Goal: Task Accomplishment & Management: Complete application form

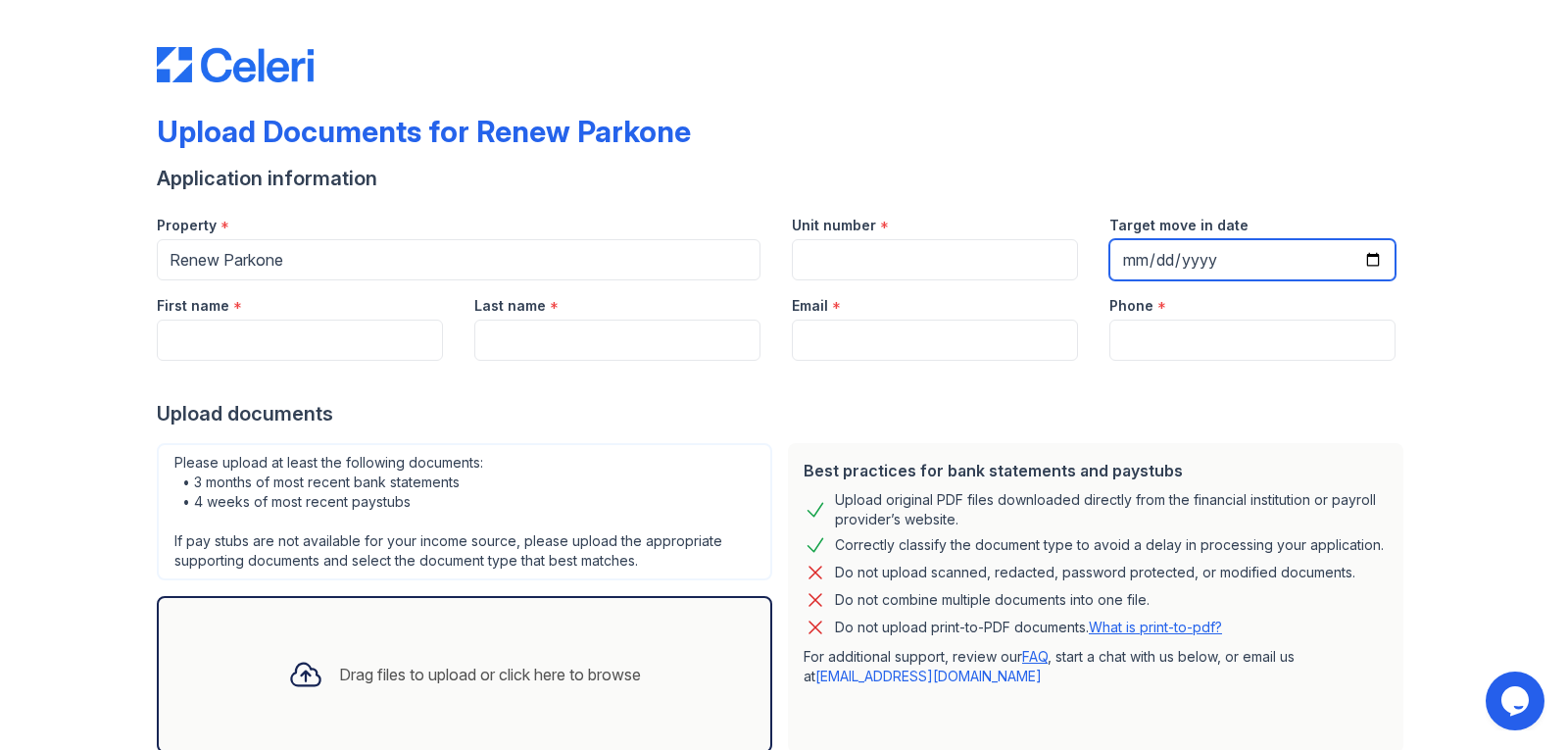
click at [1374, 250] on input "Target move in date" at bounding box center [1252, 259] width 286 height 41
type input "[DATE]"
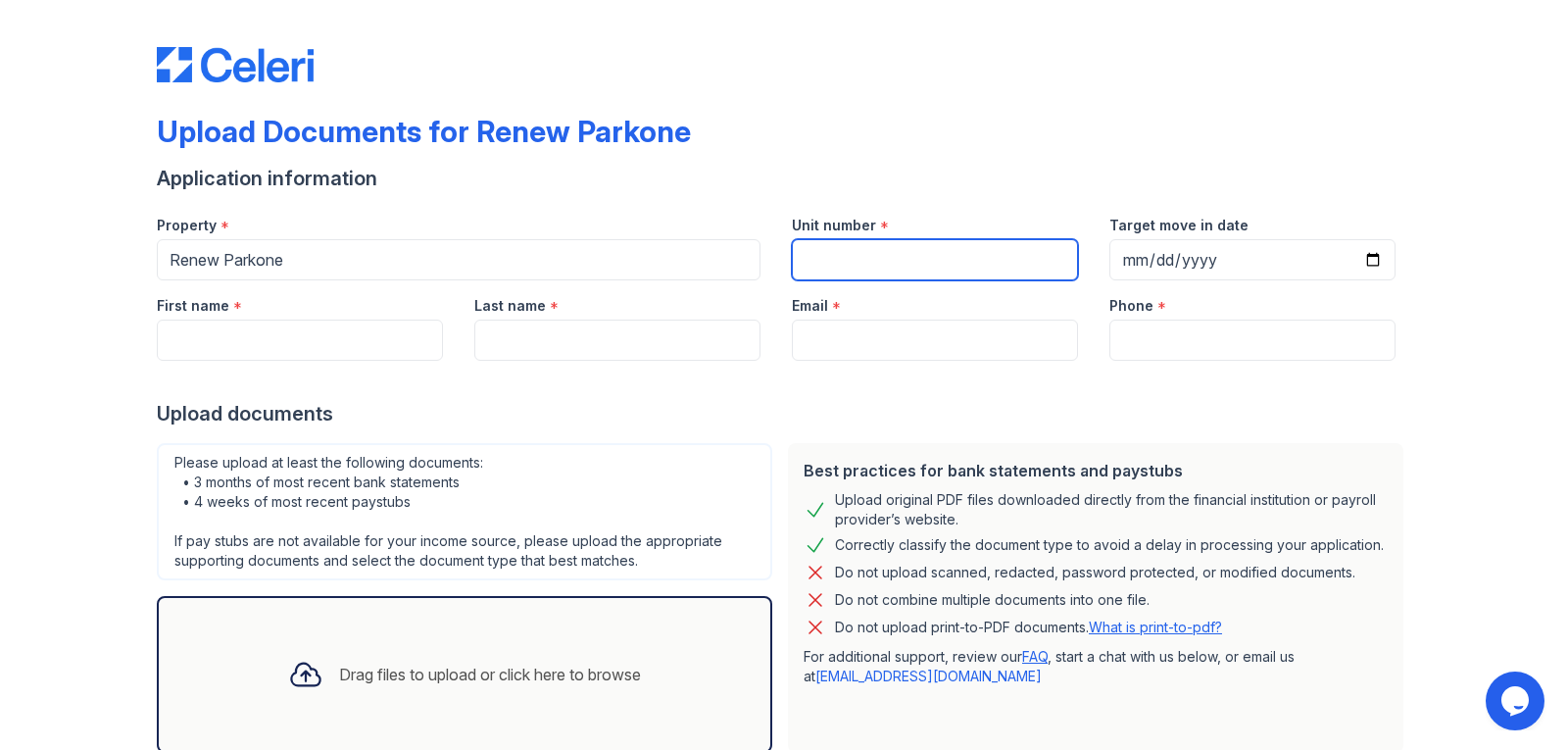
click at [988, 267] on input "Unit number" at bounding box center [935, 259] width 286 height 41
type input "130"
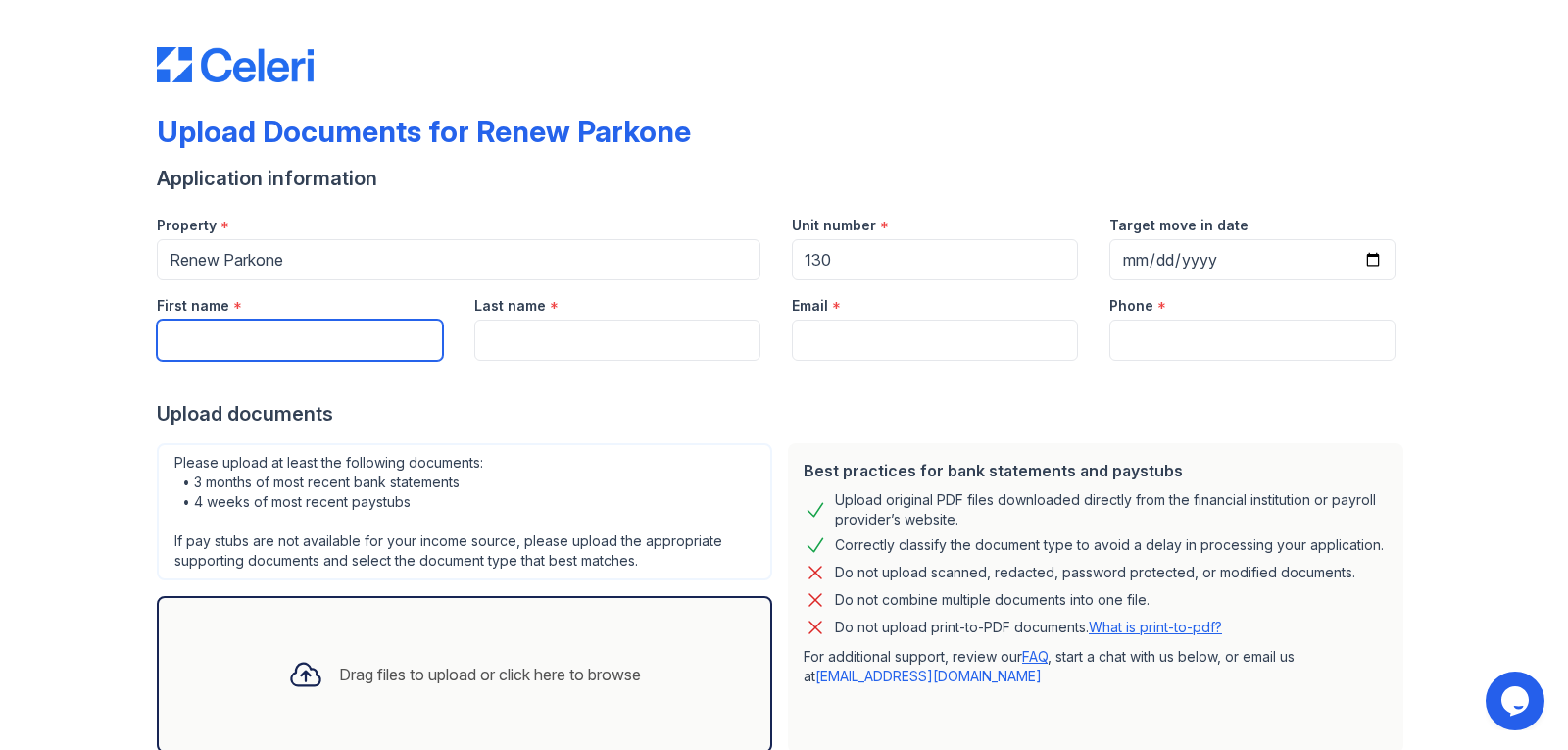
click at [396, 320] on input "First name" at bounding box center [300, 339] width 286 height 41
type input "[PERSON_NAME]"
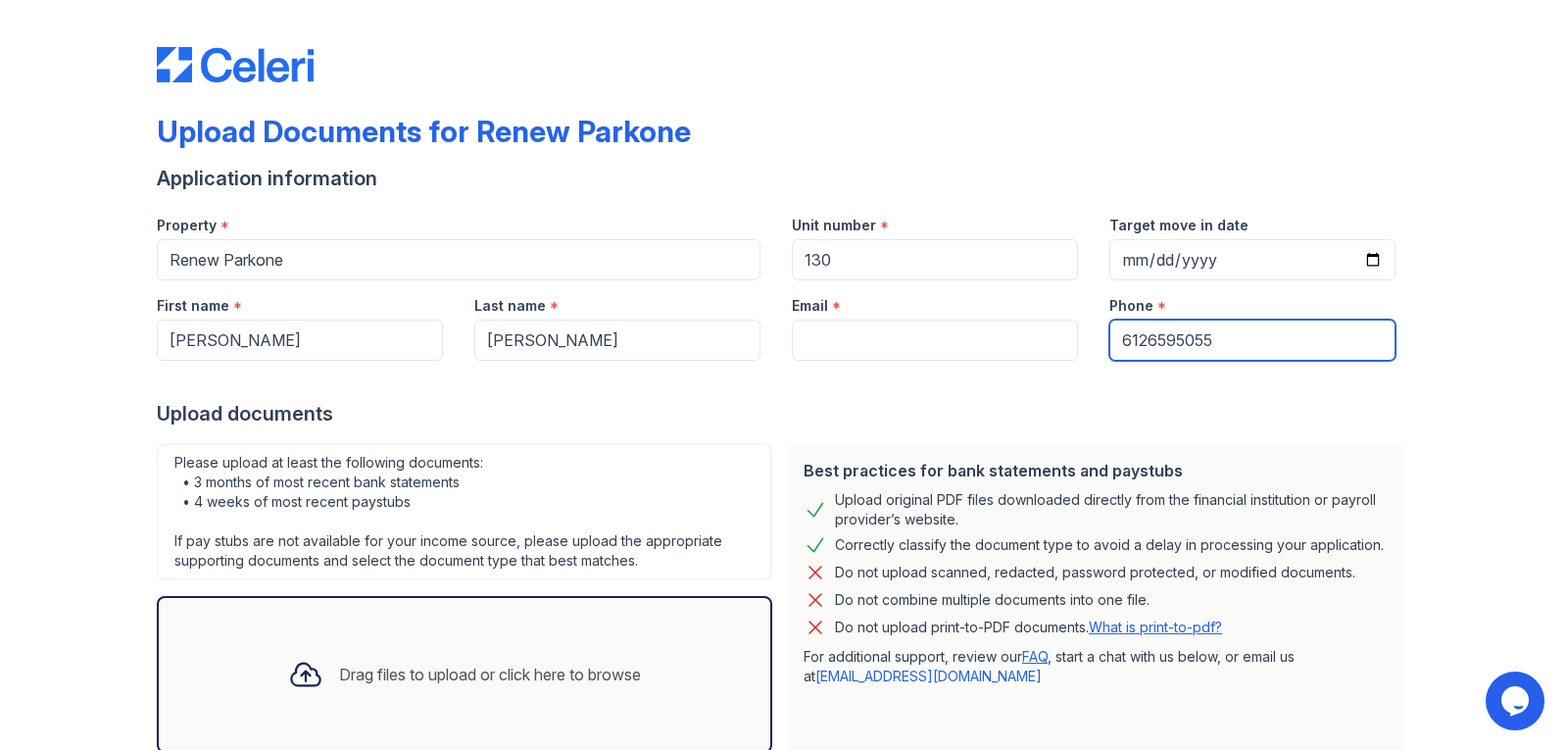
click at [1169, 340] on input "6126595055" at bounding box center [1252, 339] width 286 height 41
type input "6126955055"
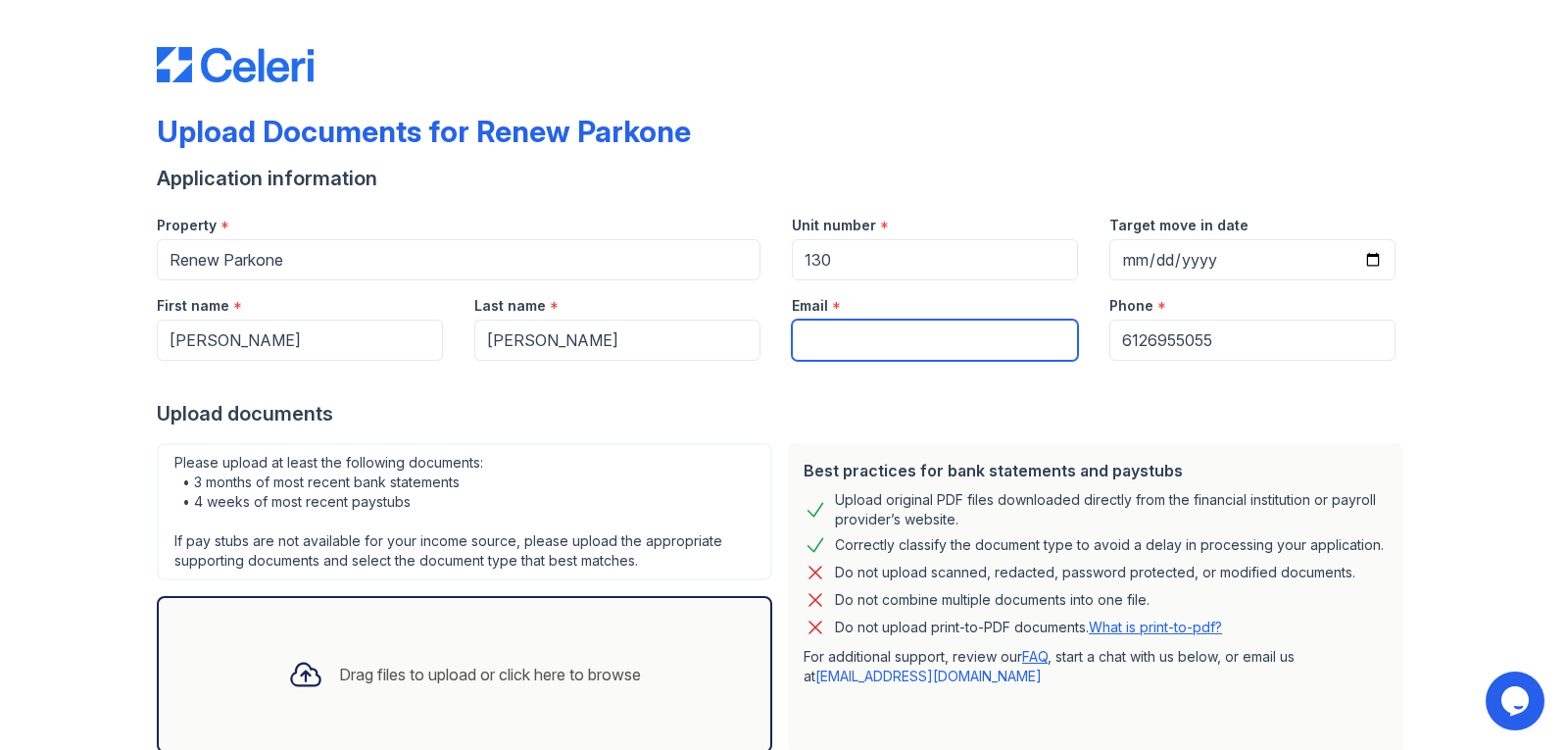
click at [892, 353] on input "Email" at bounding box center [935, 339] width 286 height 41
type input "[EMAIL_ADDRESS][DOMAIN_NAME]"
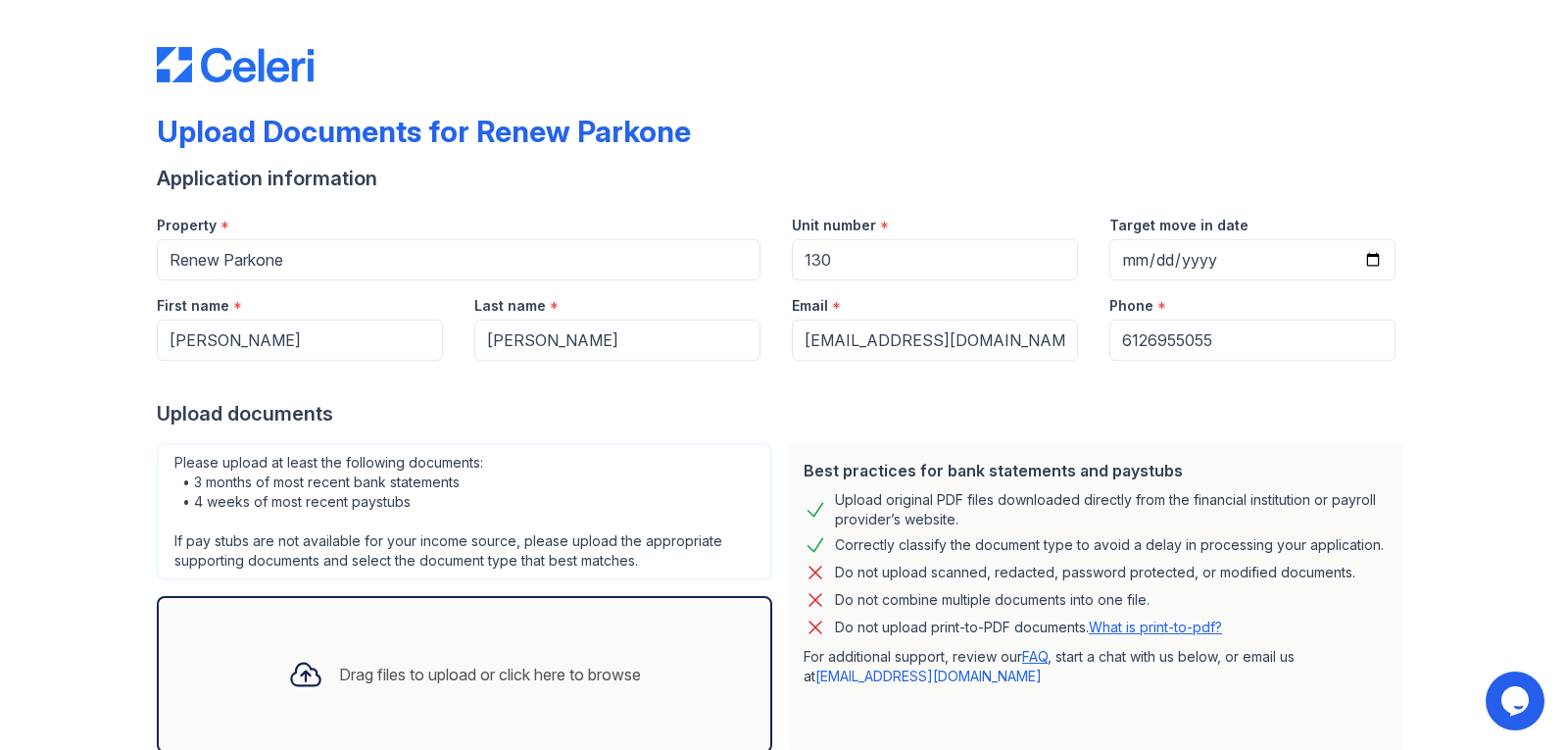
click at [449, 672] on div "Drag files to upload or click here to browse" at bounding box center [490, 675] width 302 height 24
click at [593, 676] on div "Drag files to upload or click here to browse" at bounding box center [490, 675] width 302 height 24
click at [453, 680] on div "Drag files to upload or click here to browse" at bounding box center [490, 675] width 302 height 24
click at [435, 702] on div "Drag files to upload or click here to browse" at bounding box center [464, 674] width 384 height 66
click at [607, 636] on div "Drag files to upload or click here to browse" at bounding box center [464, 675] width 615 height 157
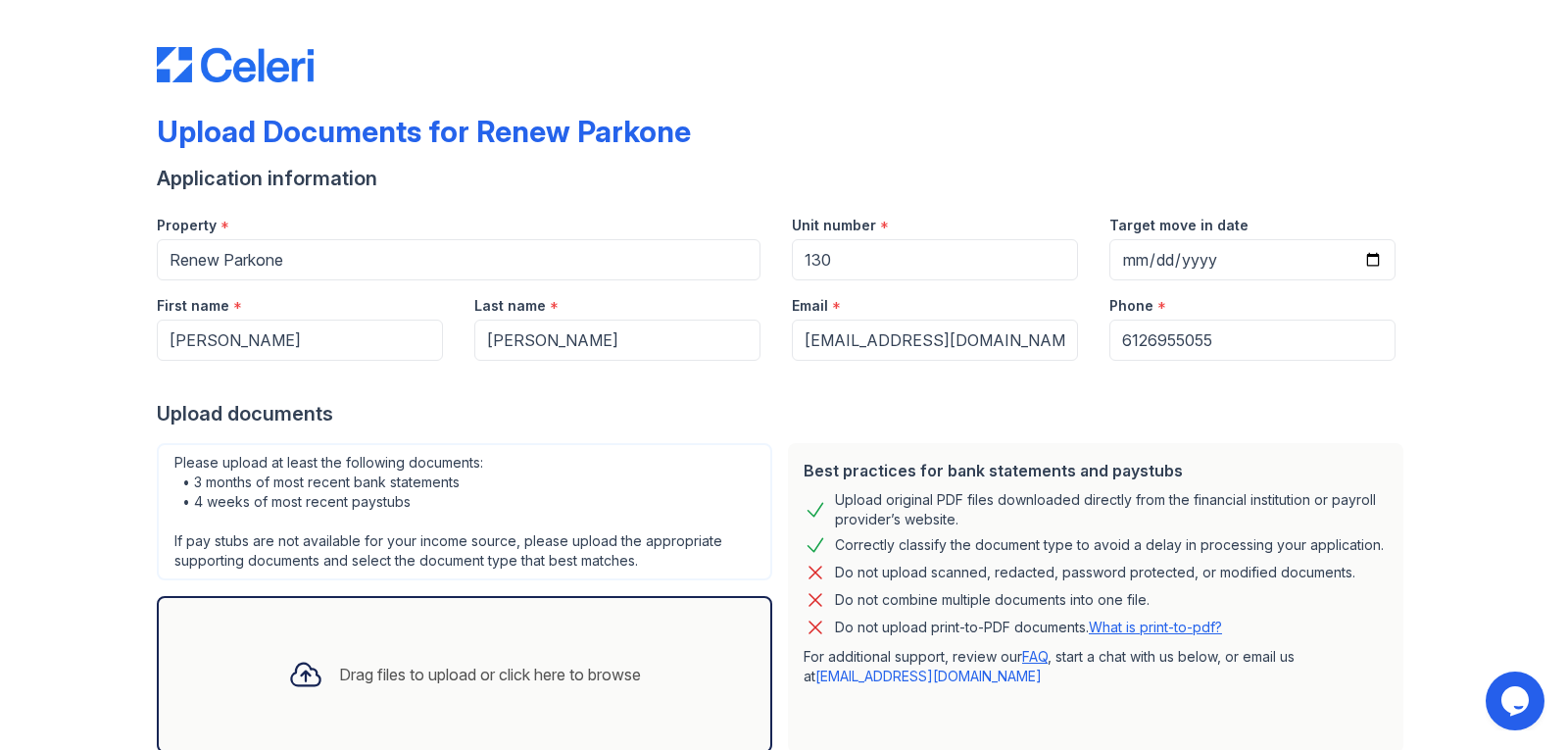
click at [440, 653] on div "Drag files to upload or click here to browse" at bounding box center [464, 674] width 384 height 66
click at [442, 688] on div "Drag files to upload or click here to browse" at bounding box center [464, 674] width 384 height 66
click at [422, 708] on div "Drag files to upload or click here to browse" at bounding box center [464, 675] width 615 height 157
click at [431, 688] on div "Drag files to upload or click here to browse" at bounding box center [464, 674] width 384 height 66
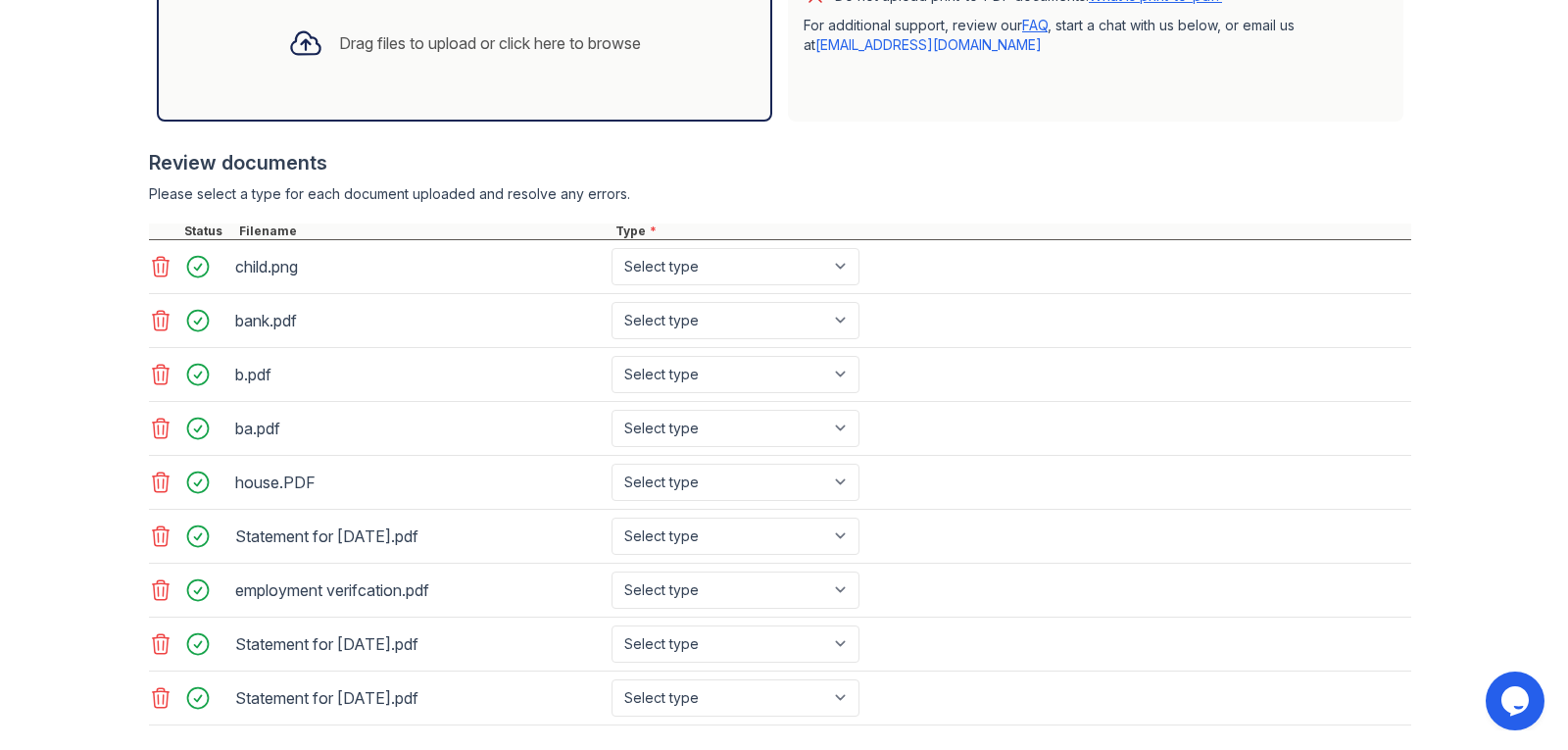
scroll to position [740, 0]
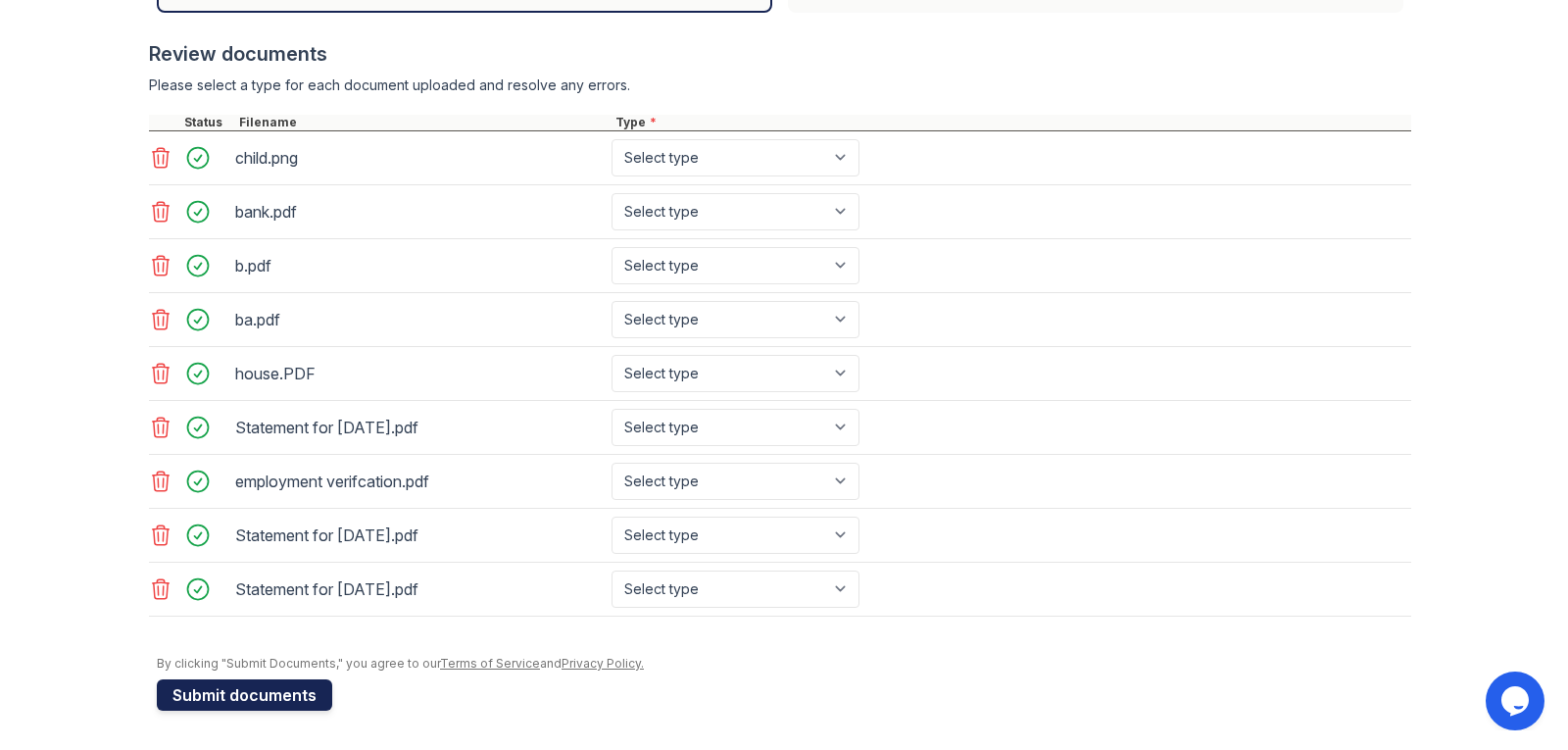
click at [269, 703] on button "Submit documents" at bounding box center [244, 695] width 176 height 32
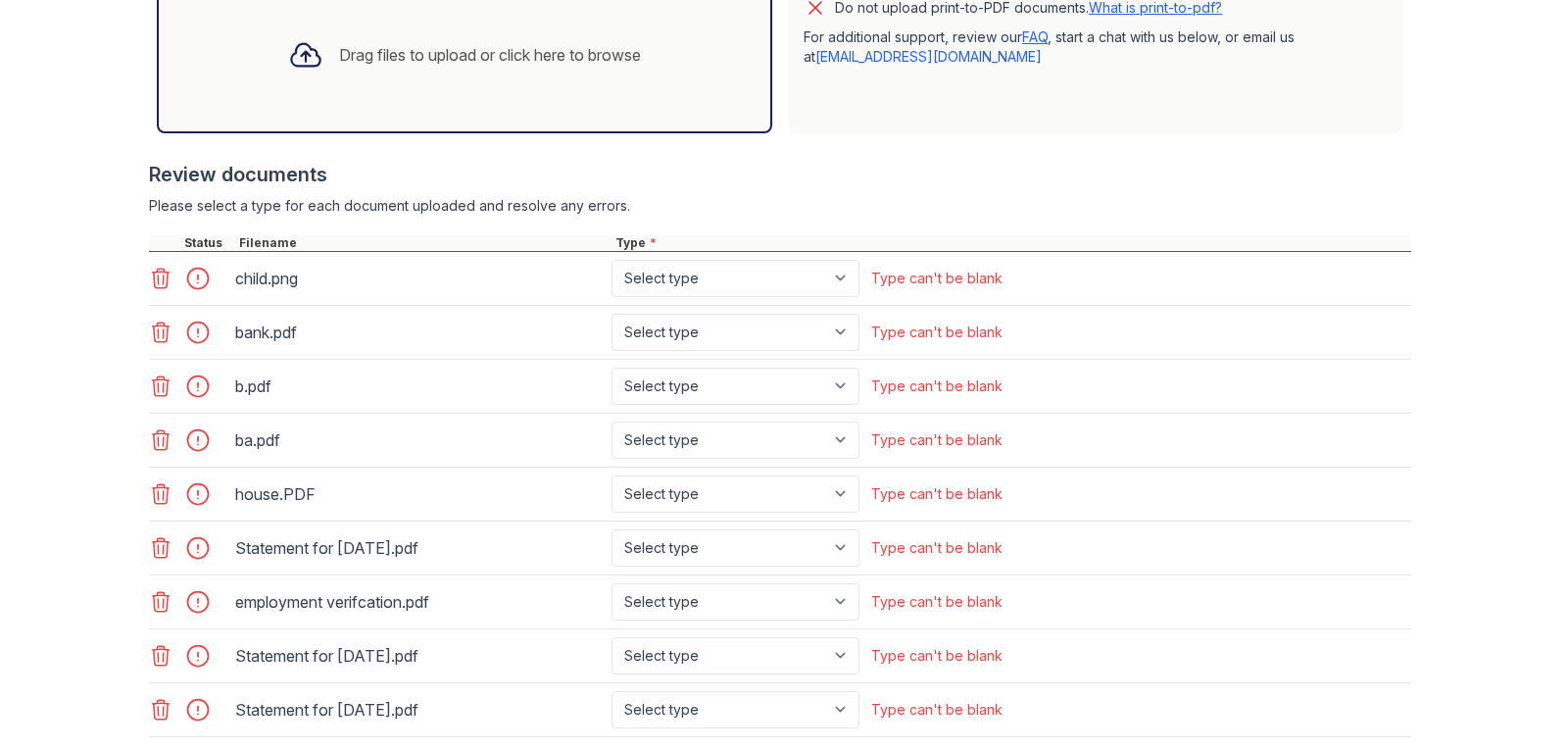
scroll to position [678, 0]
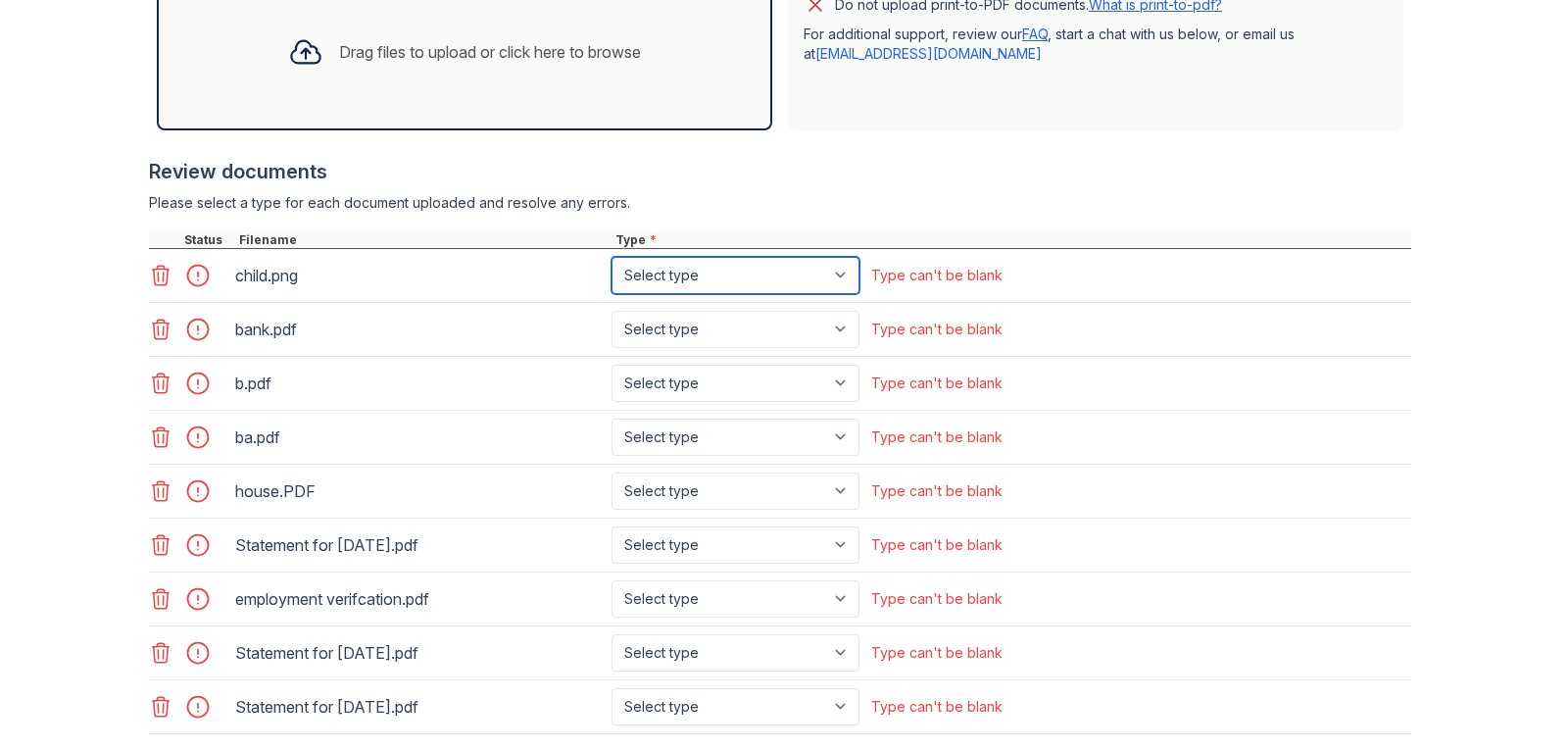
click at [840, 278] on select "Select type Paystub Bank Statement Offer Letter Tax Documents Benefit Award Let…" at bounding box center [735, 276] width 248 height 38
select select "benefit_award_letter"
click at [611, 257] on select "Select type Paystub Bank Statement Offer Letter Tax Documents Benefit Award Let…" at bounding box center [735, 276] width 248 height 38
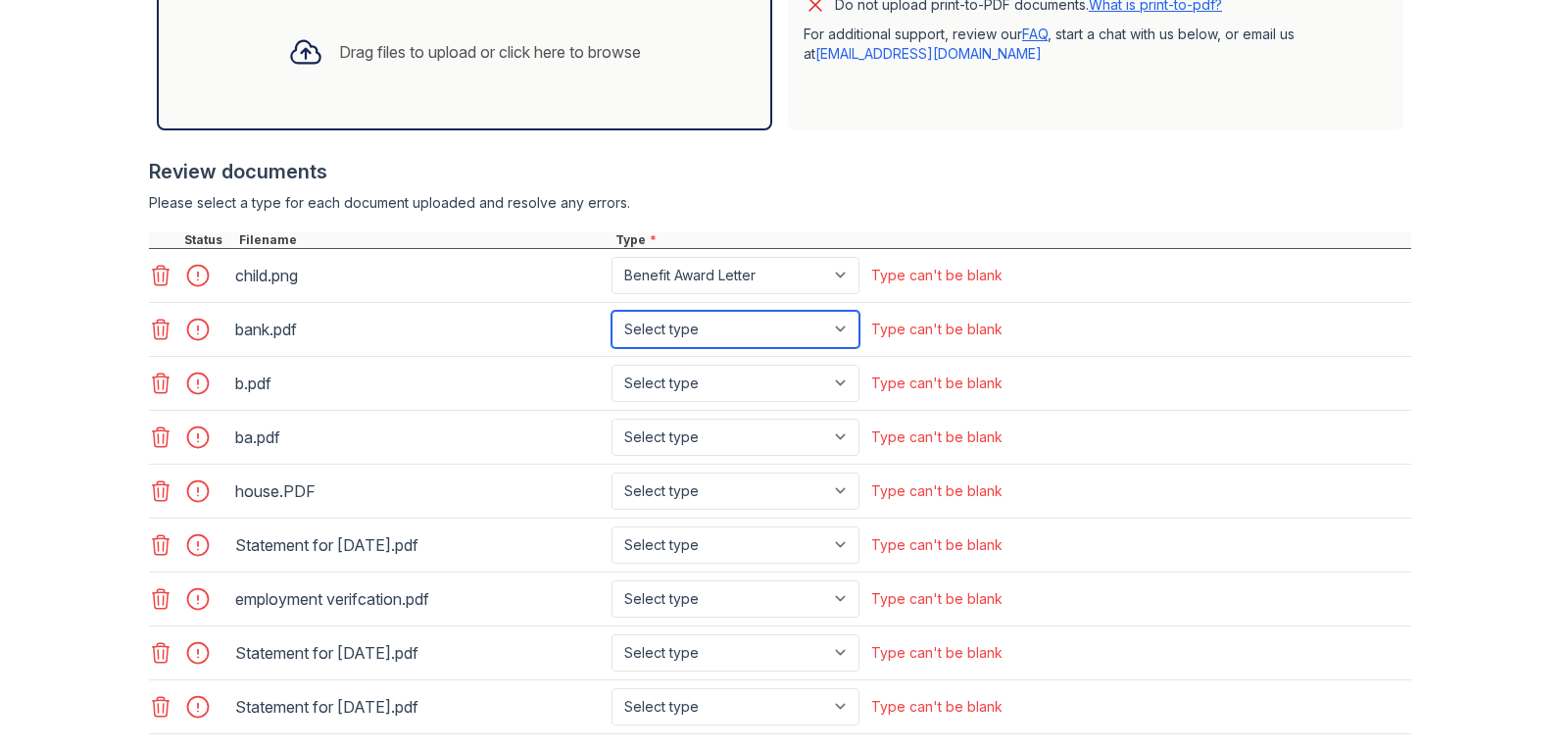
click at [843, 334] on select "Select type Paystub Bank Statement Offer Letter Tax Documents Benefit Award Let…" at bounding box center [735, 329] width 248 height 38
select select "bank_statement"
click at [611, 311] on select "Select type Paystub Bank Statement Offer Letter Tax Documents Benefit Award Let…" at bounding box center [735, 329] width 248 height 38
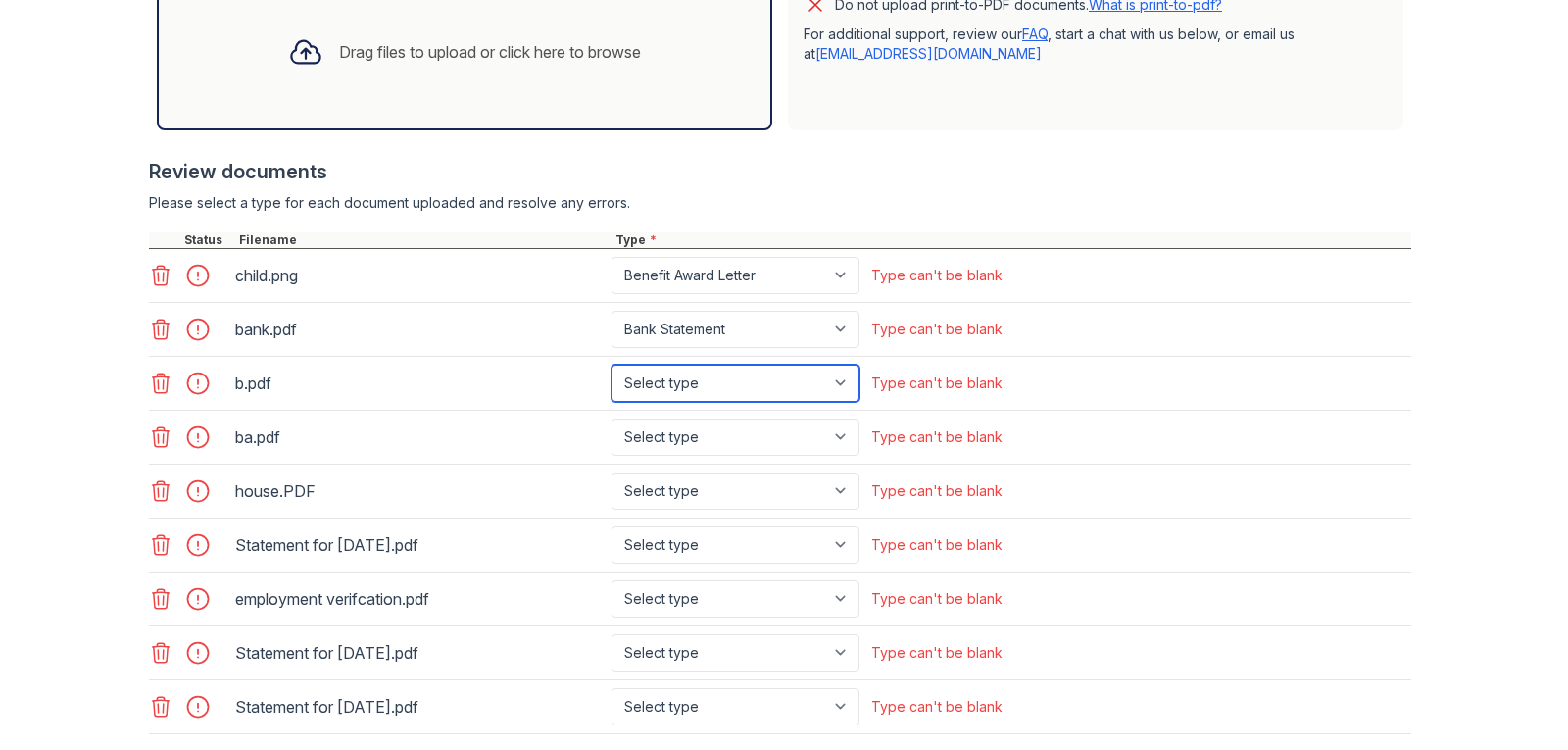
click at [841, 373] on select "Select type Paystub Bank Statement Offer Letter Tax Documents Benefit Award Let…" at bounding box center [735, 383] width 248 height 38
select select "bank_statement"
click at [611, 364] on select "Select type Paystub Bank Statement Offer Letter Tax Documents Benefit Award Let…" at bounding box center [735, 383] width 248 height 38
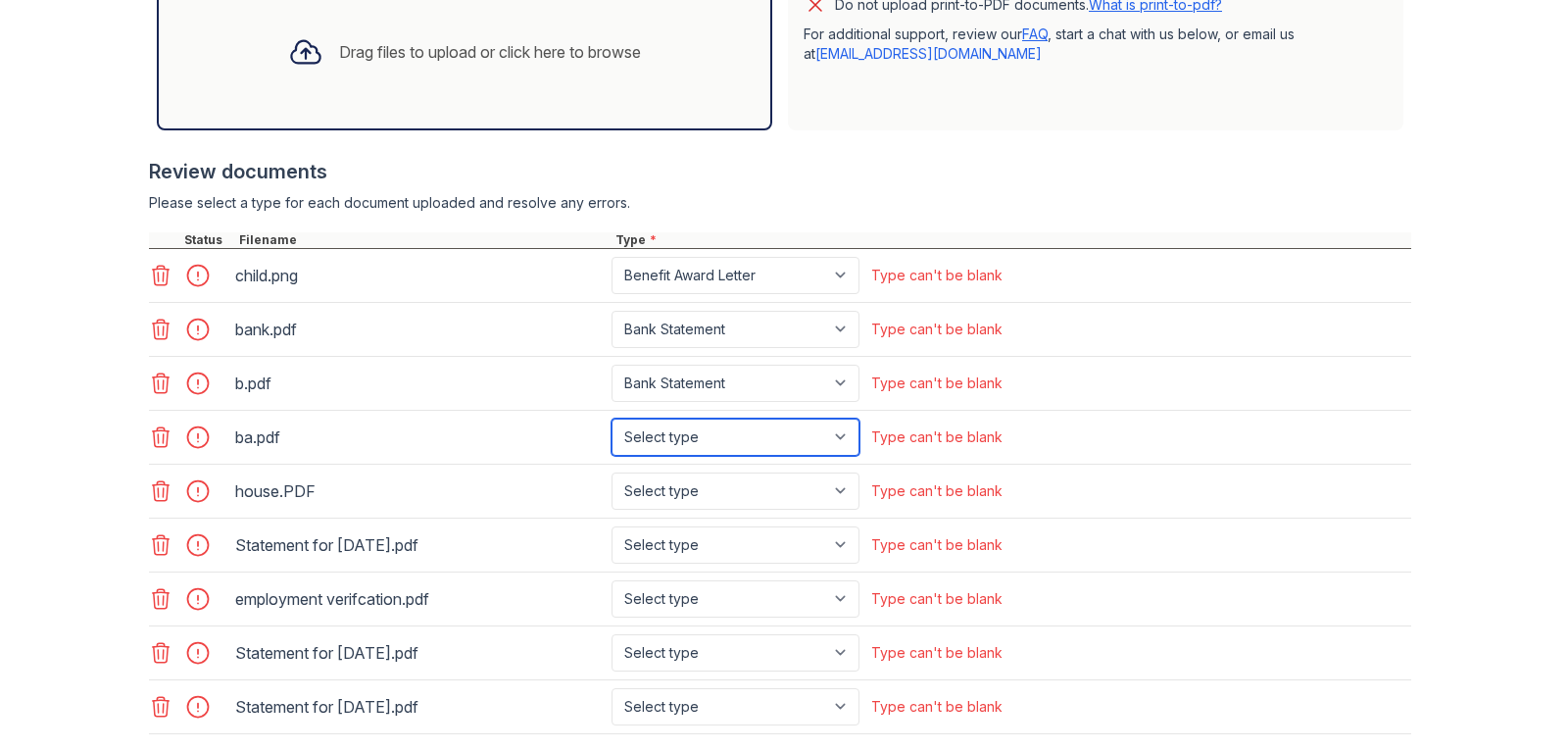
click at [841, 445] on select "Select type Paystub Bank Statement Offer Letter Tax Documents Benefit Award Let…" at bounding box center [735, 438] width 248 height 38
select select "bank_statement"
click at [611, 419] on select "Select type Paystub Bank Statement Offer Letter Tax Documents Benefit Award Let…" at bounding box center [735, 438] width 248 height 38
click at [839, 496] on select "Select type Paystub Bank Statement Offer Letter Tax Documents Benefit Award Let…" at bounding box center [735, 491] width 248 height 38
select select "offer_letter"
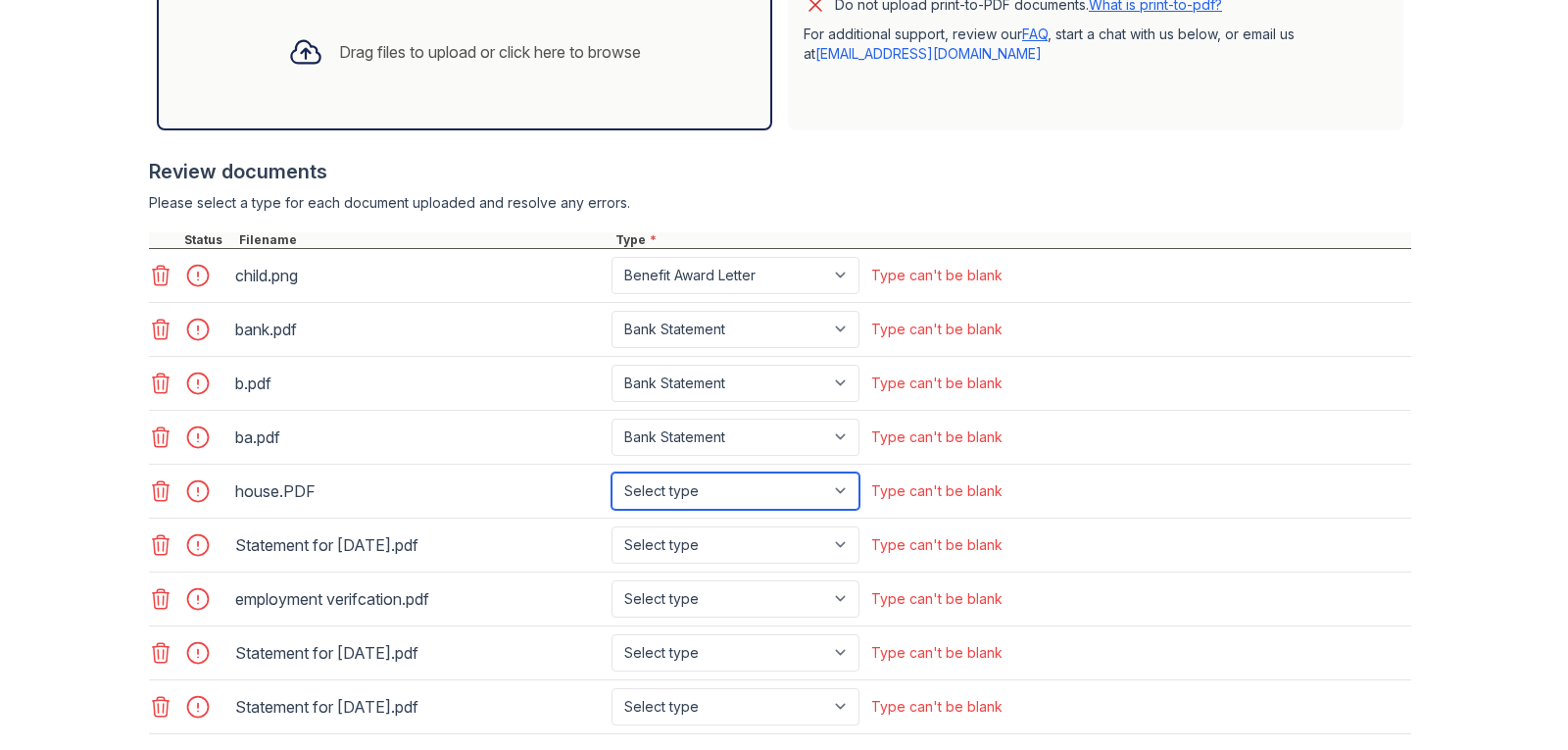
click at [611, 472] on select "Select type Paystub Bank Statement Offer Letter Tax Documents Benefit Award Let…" at bounding box center [735, 491] width 248 height 38
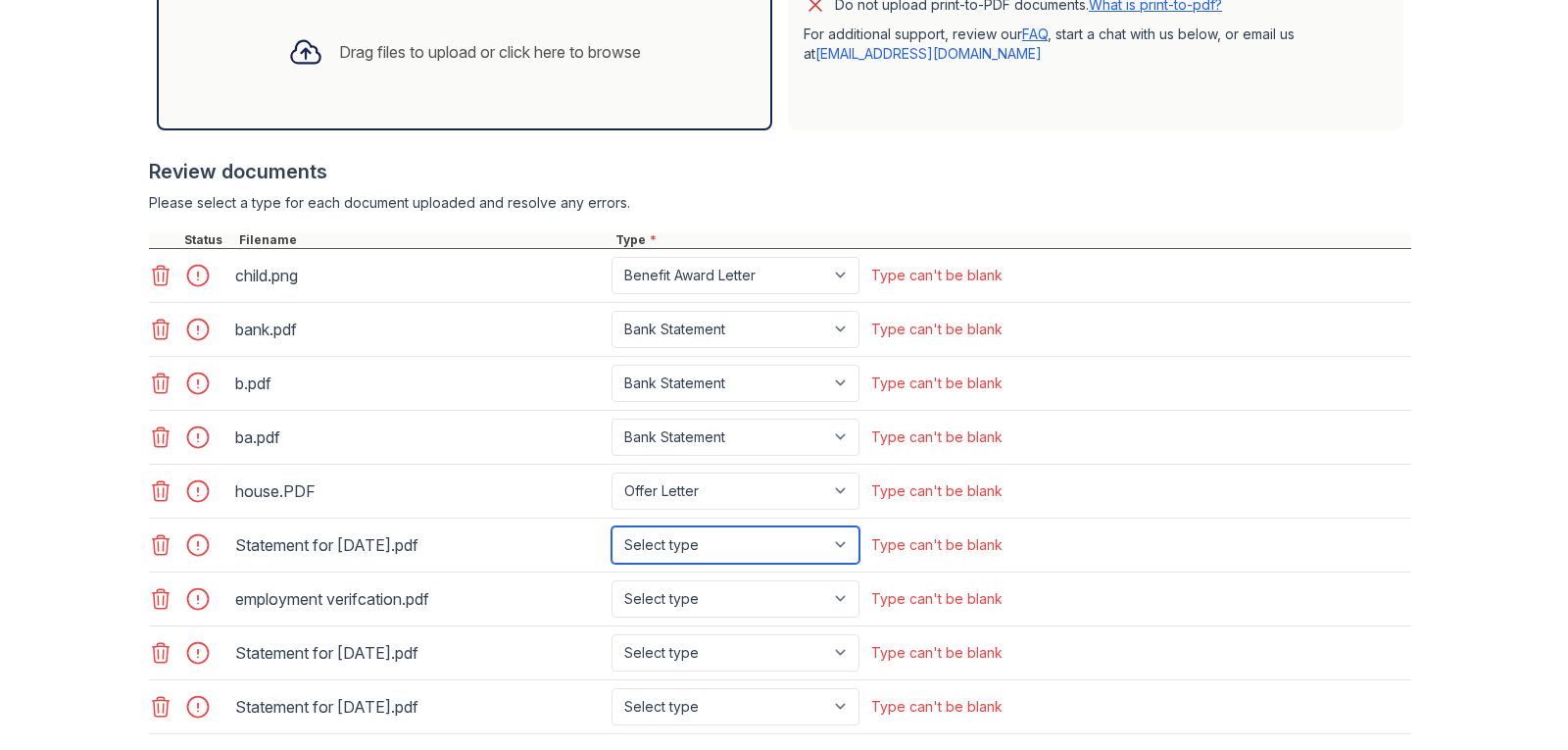
click at [836, 545] on select "Select type Paystub Bank Statement Offer Letter Tax Documents Benefit Award Let…" at bounding box center [735, 545] width 248 height 38
select select "paystub"
click at [611, 526] on select "Select type Paystub Bank Statement Offer Letter Tax Documents Benefit Award Let…" at bounding box center [735, 545] width 248 height 38
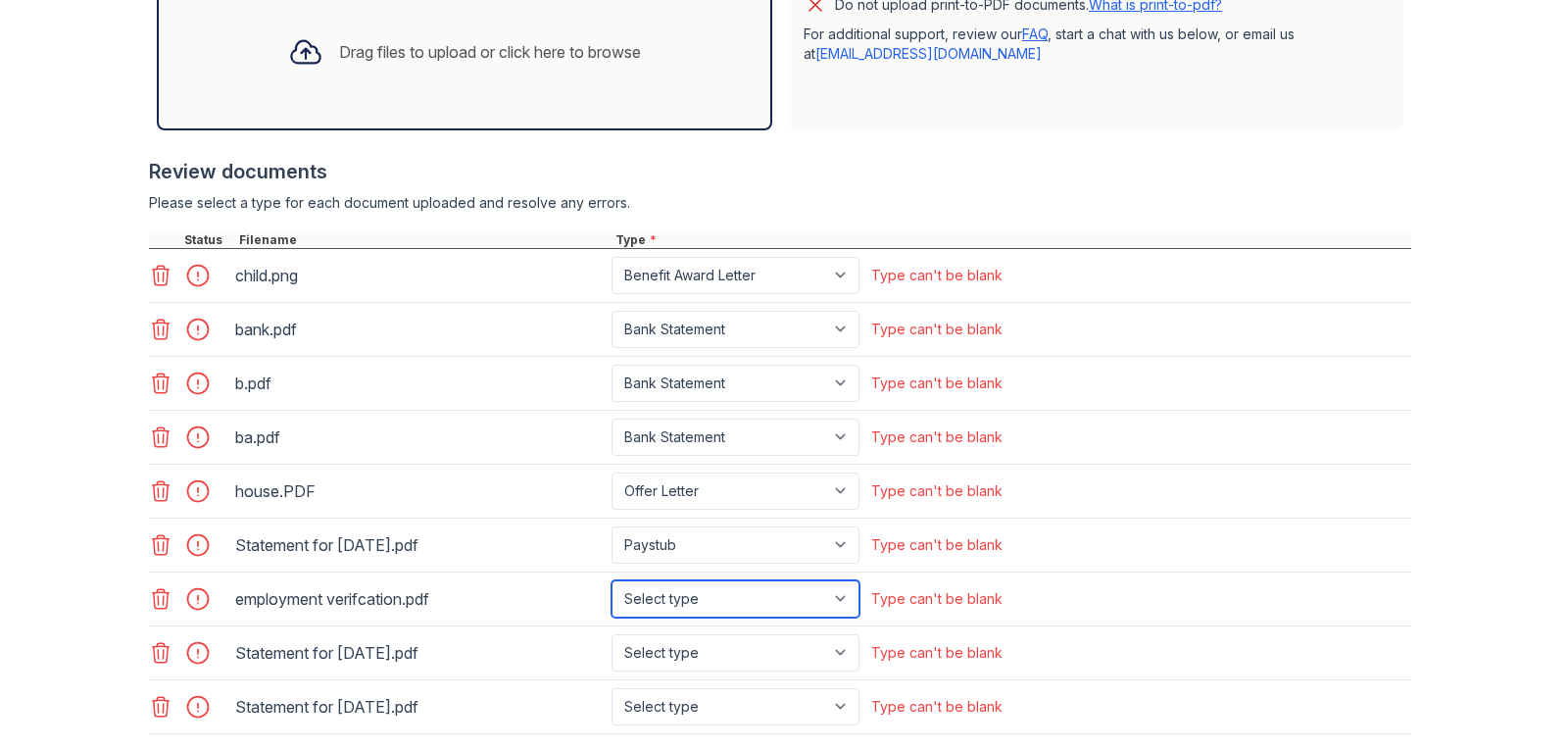
click at [833, 596] on select "Select type Paystub Bank Statement Offer Letter Tax Documents Benefit Award Let…" at bounding box center [735, 599] width 248 height 38
select select "paystub"
click at [611, 580] on select "Select type Paystub Bank Statement Offer Letter Tax Documents Benefit Award Let…" at bounding box center [735, 599] width 248 height 38
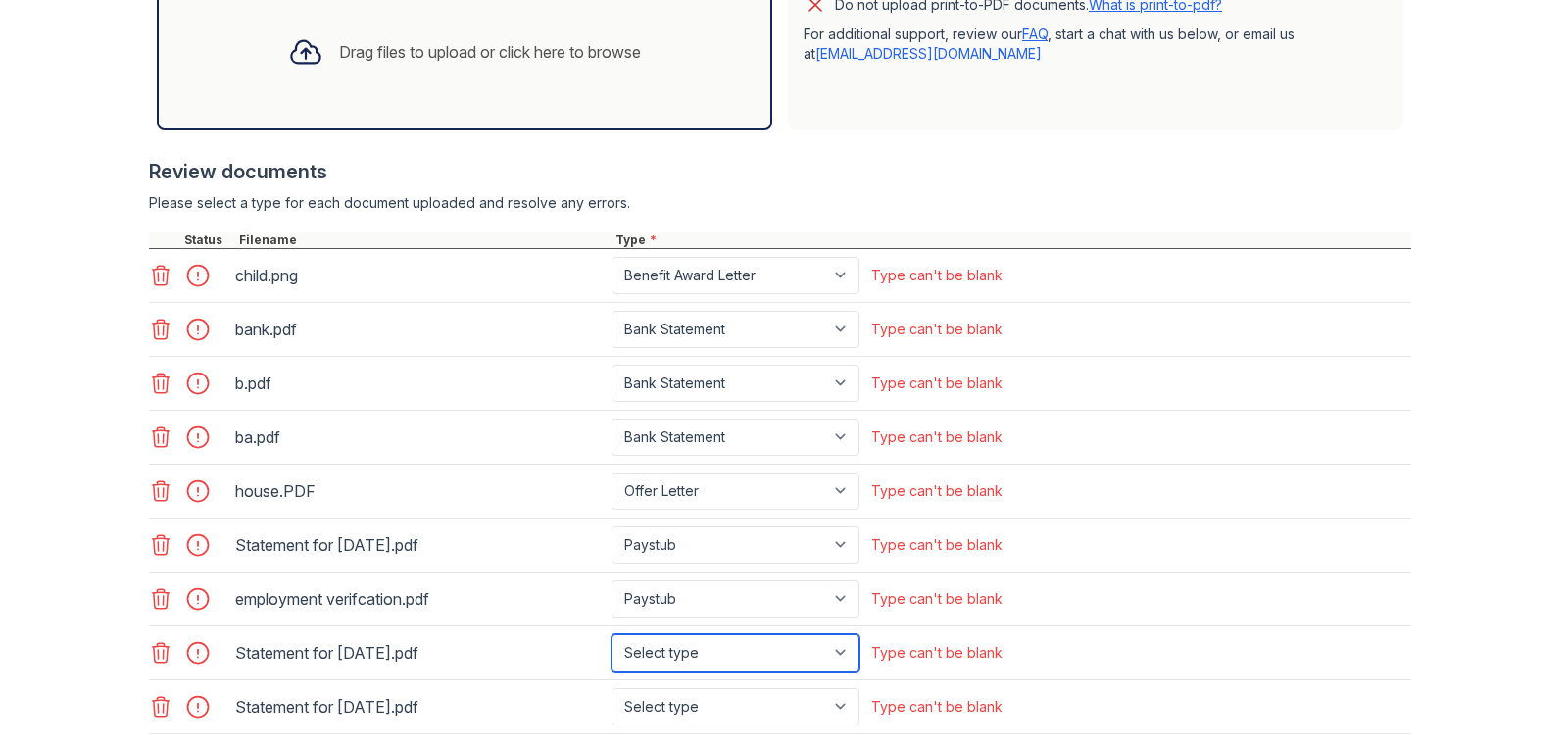
click at [841, 655] on select "Select type Paystub Bank Statement Offer Letter Tax Documents Benefit Award Let…" at bounding box center [735, 653] width 248 height 38
select select "paystub"
click at [611, 634] on select "Select type Paystub Bank Statement Offer Letter Tax Documents Benefit Award Let…" at bounding box center [735, 653] width 248 height 38
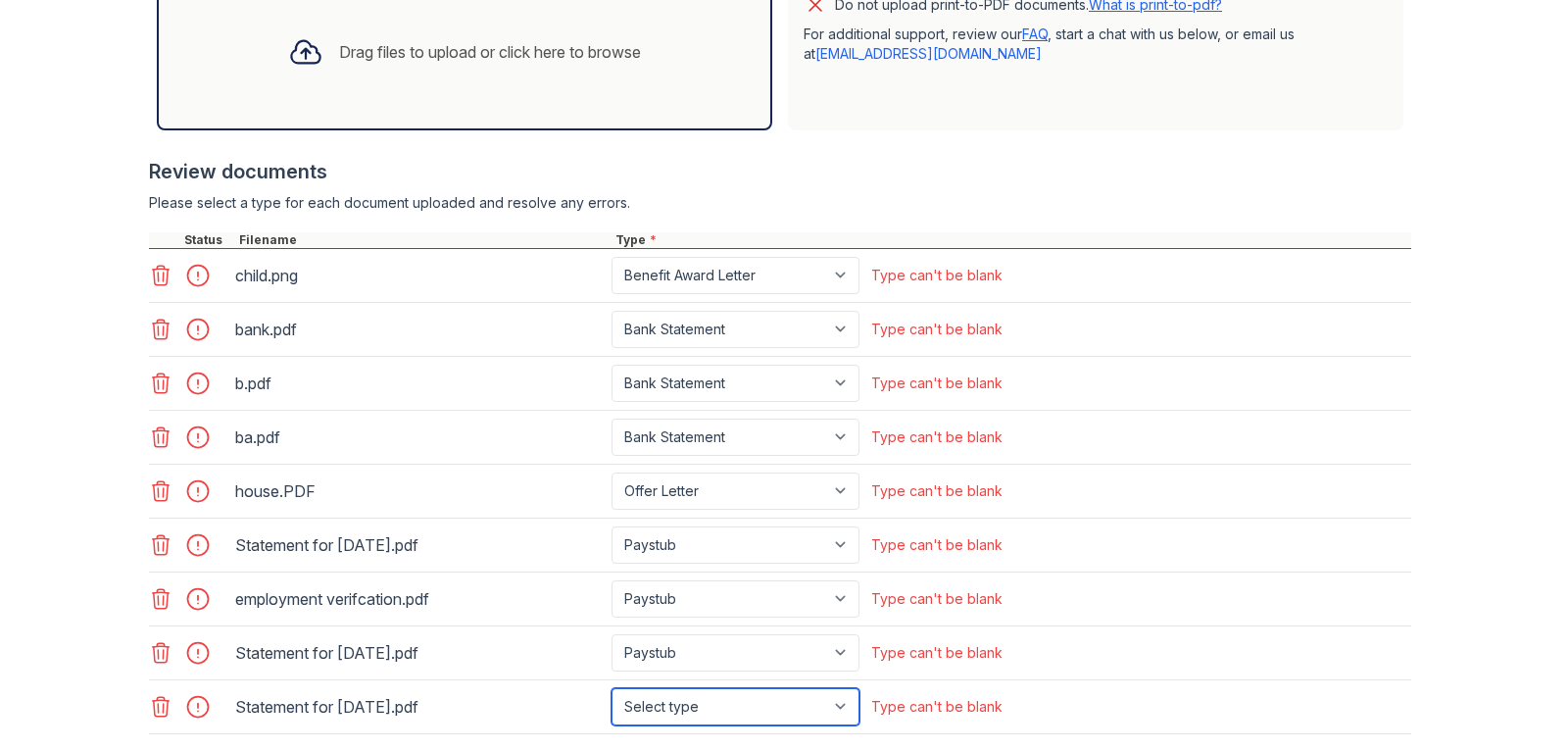
click at [842, 709] on select "Select type Paystub Bank Statement Offer Letter Tax Documents Benefit Award Let…" at bounding box center [735, 706] width 248 height 38
select select "paystub"
click at [611, 688] on select "Select type Paystub Bank Statement Offer Letter Tax Documents Benefit Award Let…" at bounding box center [735, 706] width 248 height 38
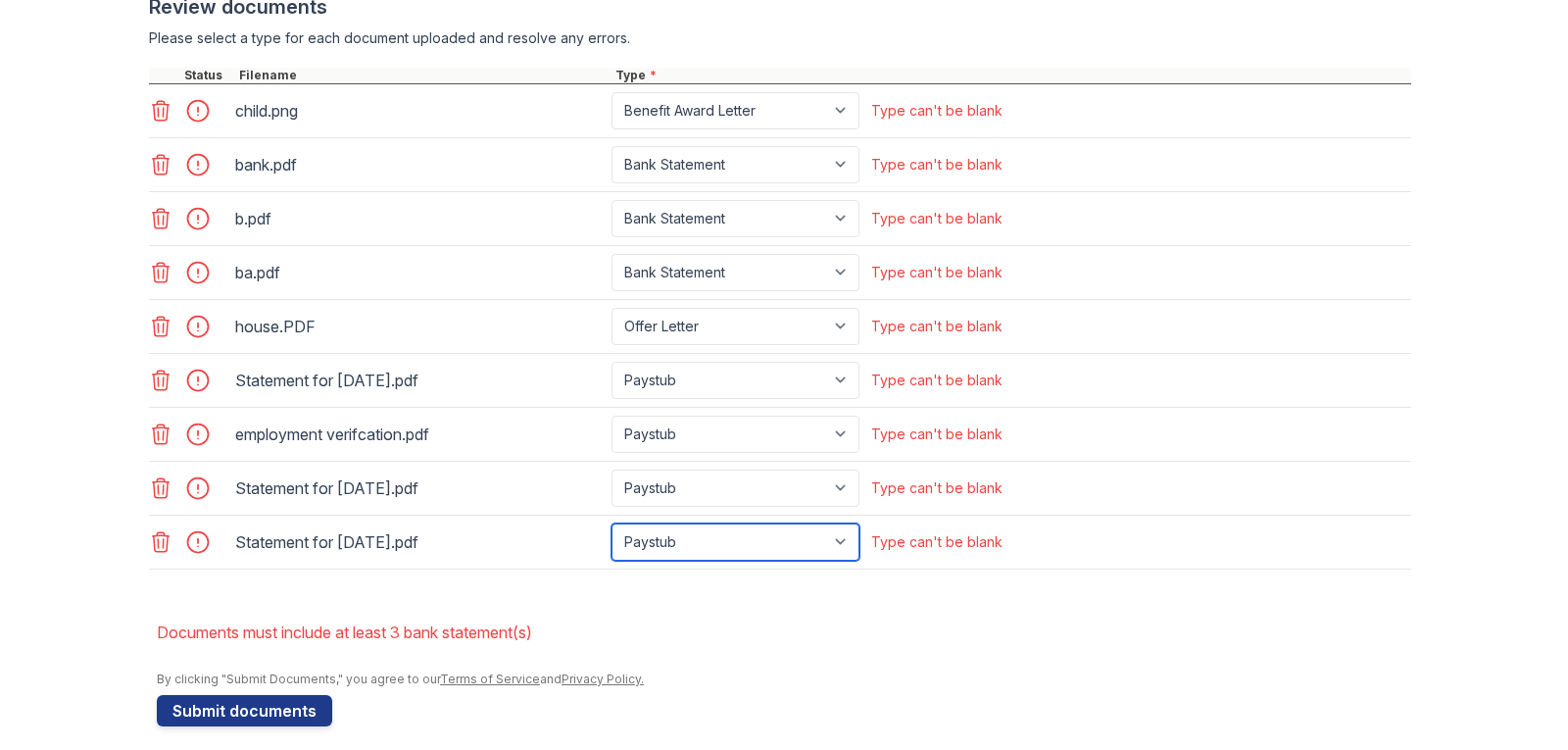
scroll to position [857, 0]
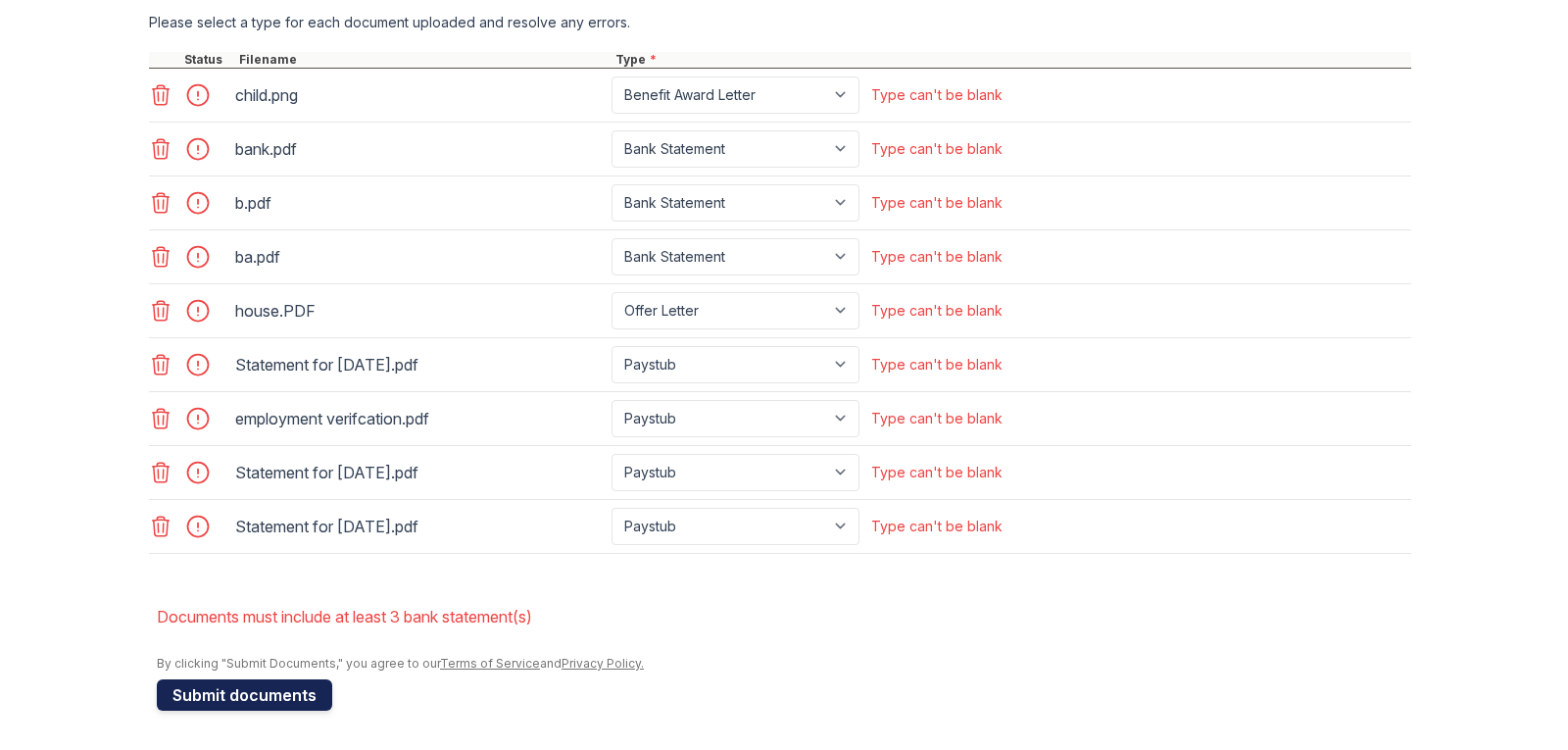
click at [219, 697] on button "Submit documents" at bounding box center [244, 695] width 176 height 32
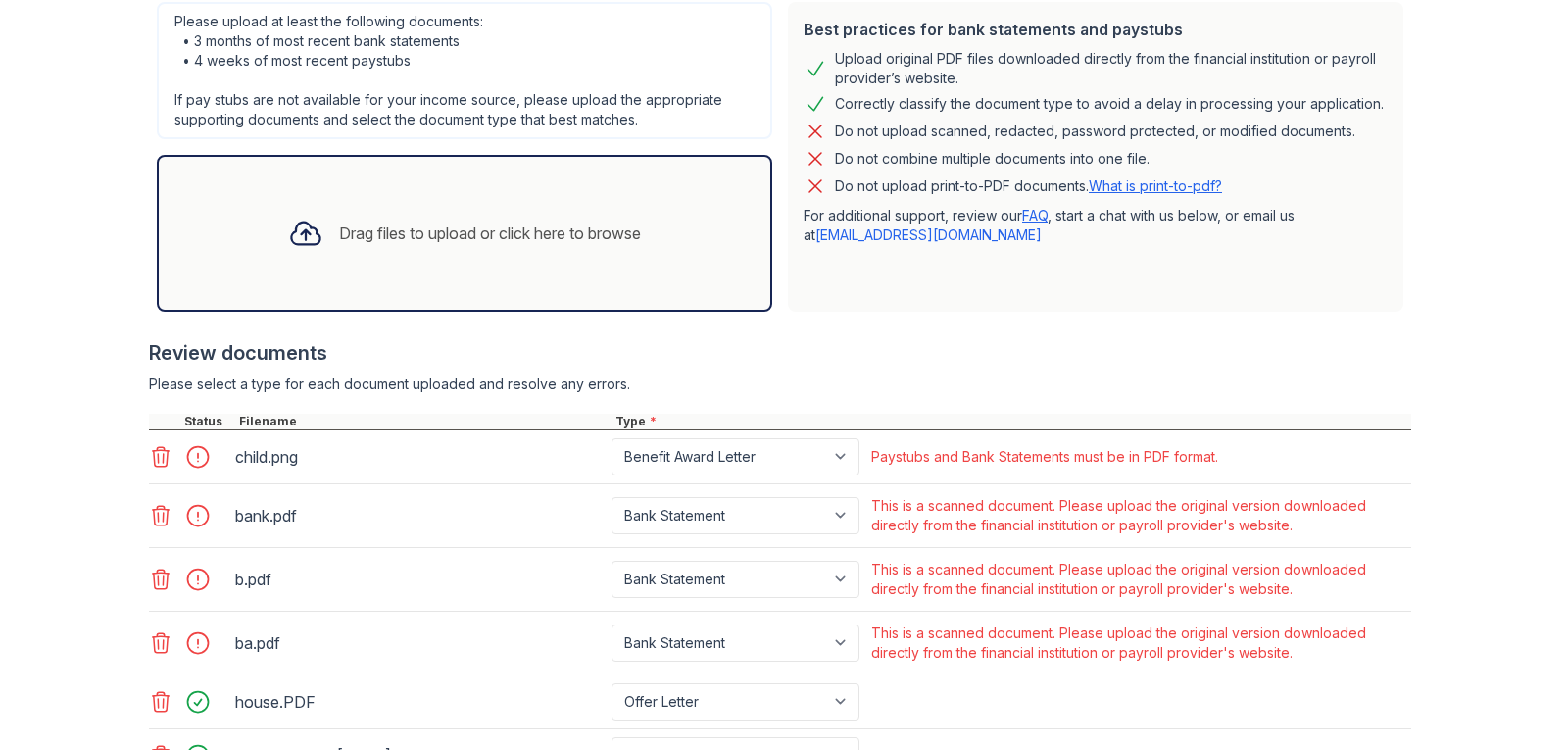
scroll to position [528, 0]
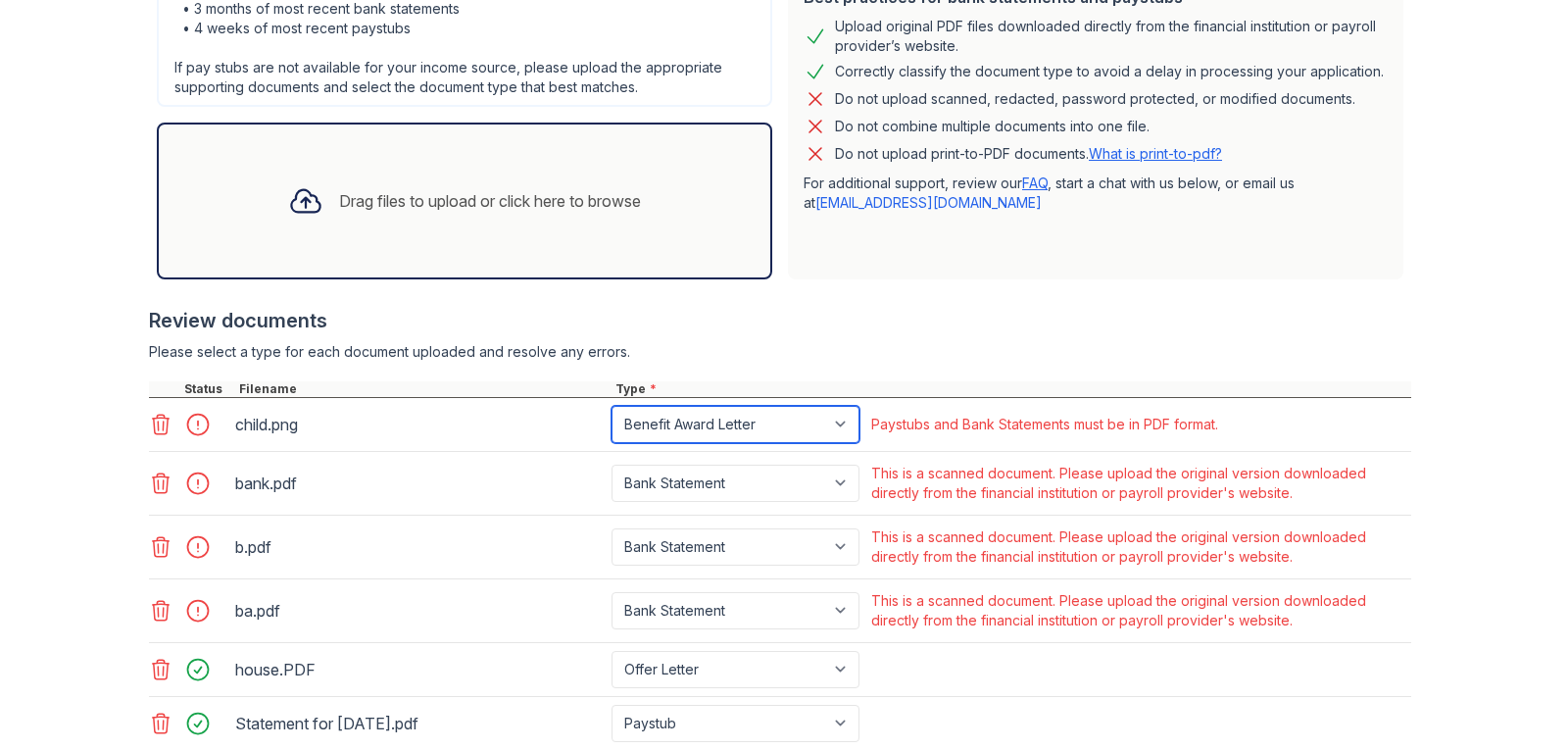
click at [834, 431] on select "Paystub Bank Statement Offer Letter Tax Documents Benefit Award Letter Investme…" at bounding box center [735, 425] width 248 height 38
select select "other"
click at [611, 406] on select "Paystub Bank Statement Offer Letter Tax Documents Benefit Award Letter Investme…" at bounding box center [735, 425] width 248 height 38
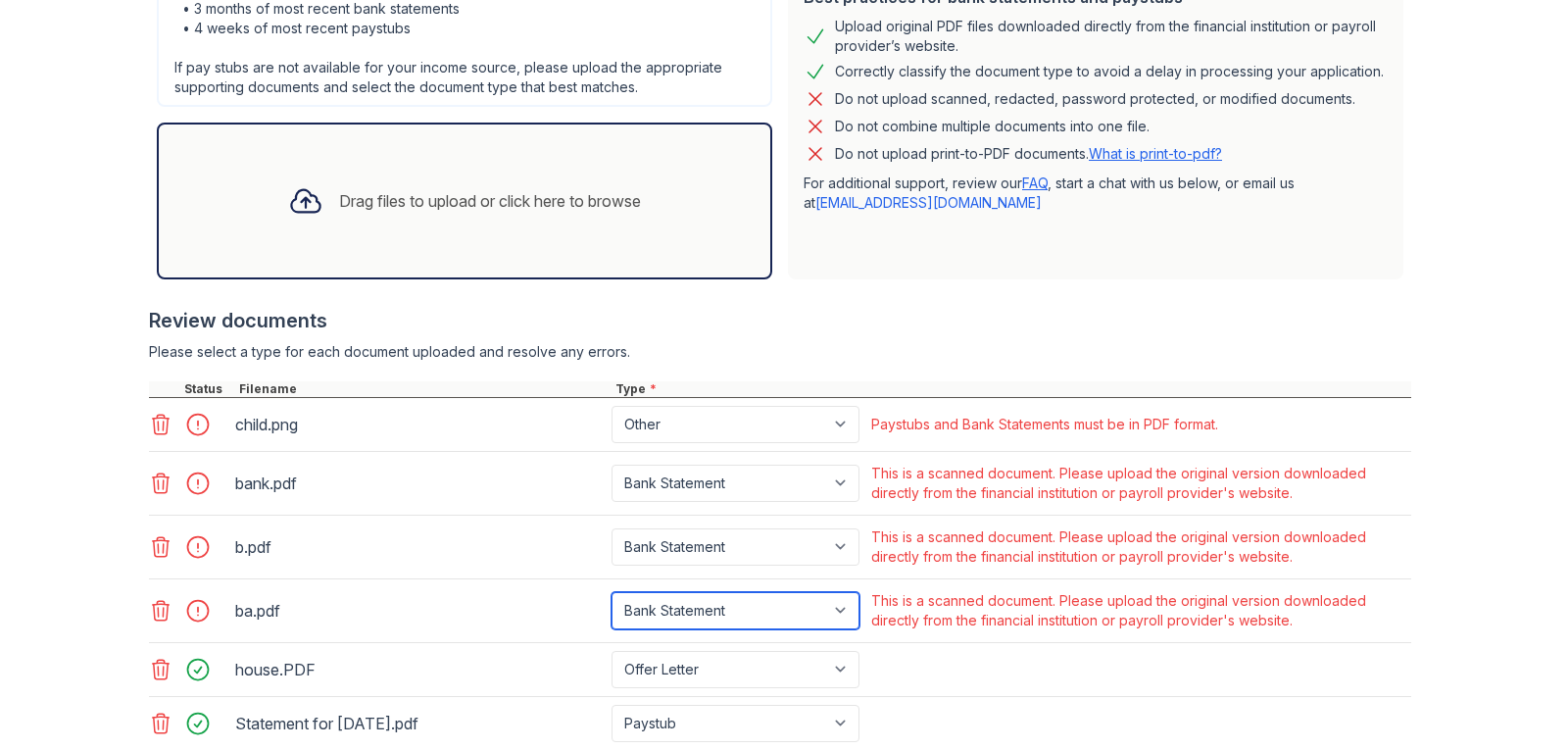
click at [774, 600] on select "Paystub Bank Statement Offer Letter Tax Documents Benefit Award Letter Investme…" at bounding box center [735, 611] width 248 height 38
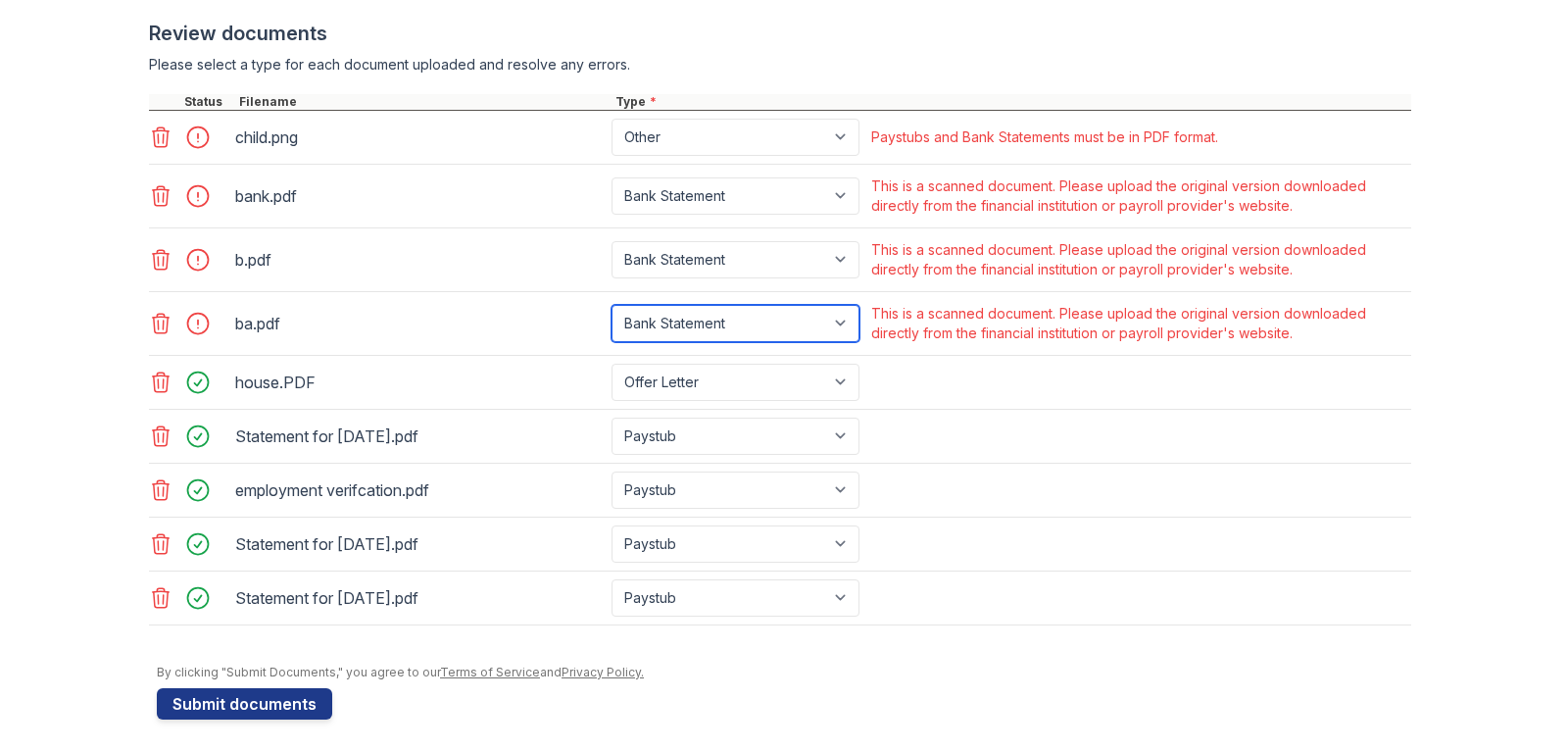
scroll to position [824, 0]
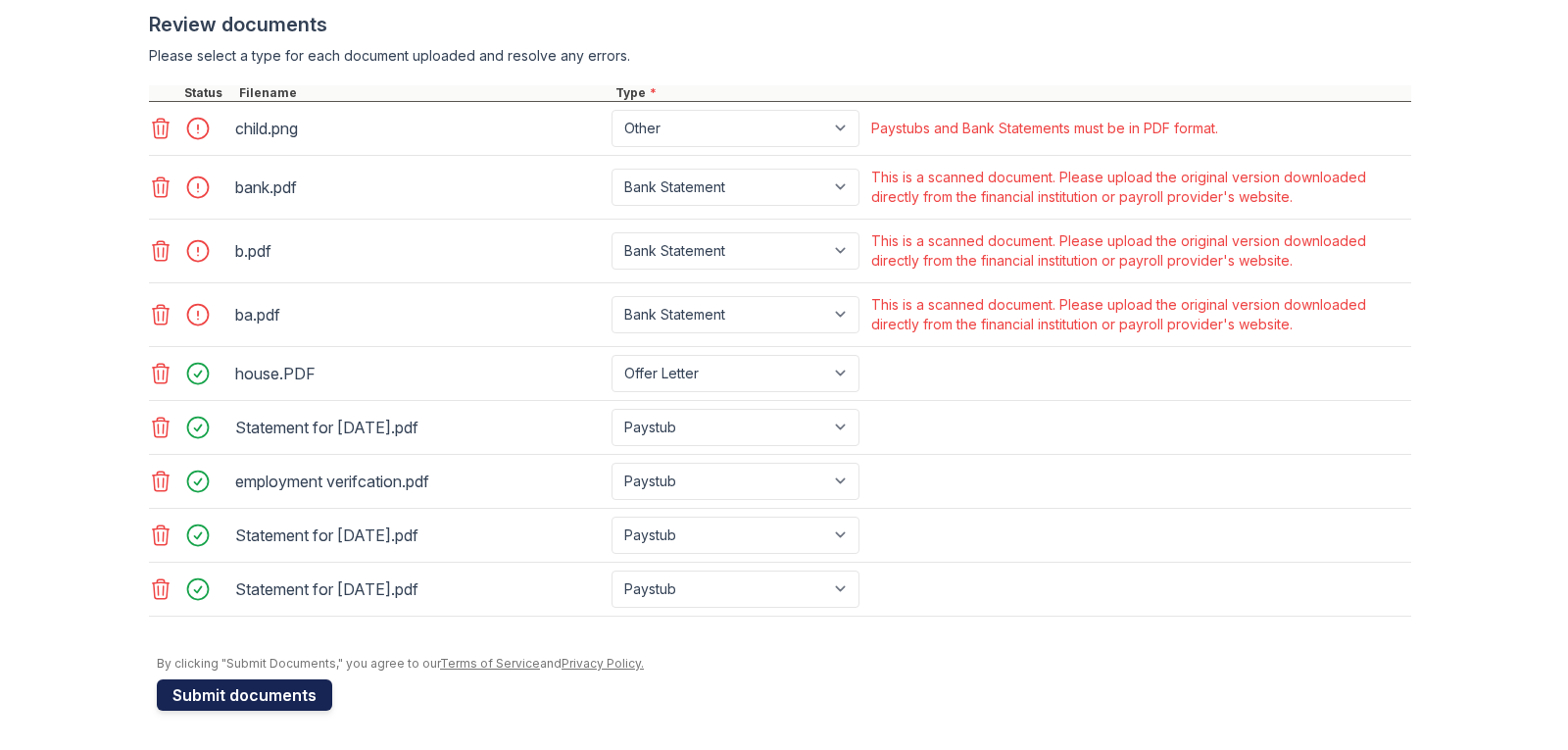
click at [221, 693] on button "Submit documents" at bounding box center [244, 695] width 176 height 32
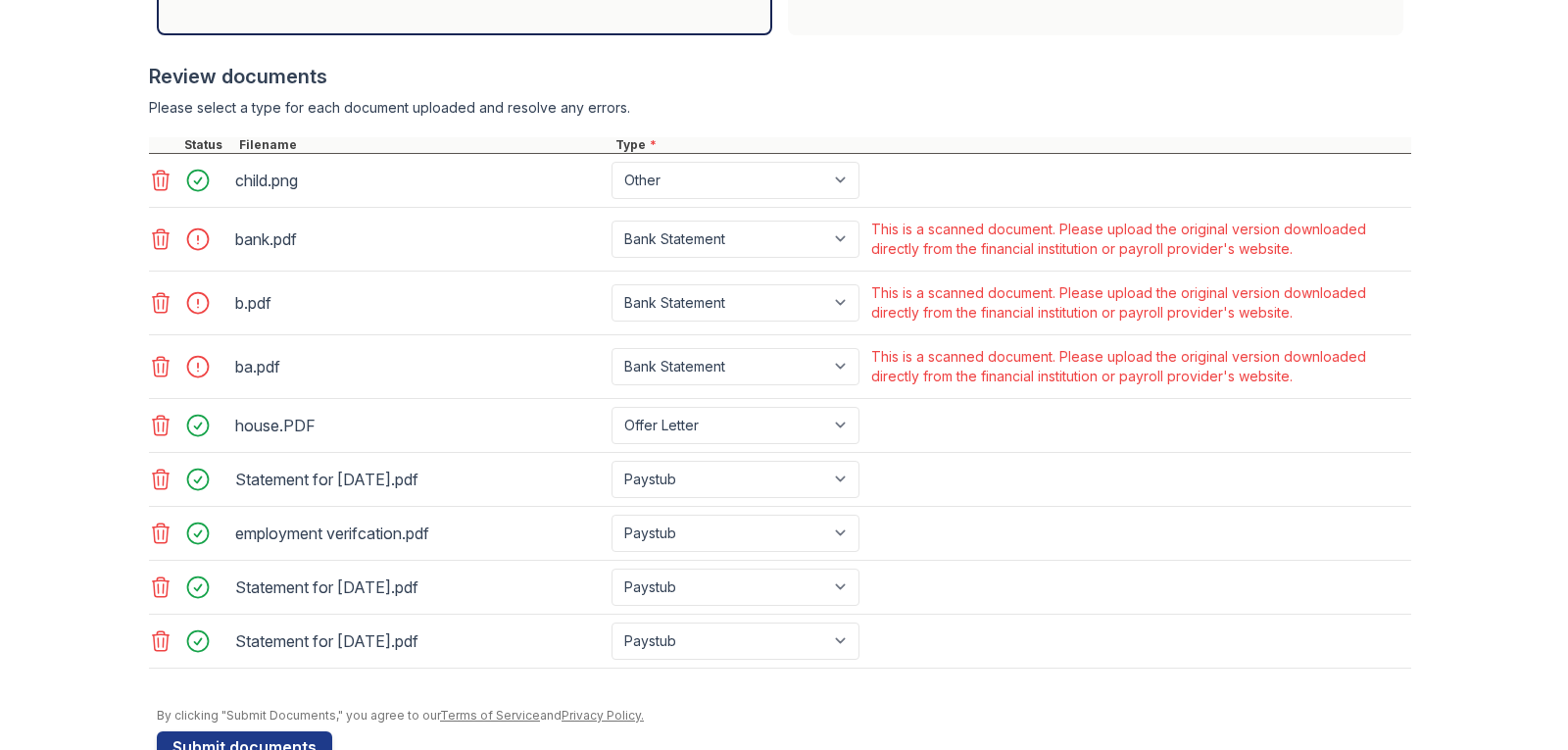
scroll to position [803, 0]
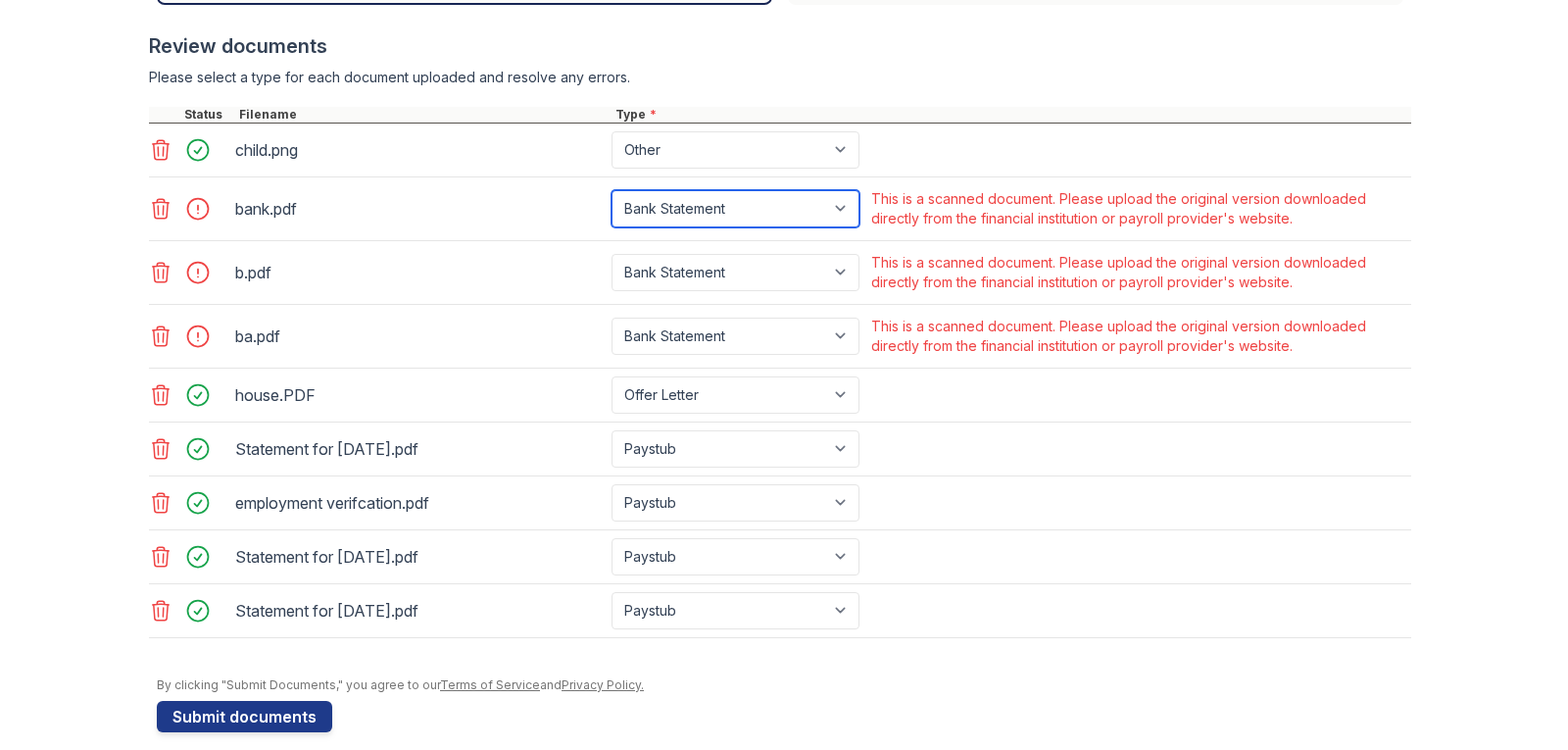
click at [805, 209] on select "Paystub Bank Statement Offer Letter Tax Documents Benefit Award Letter Investme…" at bounding box center [735, 209] width 248 height 38
select select "other"
click at [611, 190] on select "Paystub Bank Statement Offer Letter Tax Documents Benefit Award Letter Investme…" at bounding box center [735, 209] width 248 height 38
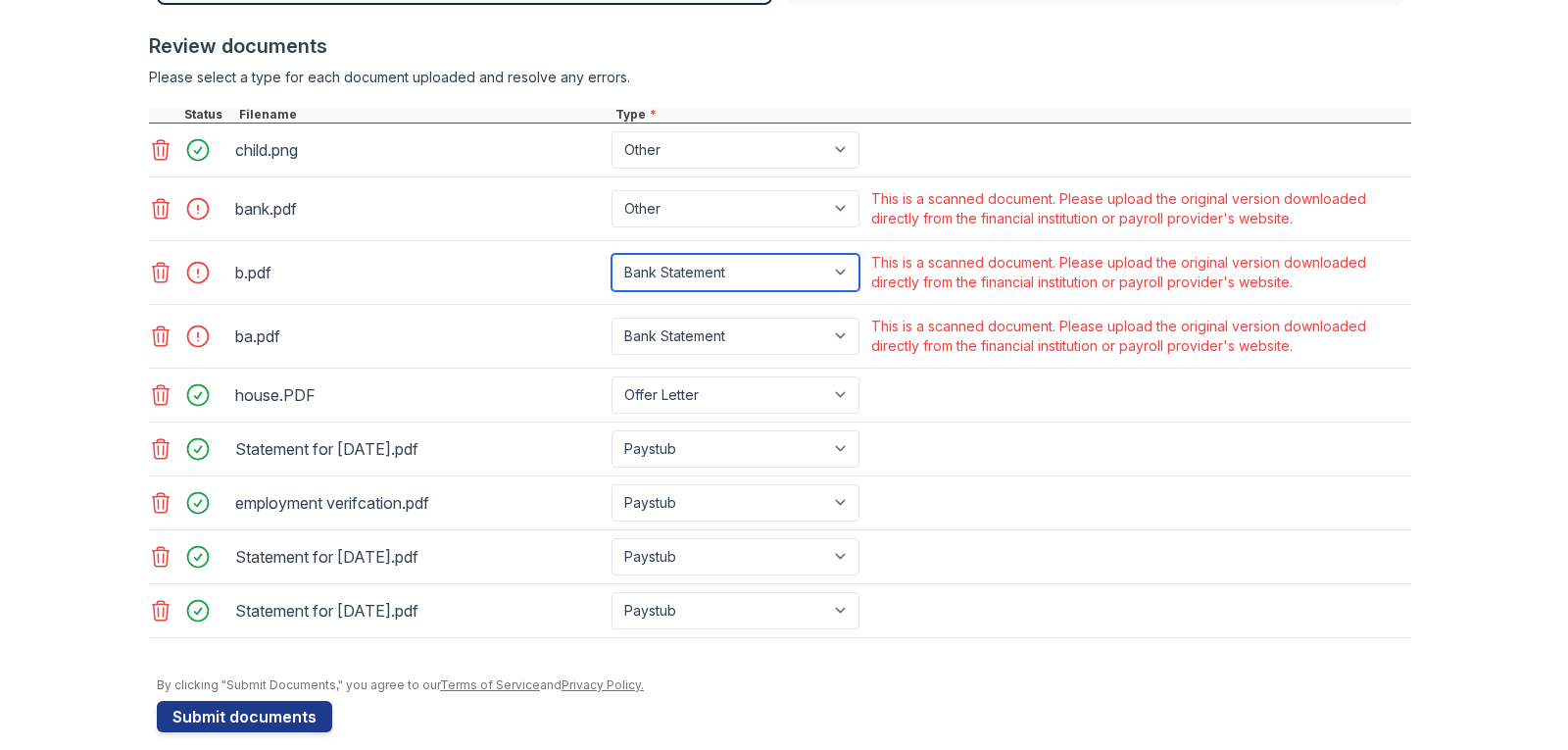
click at [782, 263] on select "Paystub Bank Statement Offer Letter Tax Documents Benefit Award Letter Investme…" at bounding box center [735, 273] width 248 height 38
select select "other"
click at [611, 254] on select "Paystub Bank Statement Offer Letter Tax Documents Benefit Award Letter Investme…" at bounding box center [735, 273] width 248 height 38
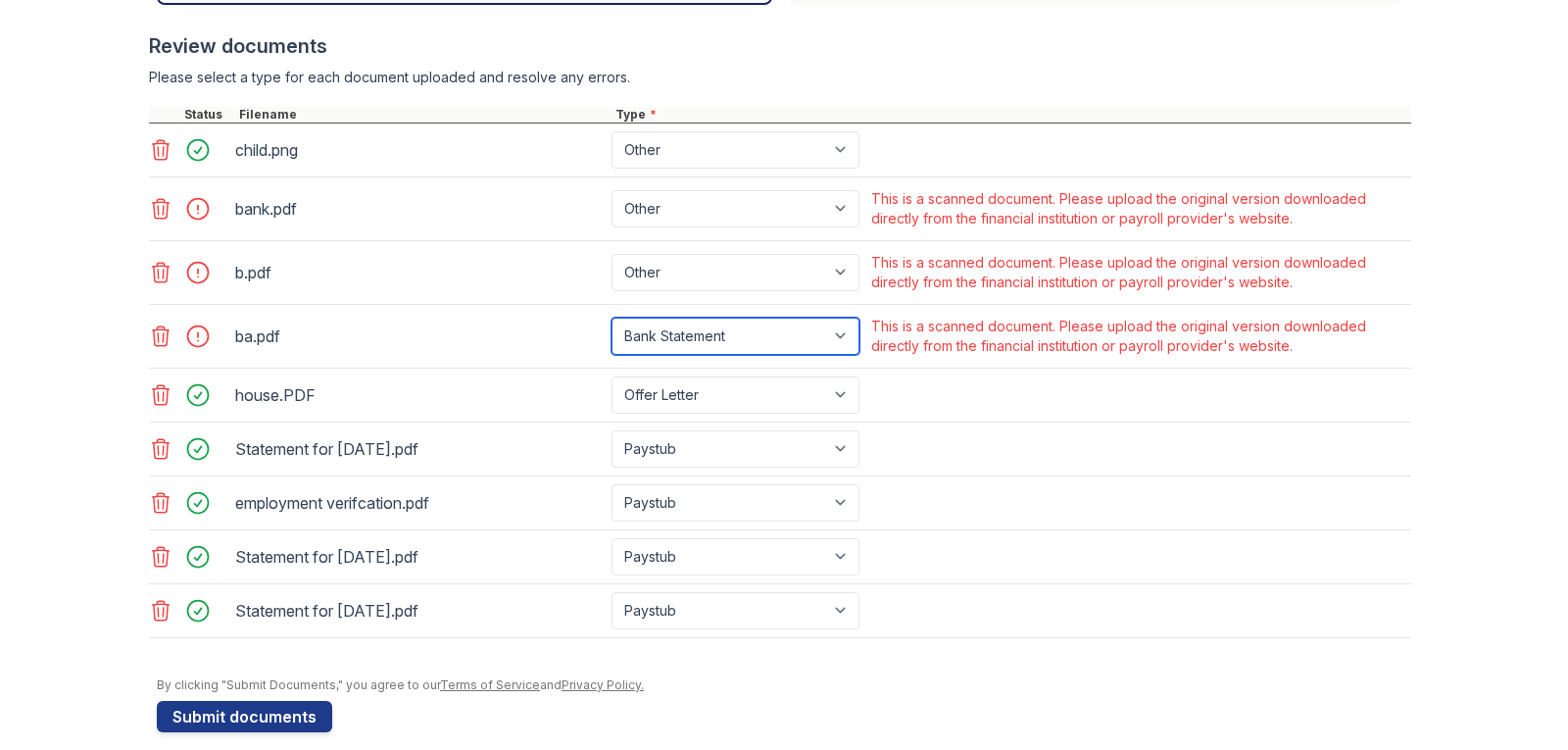
click at [751, 332] on select "Paystub Bank Statement Offer Letter Tax Documents Benefit Award Letter Investme…" at bounding box center [735, 336] width 248 height 38
select select "other"
click at [611, 317] on select "Paystub Bank Statement Offer Letter Tax Documents Benefit Award Letter Investme…" at bounding box center [735, 336] width 248 height 38
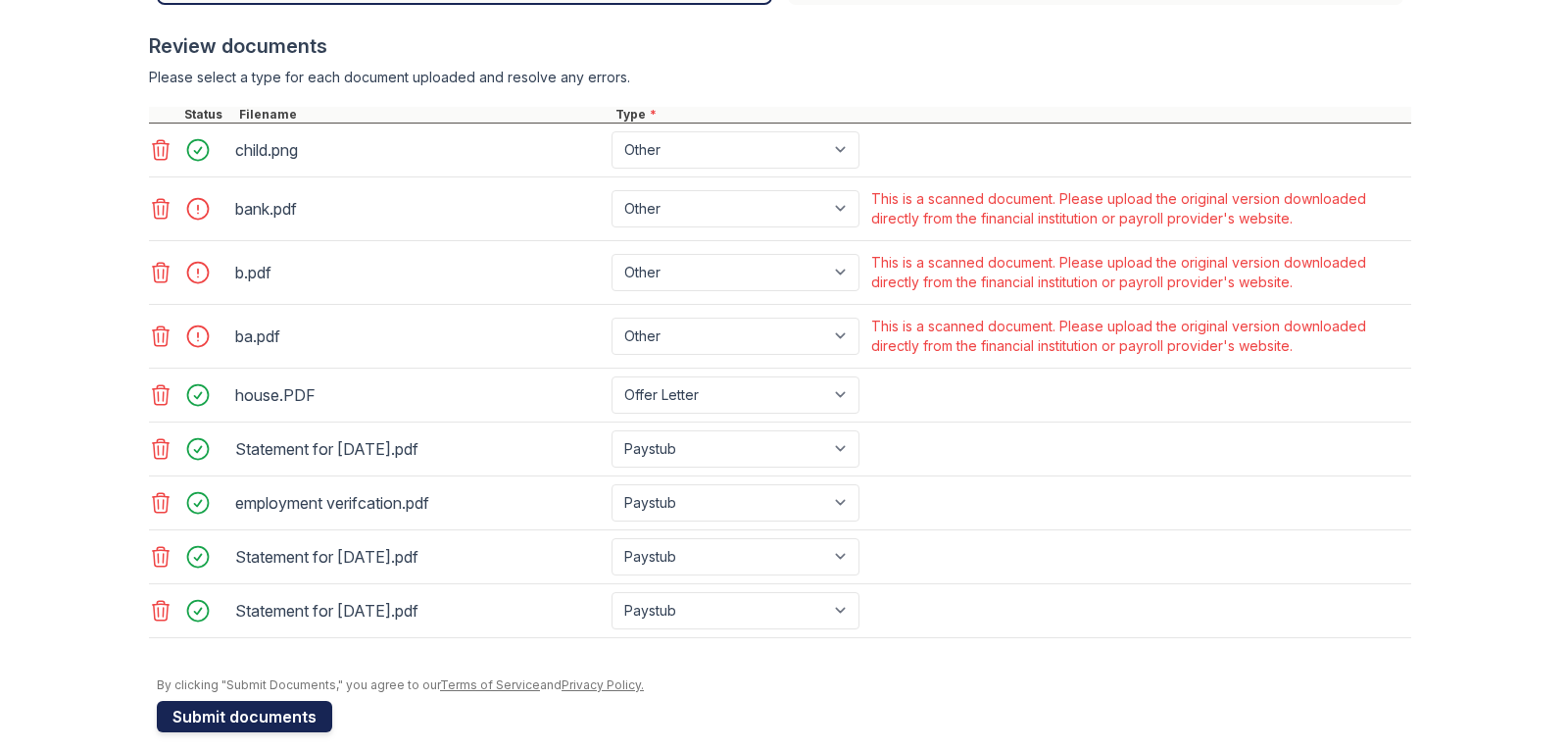
click at [205, 714] on button "Submit documents" at bounding box center [244, 716] width 176 height 32
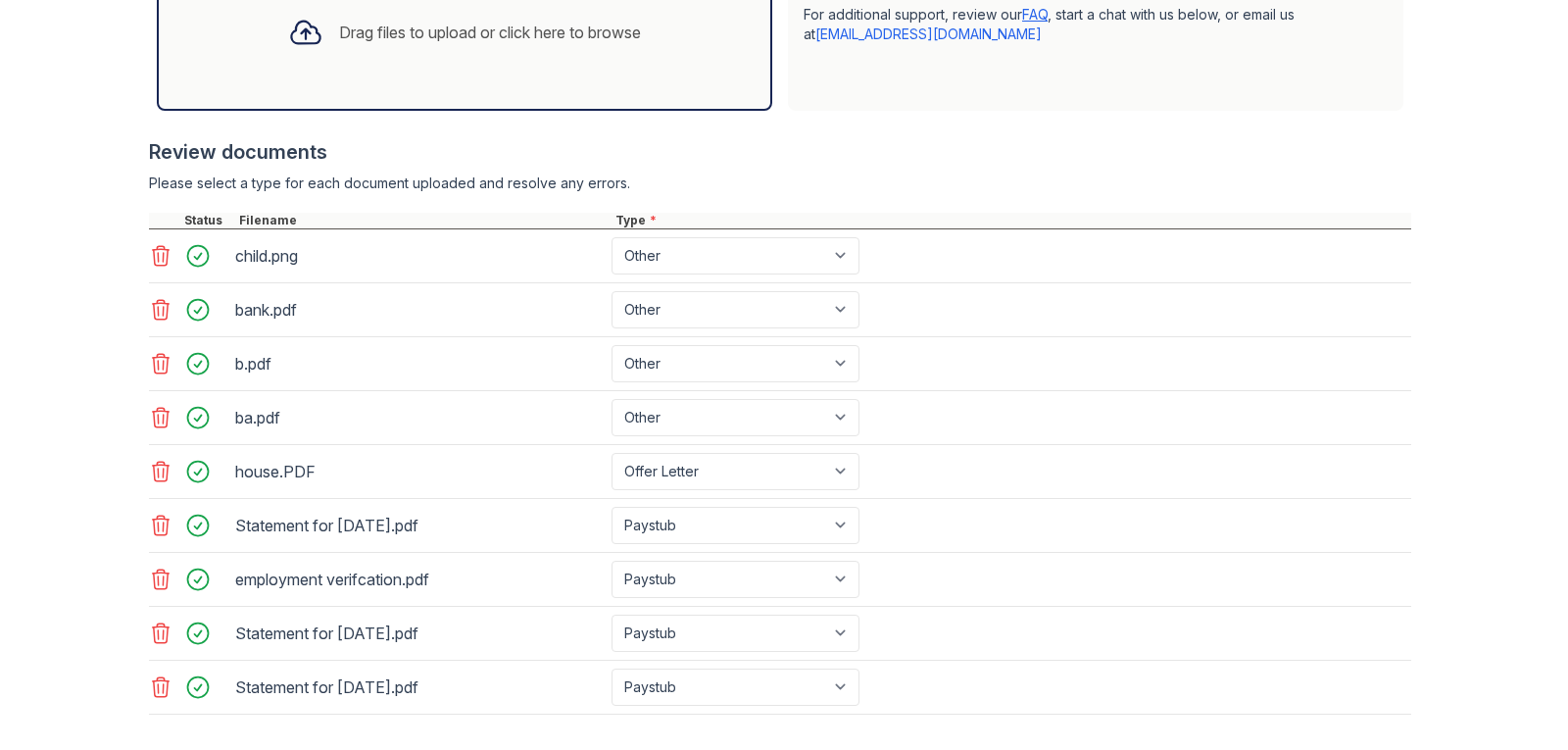
scroll to position [673, 0]
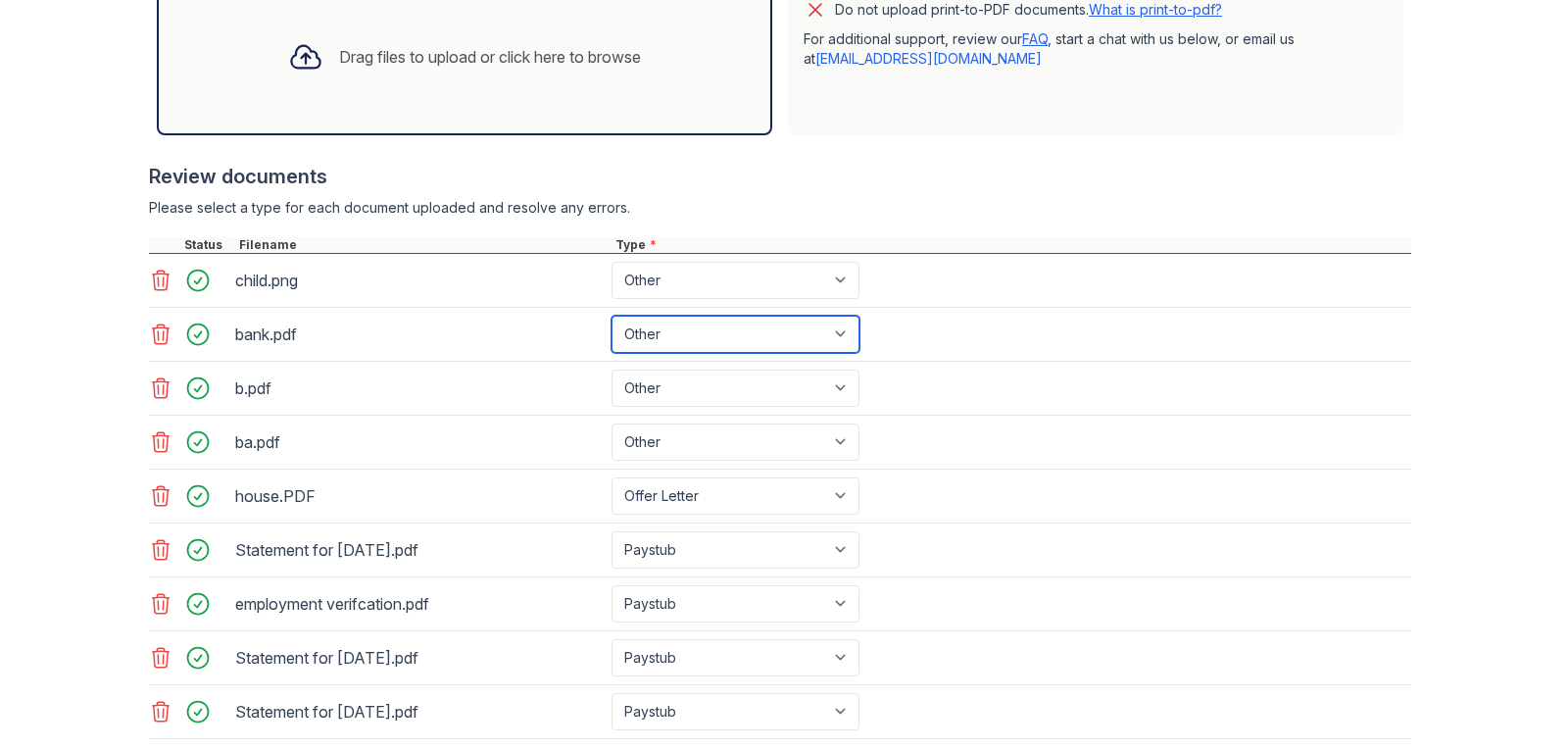
click at [718, 340] on select "Paystub Bank Statement Offer Letter Tax Documents Benefit Award Letter Investme…" at bounding box center [735, 334] width 248 height 38
select select "bank_statement"
click at [611, 315] on select "Paystub Bank Statement Offer Letter Tax Documents Benefit Award Letter Investme…" at bounding box center [735, 334] width 248 height 38
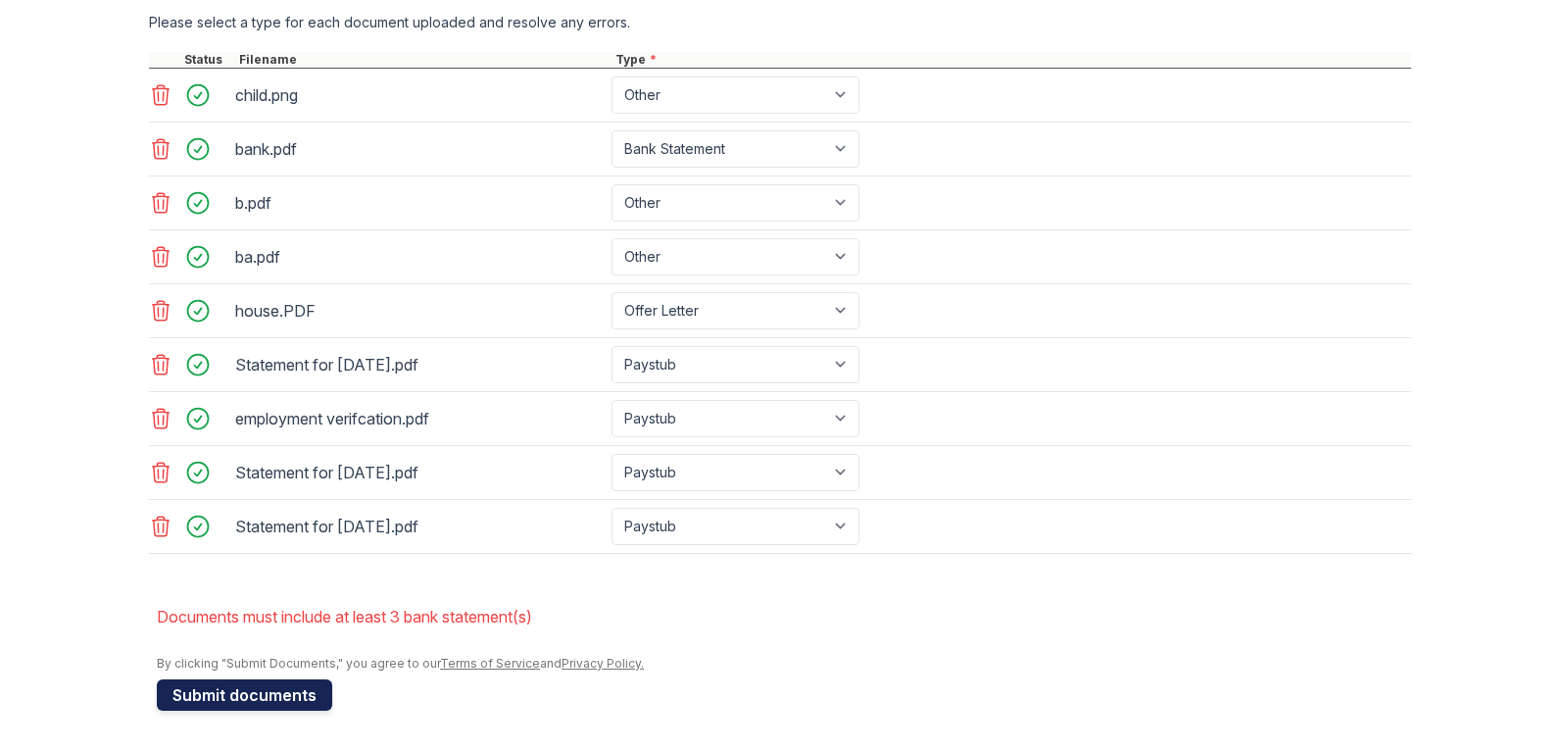
click at [234, 706] on button "Submit documents" at bounding box center [244, 695] width 176 height 32
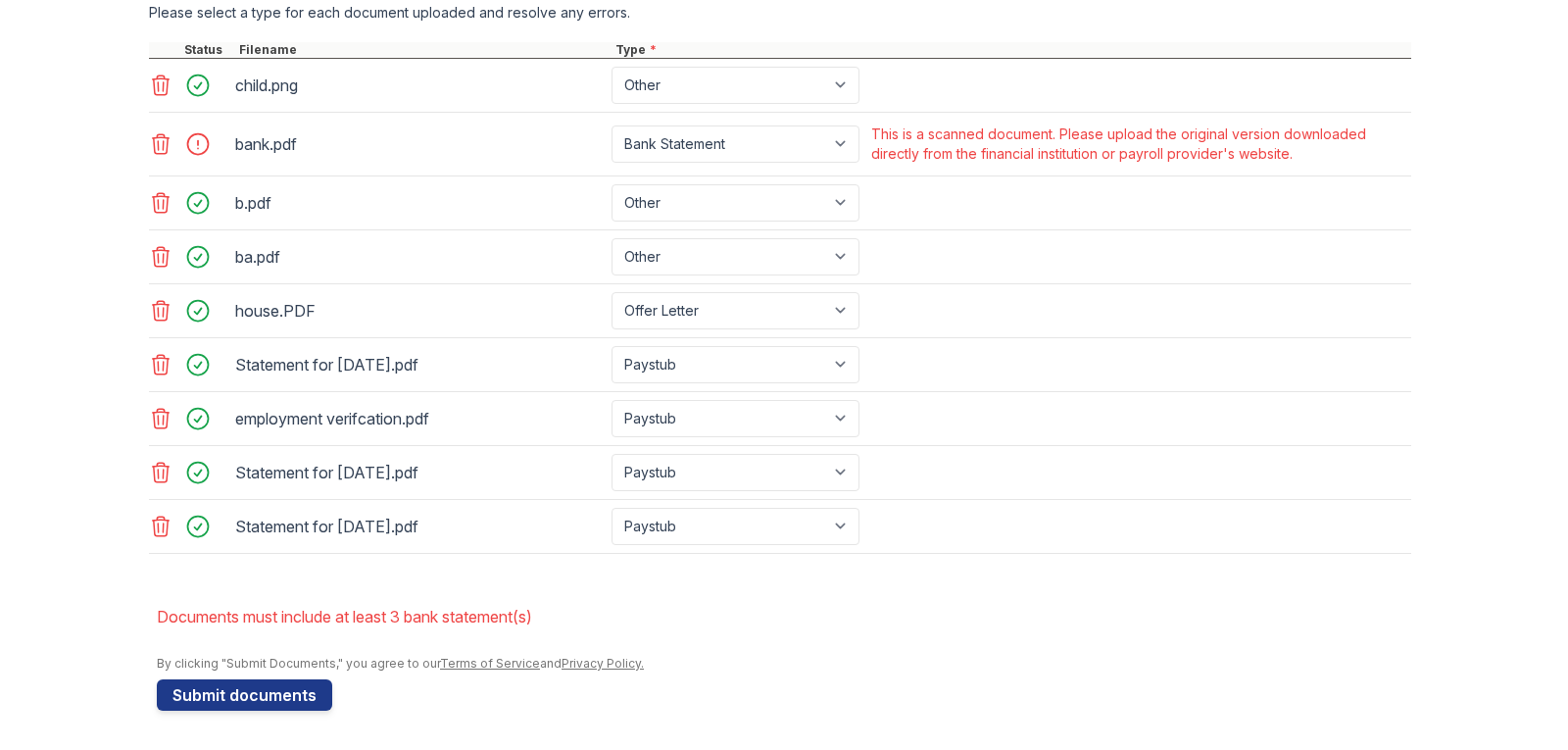
scroll to position [211, 0]
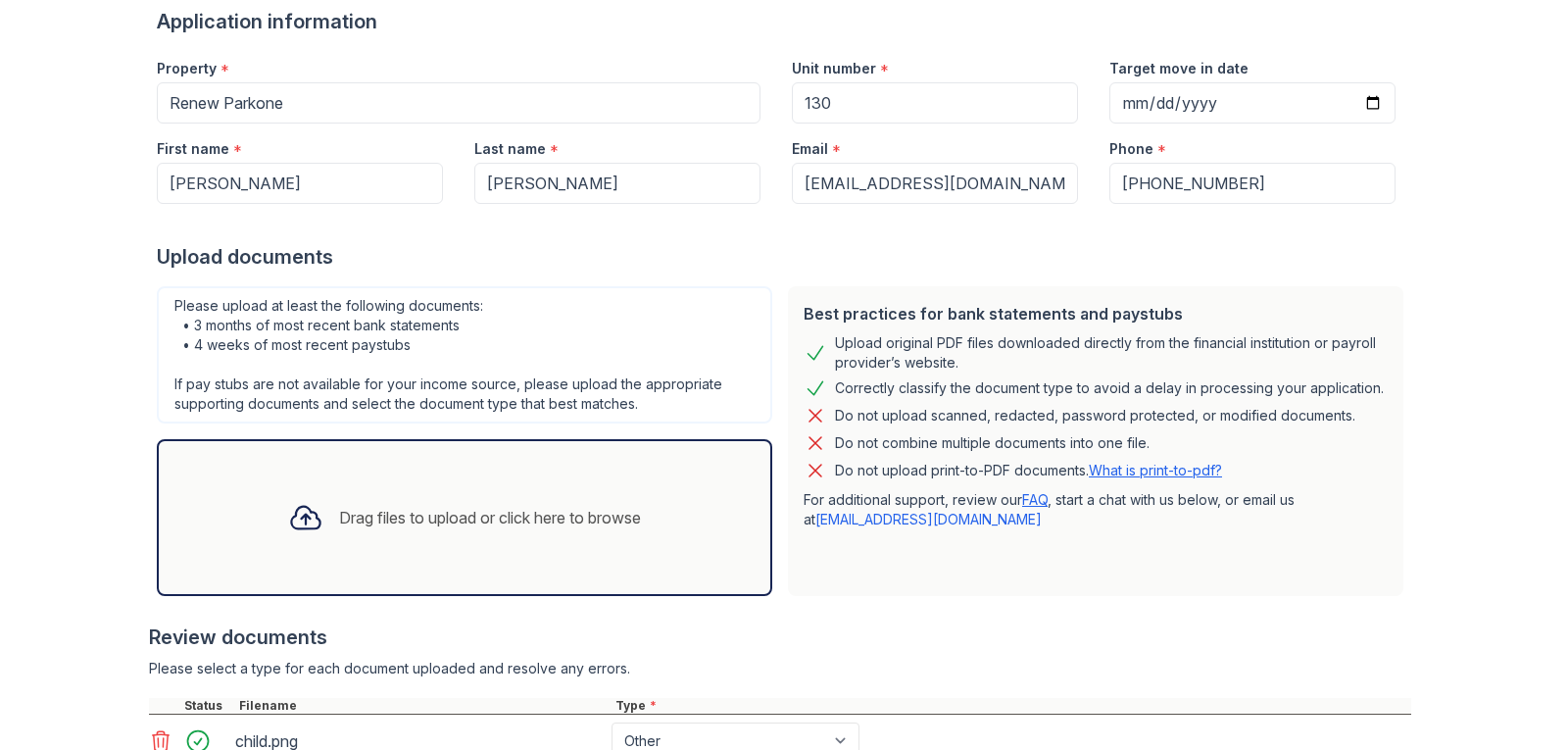
click at [607, 533] on div "Drag files to upload or click here to browse" at bounding box center [464, 517] width 384 height 66
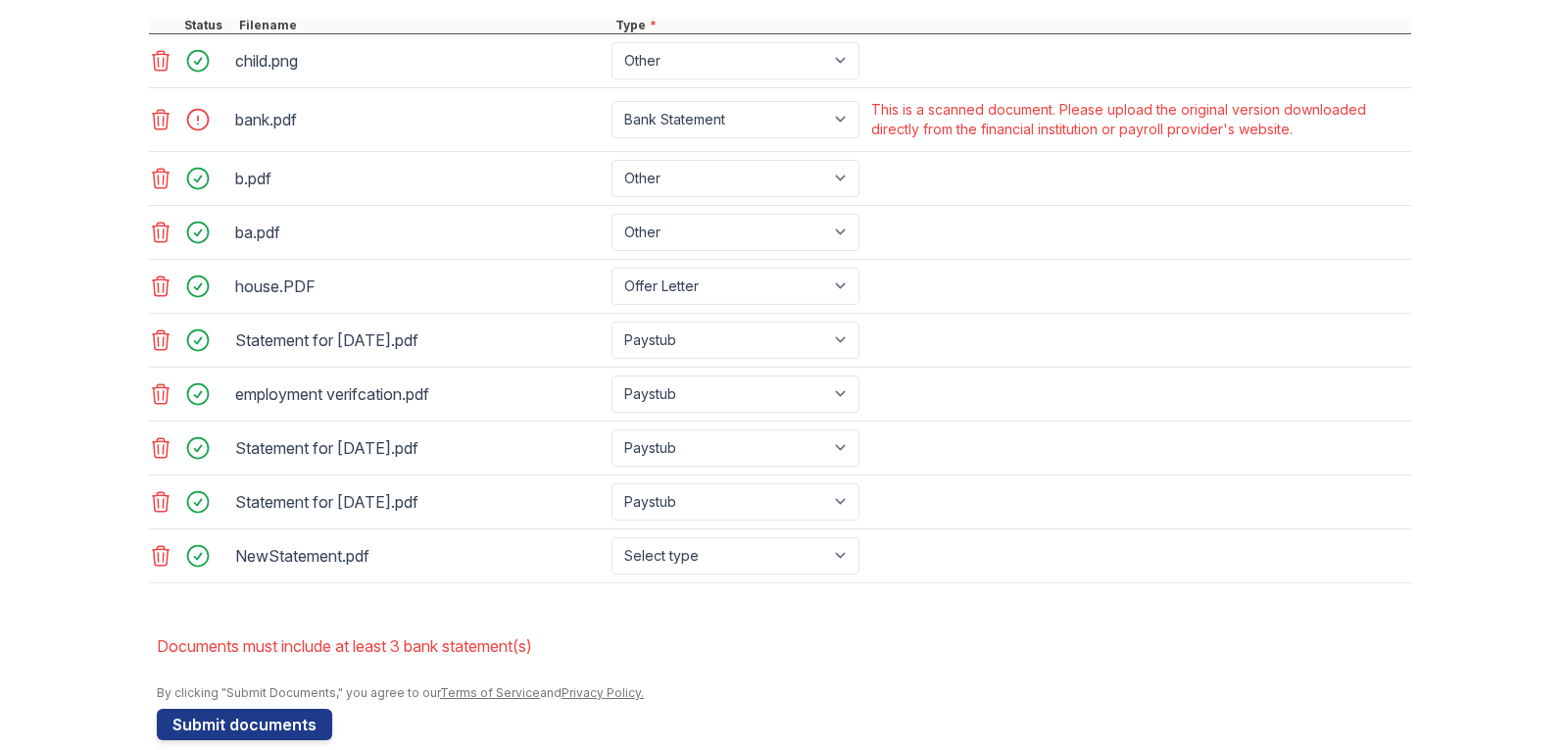
scroll to position [921, 0]
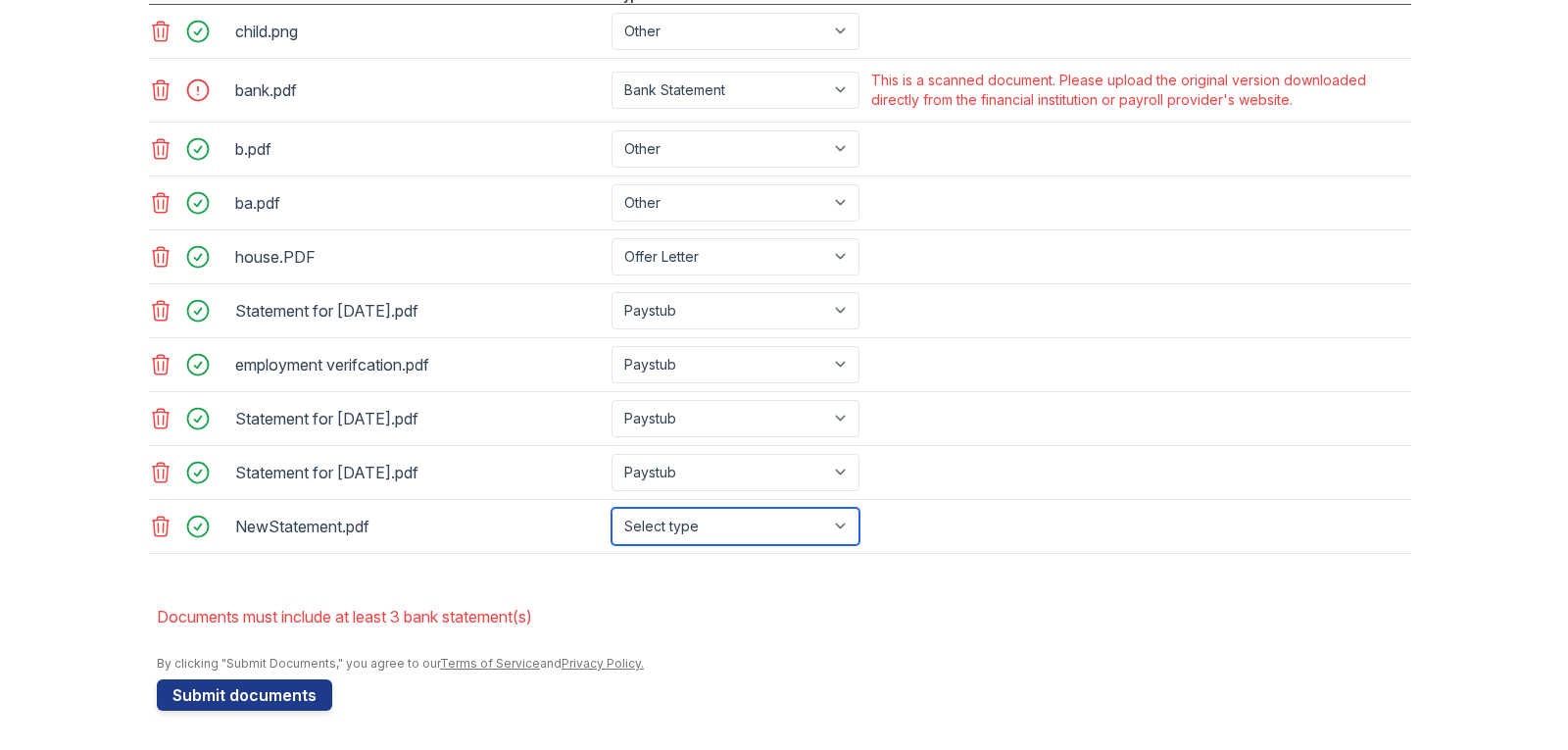
click at [742, 533] on select "Select type Paystub Bank Statement Offer Letter Tax Documents Benefit Award Let…" at bounding box center [735, 527] width 248 height 38
select select "bank_statement"
click at [611, 508] on select "Select type Paystub Bank Statement Offer Letter Tax Documents Benefit Award Let…" at bounding box center [735, 527] width 248 height 38
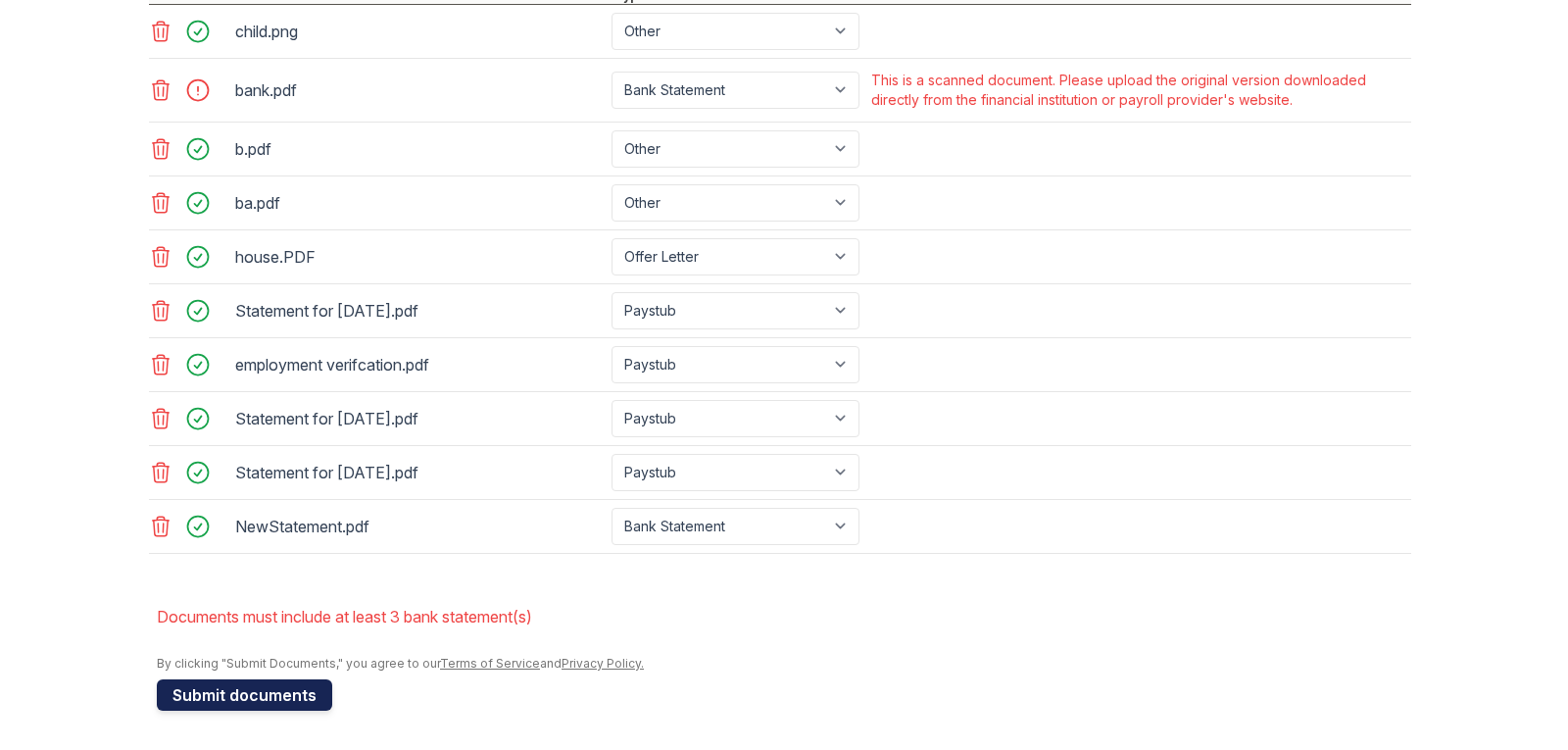
click at [200, 697] on button "Submit documents" at bounding box center [244, 695] width 176 height 32
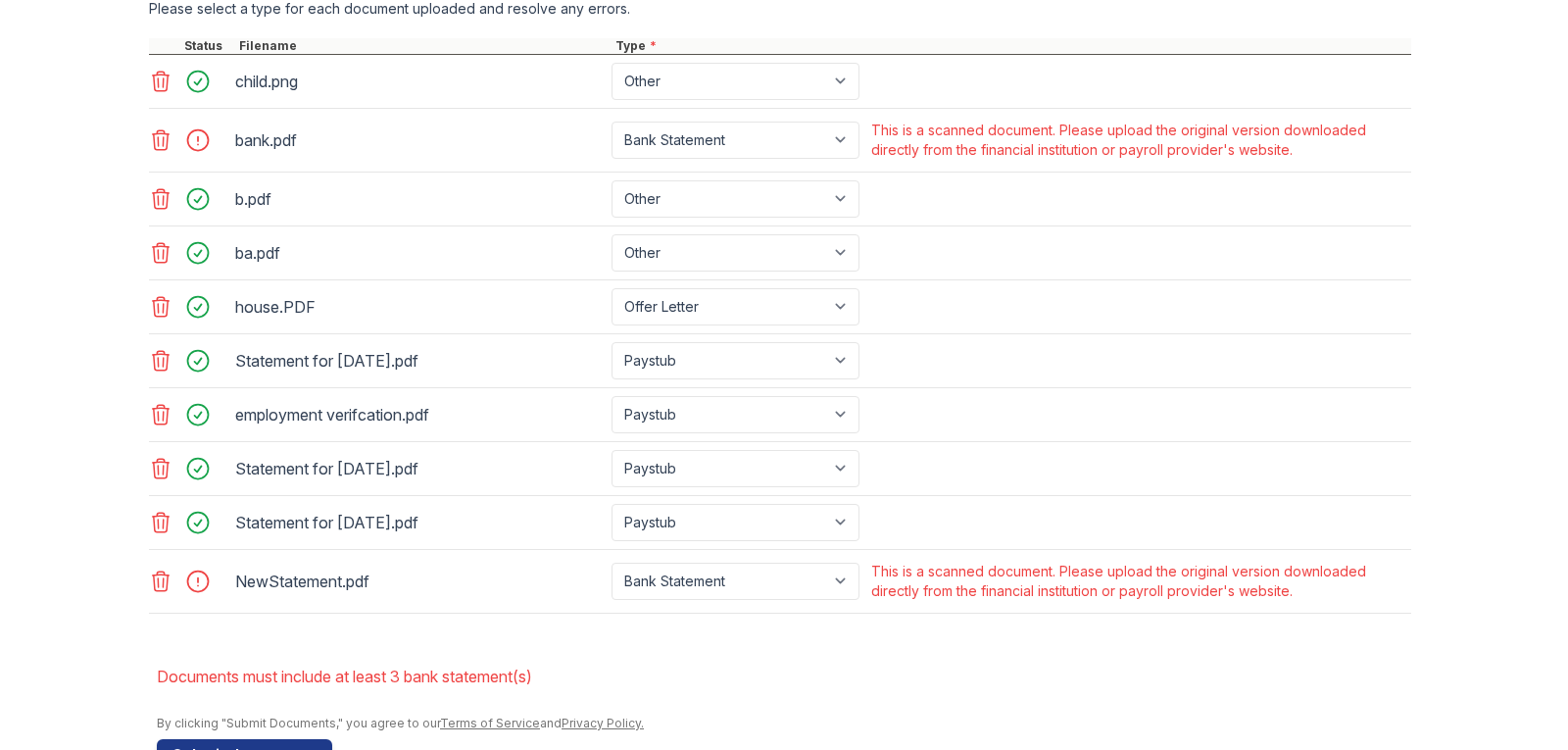
scroll to position [931, 0]
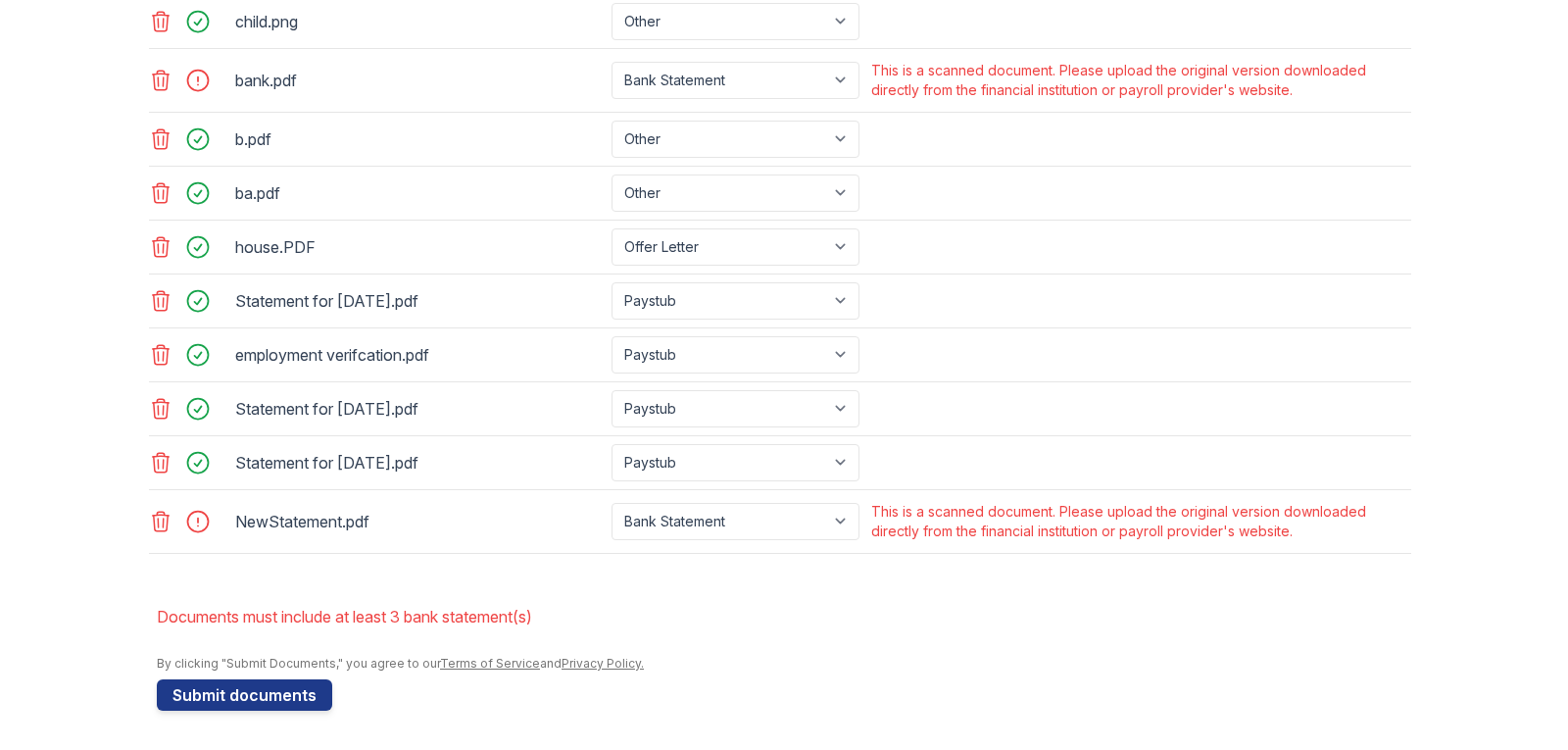
click at [158, 530] on icon at bounding box center [161, 522] width 17 height 20
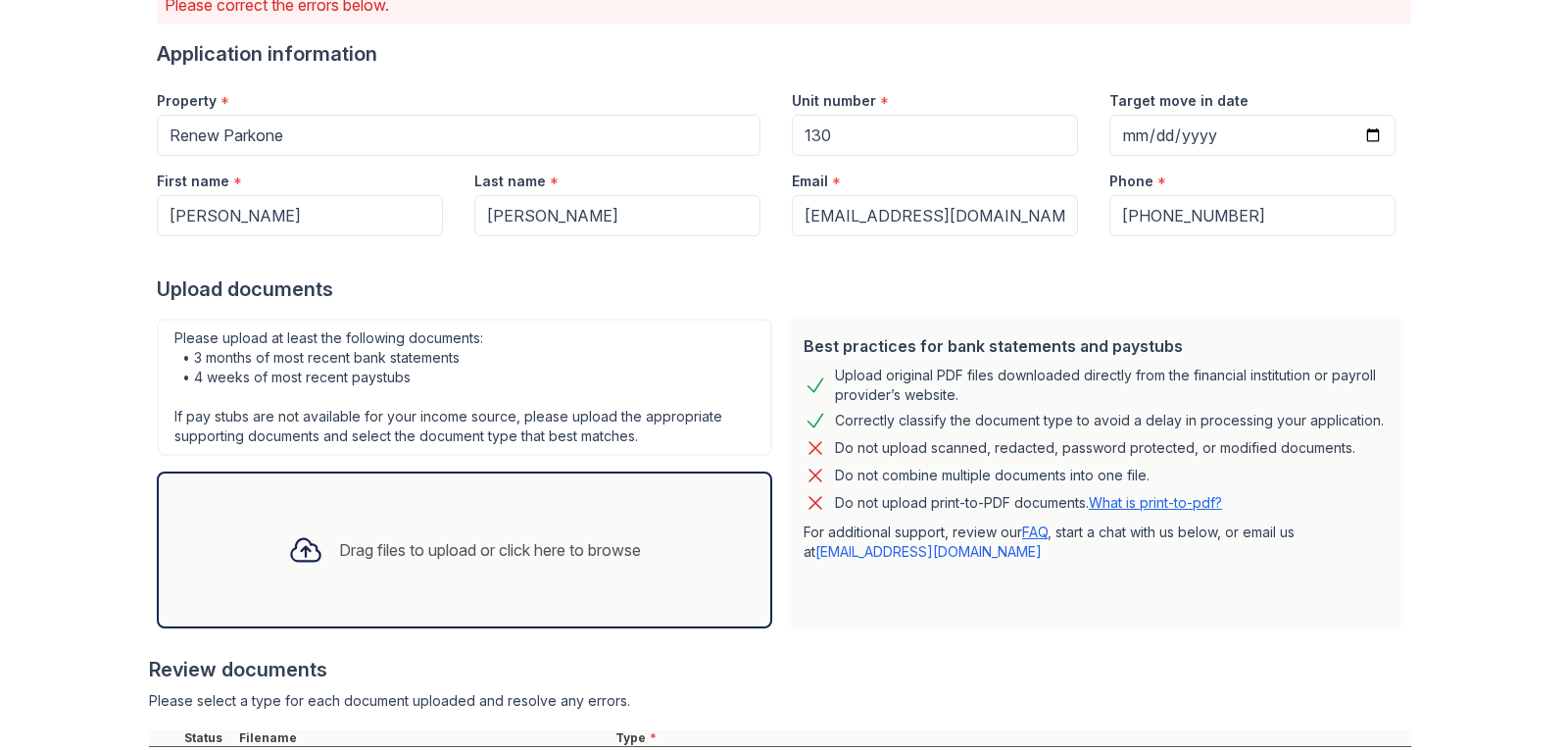
scroll to position [178, 0]
click at [573, 565] on div "Drag files to upload or click here to browse" at bounding box center [464, 552] width 384 height 66
click at [474, 544] on div "Drag files to upload or click here to browse" at bounding box center [490, 552] width 302 height 24
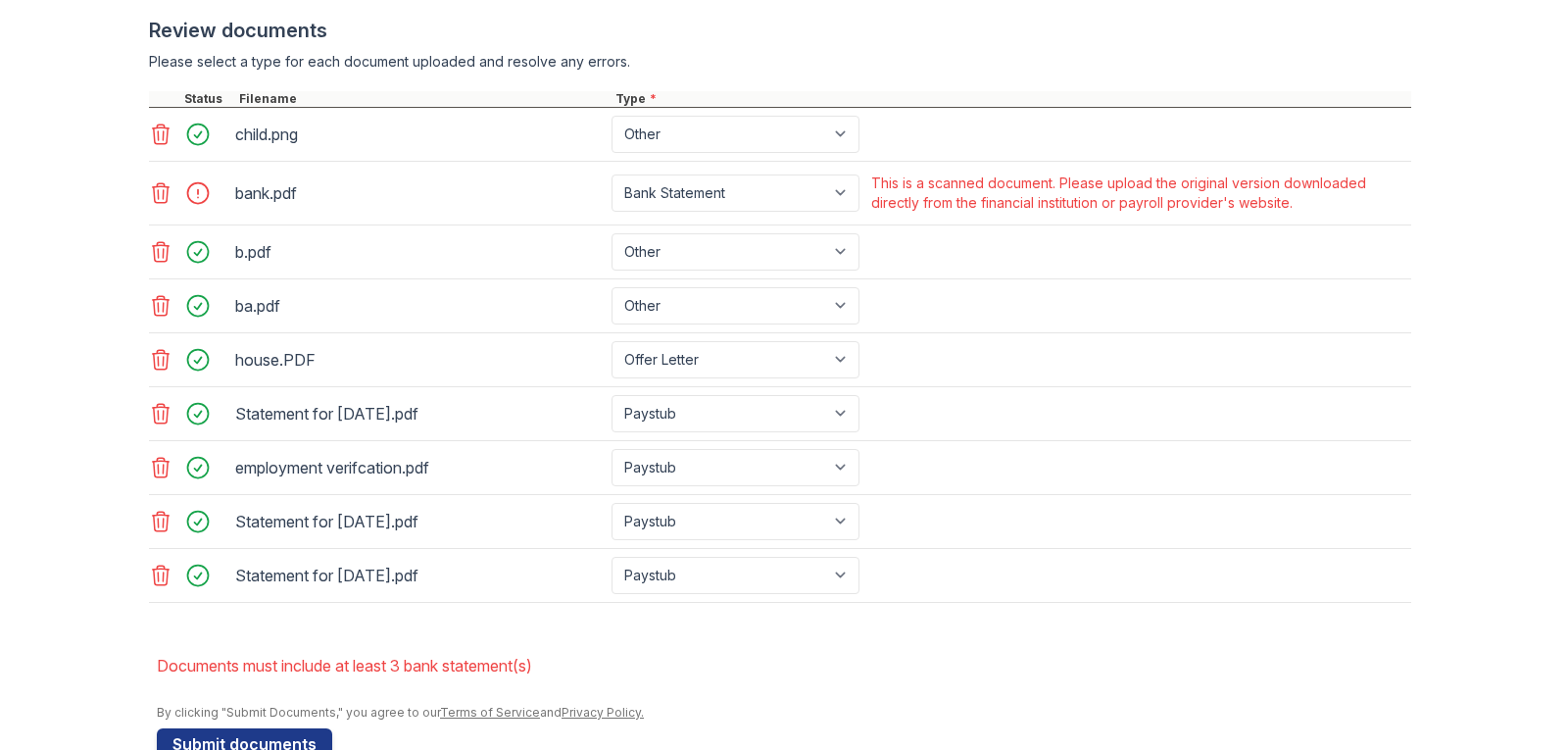
scroll to position [867, 0]
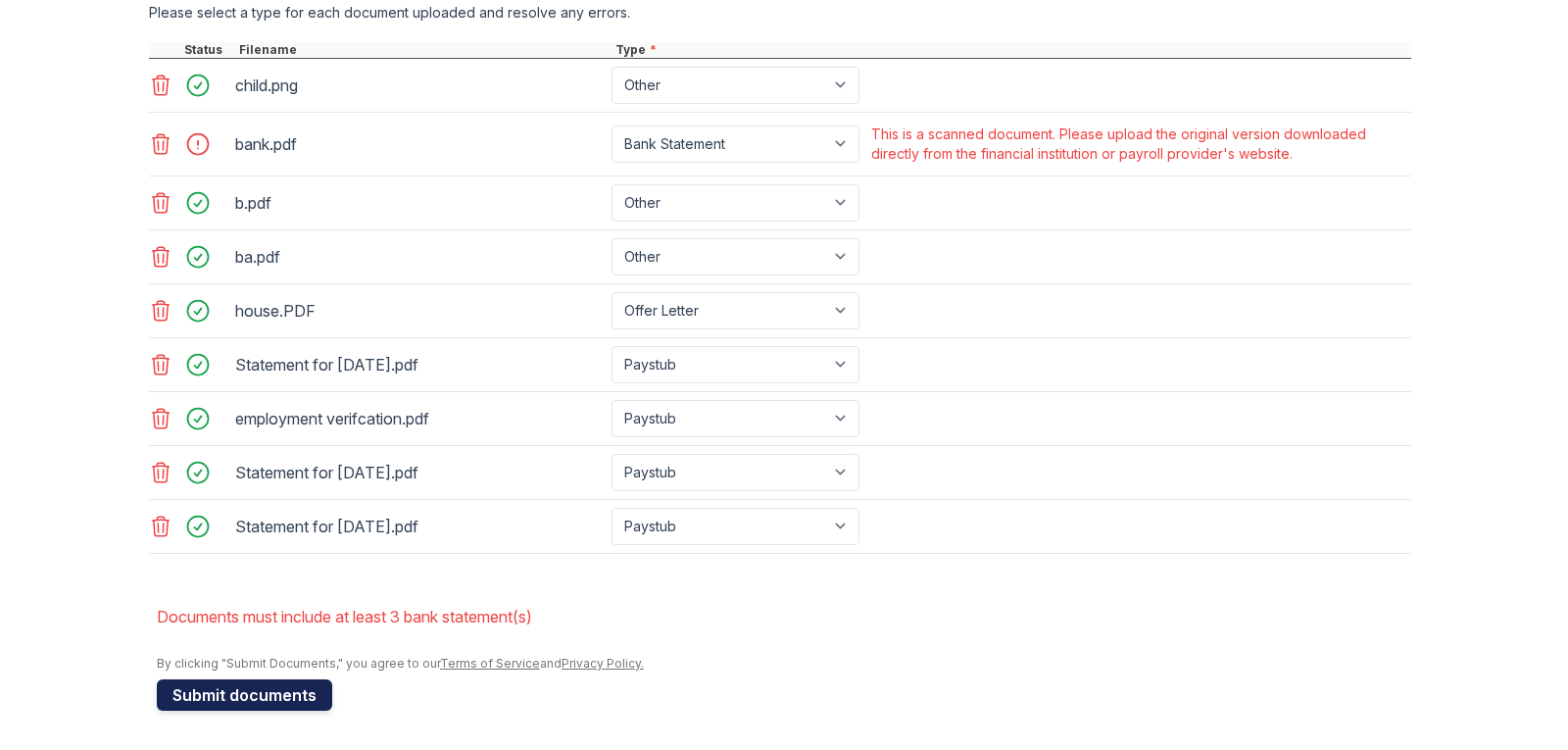
click at [187, 688] on button "Submit documents" at bounding box center [244, 695] width 176 height 32
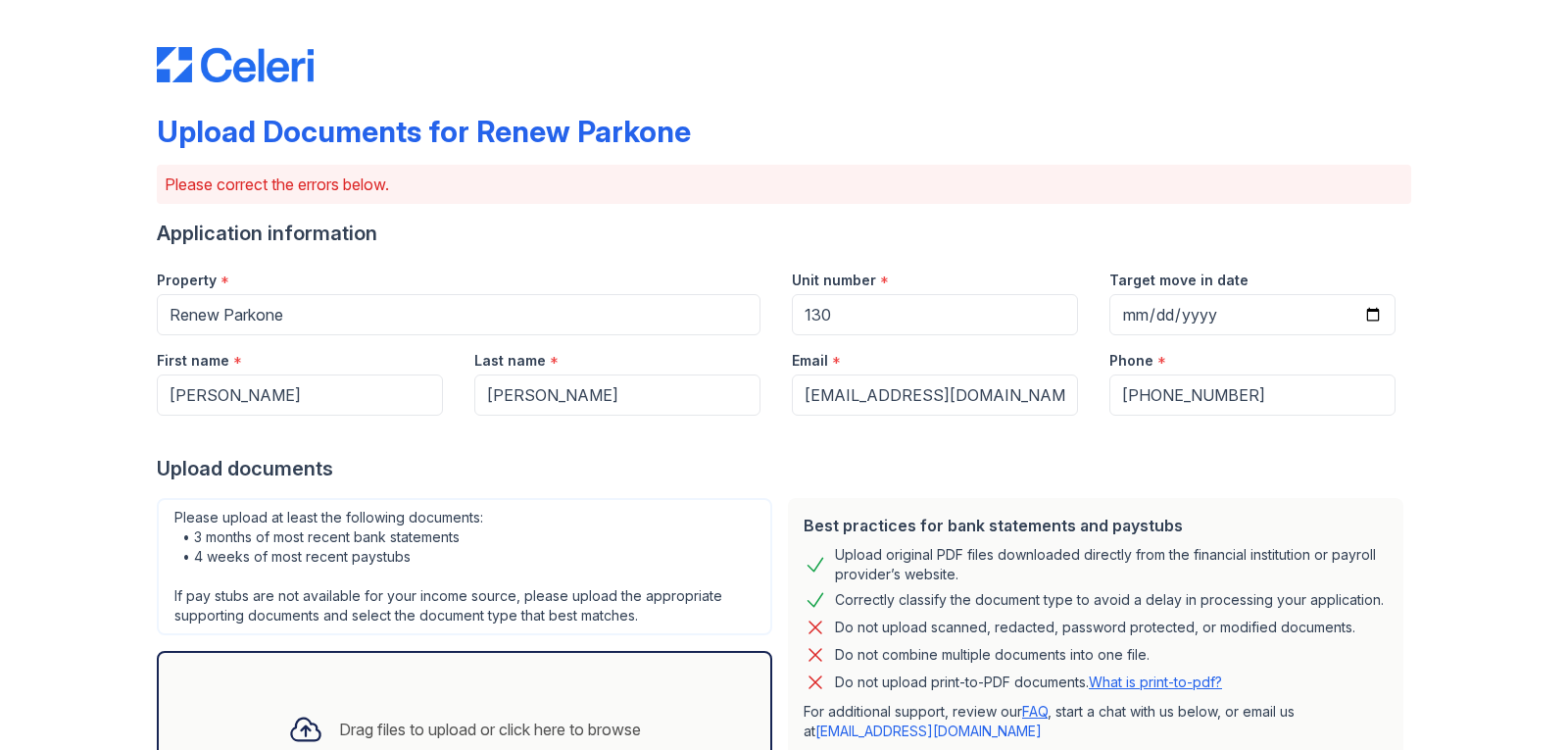
click at [1159, 686] on link "What is print-to-pdf?" at bounding box center [1155, 682] width 133 height 17
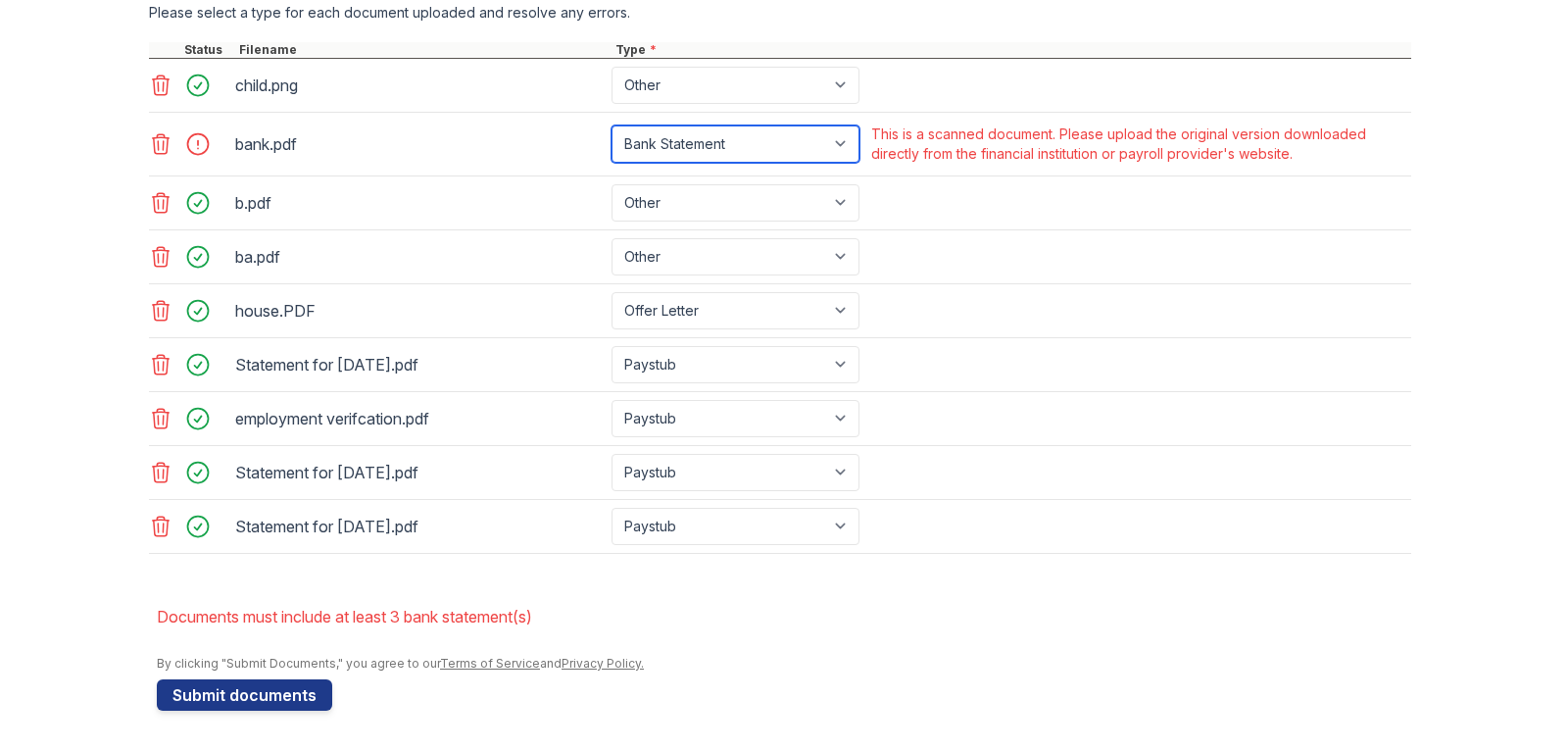
click at [783, 127] on select "Paystub Bank Statement Offer Letter Tax Documents Benefit Award Letter Investme…" at bounding box center [735, 144] width 248 height 38
select select "other"
click at [611, 125] on select "Paystub Bank Statement Offer Letter Tax Documents Benefit Award Letter Investme…" at bounding box center [735, 144] width 248 height 38
click at [1001, 473] on div "Statement for [DATE].pdf Paystub Bank Statement Offer Letter Tax Documents Bene…" at bounding box center [780, 472] width 1262 height 54
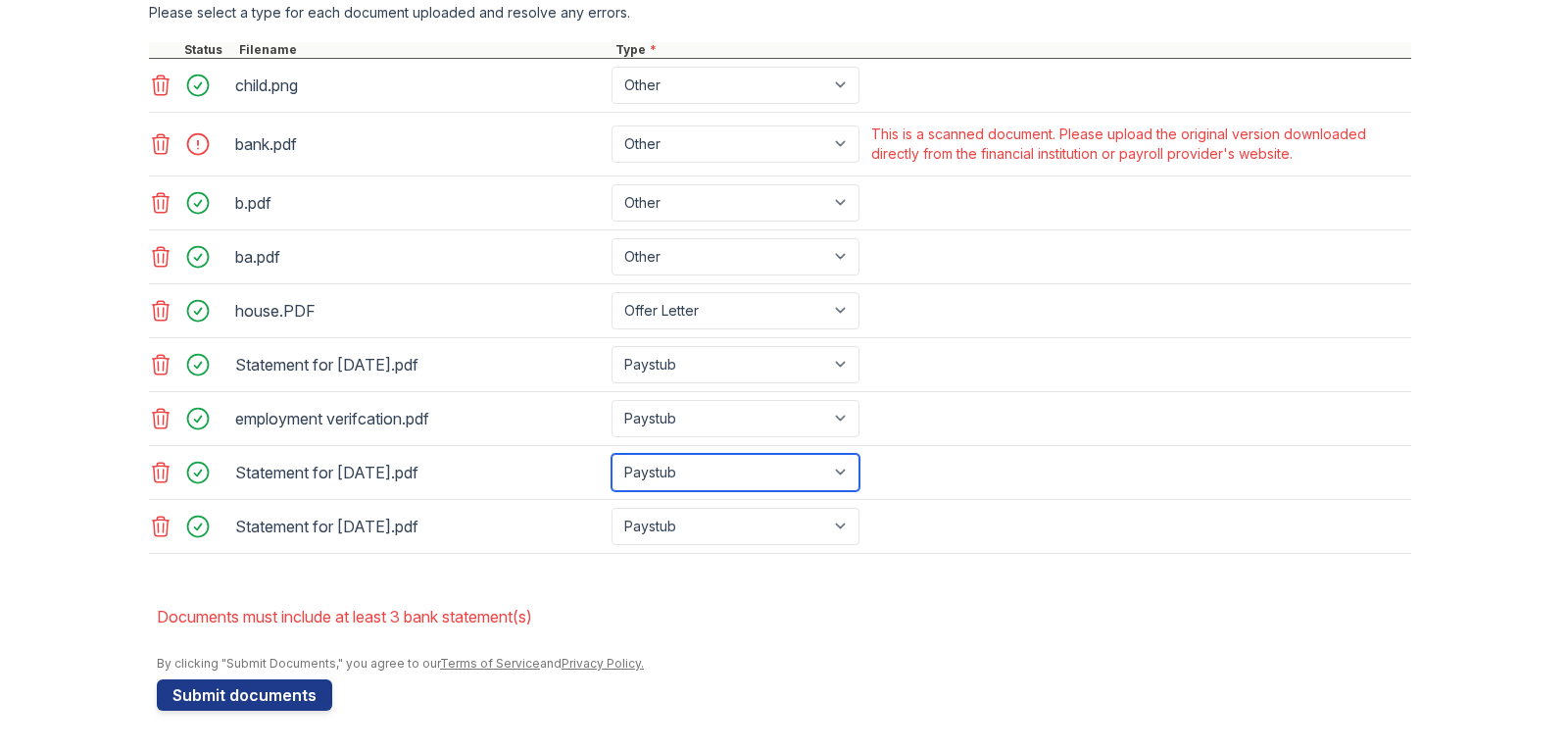
drag, startPoint x: 660, startPoint y: 482, endPoint x: 1243, endPoint y: 683, distance: 616.7
click at [1243, 683] on form "Application information Property * [GEOGRAPHIC_DATA] Unit number * 130 Target m…" at bounding box center [784, 31] width 1254 height 1358
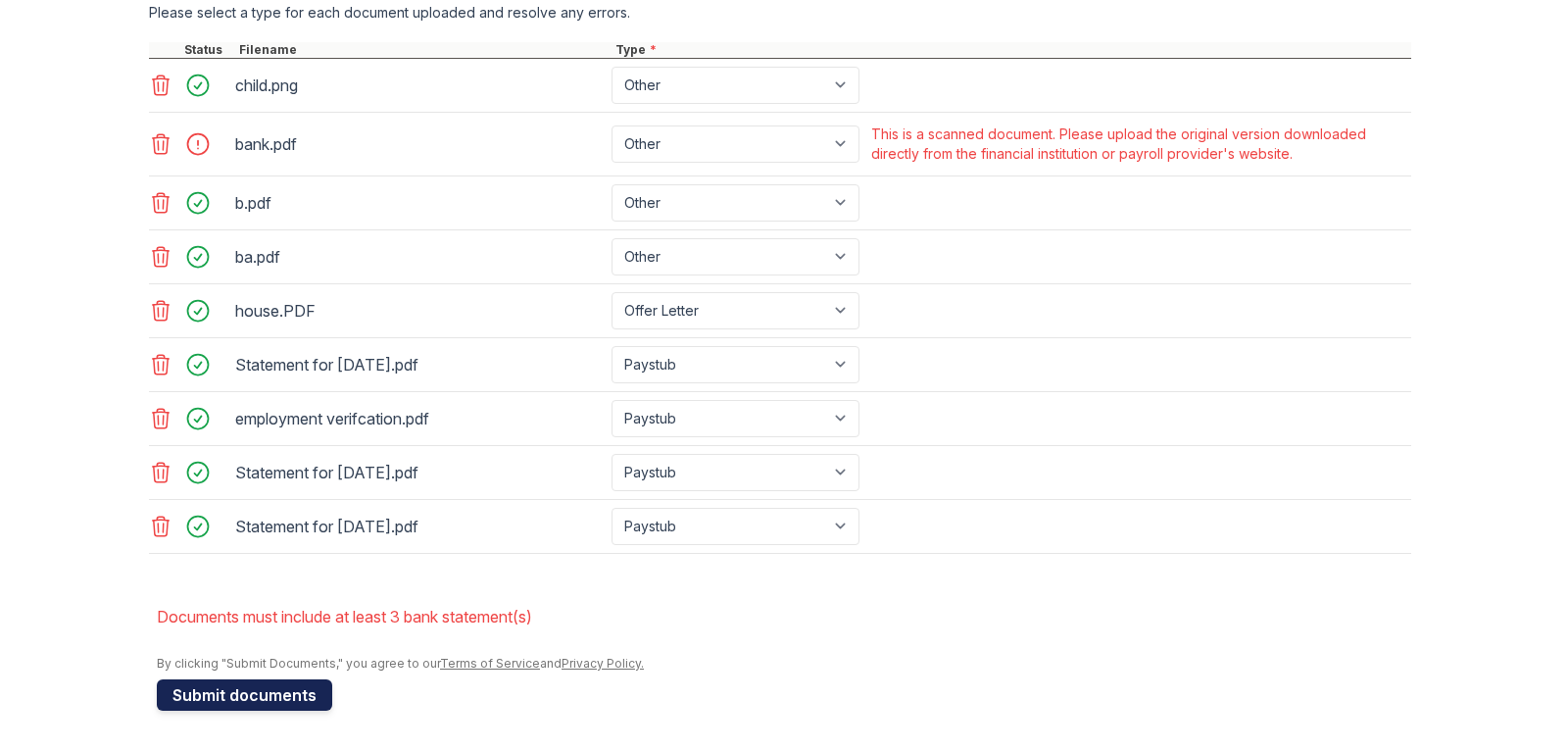
click at [241, 694] on button "Submit documents" at bounding box center [244, 695] width 176 height 32
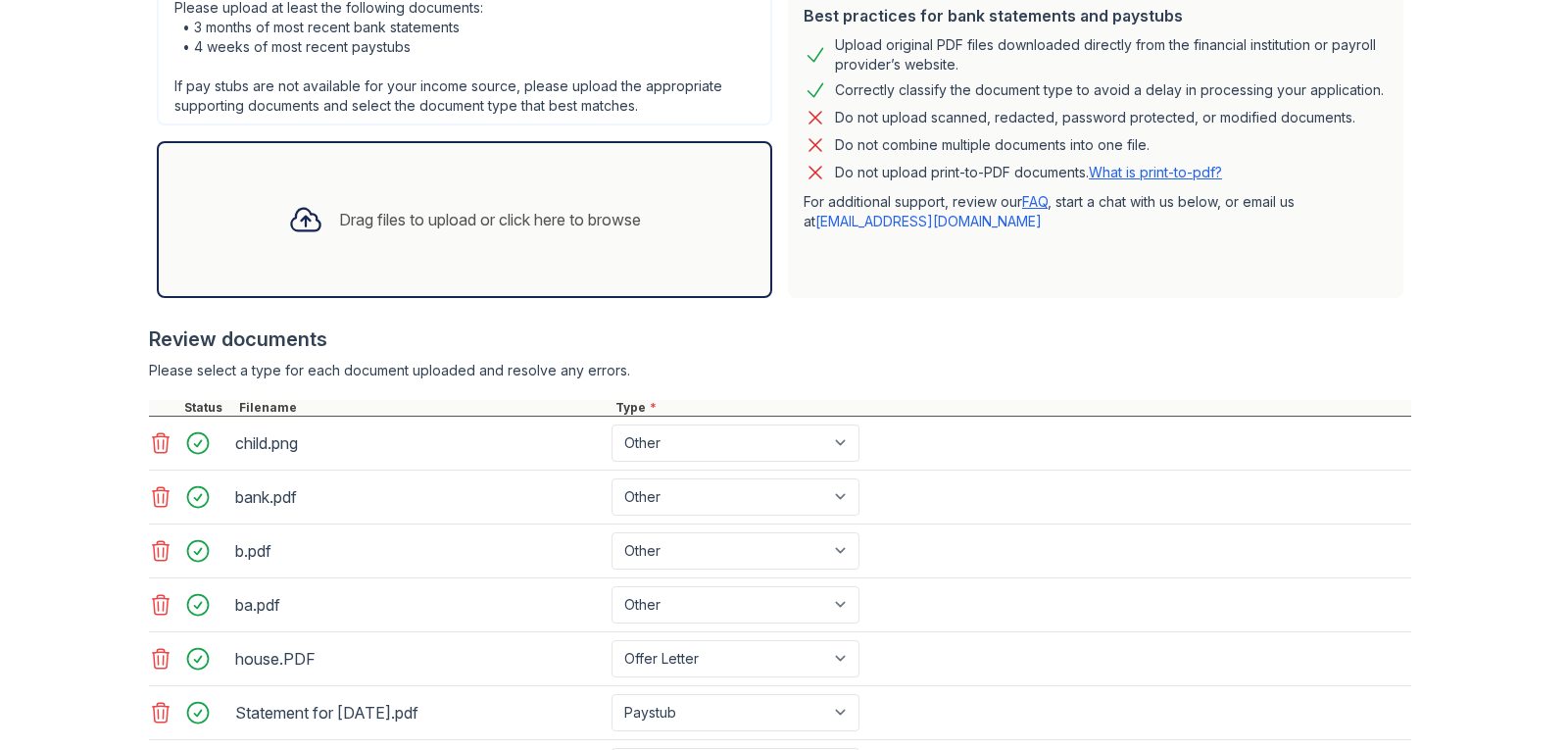
scroll to position [505, 0]
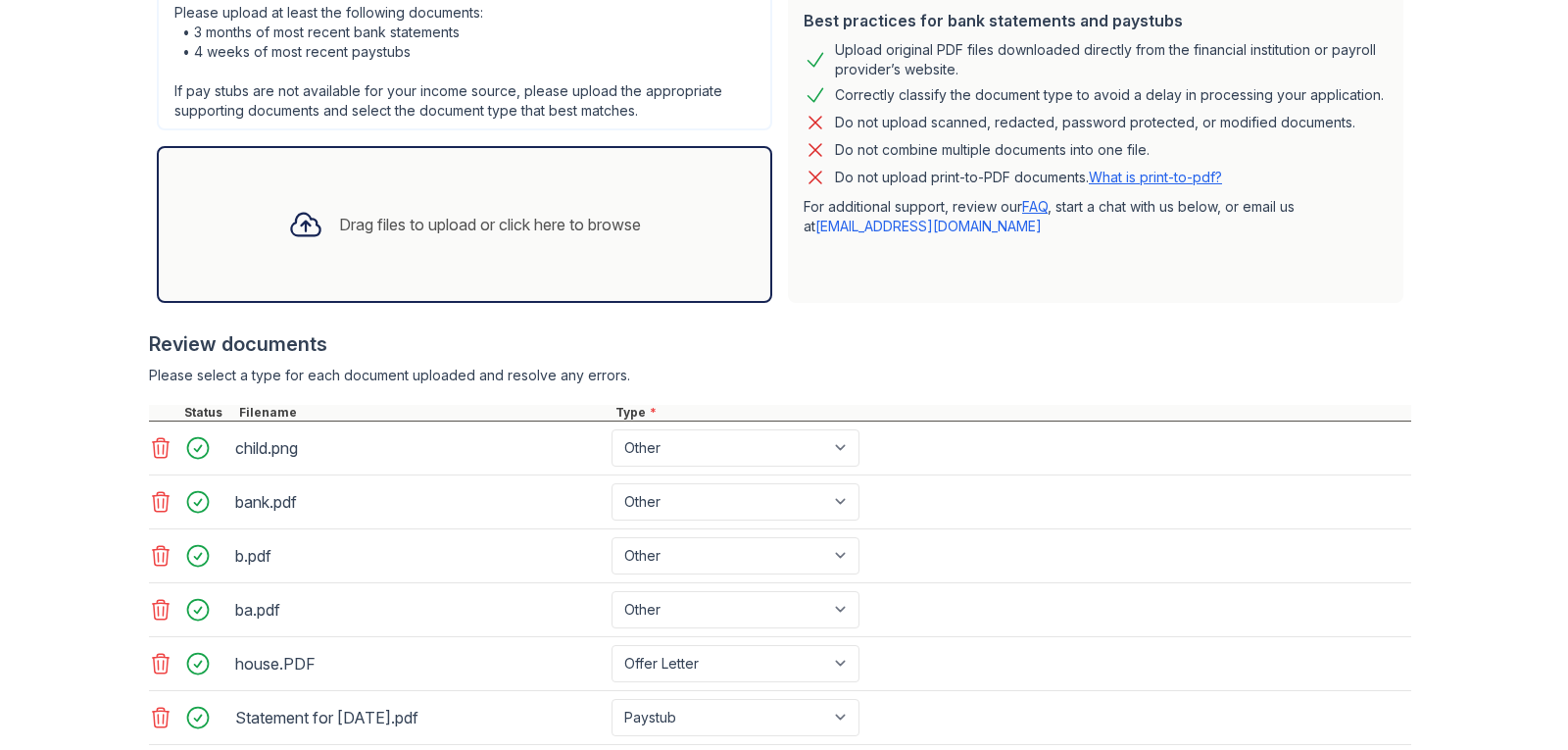
click at [510, 255] on div "Drag files to upload or click here to browse" at bounding box center [464, 224] width 384 height 66
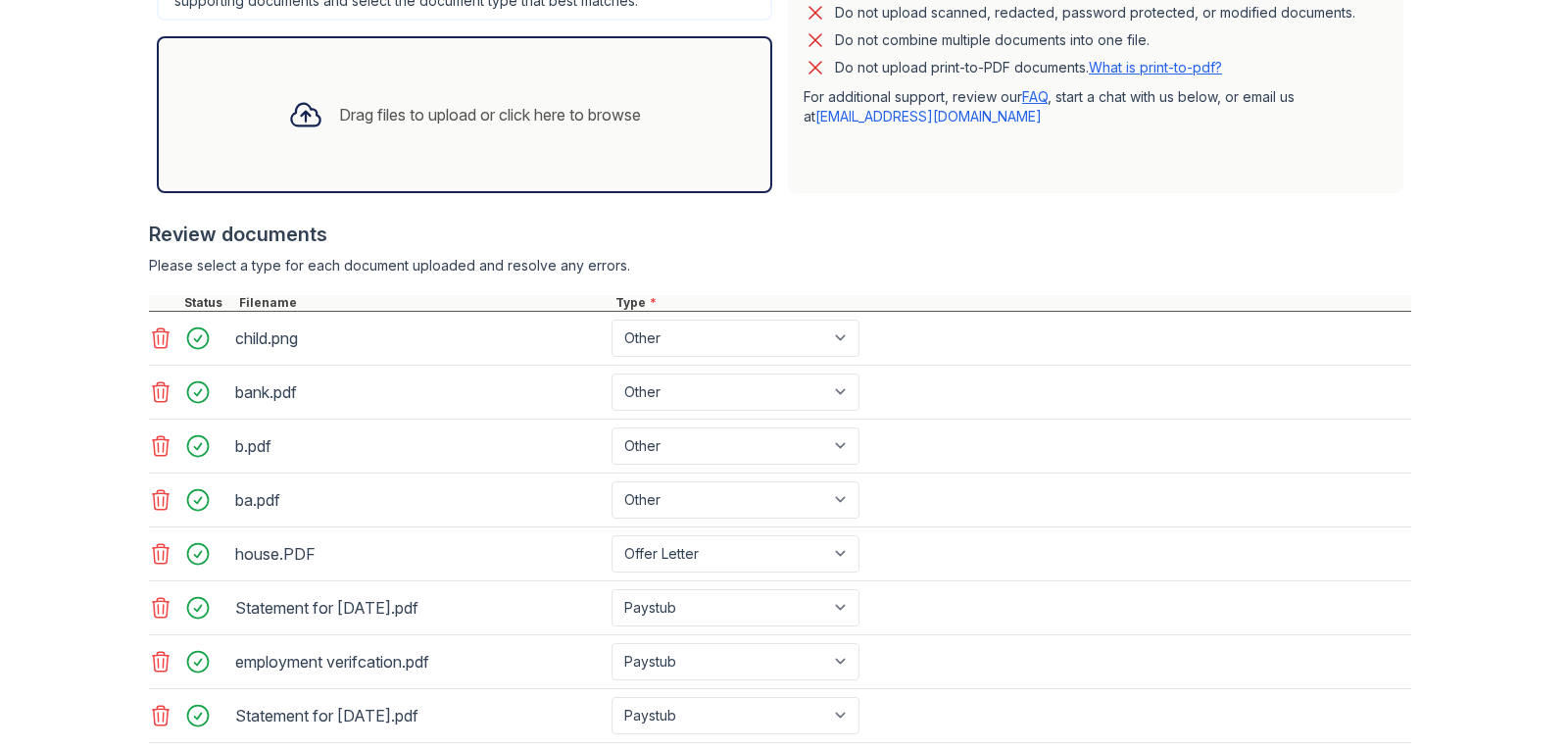
scroll to position [812, 0]
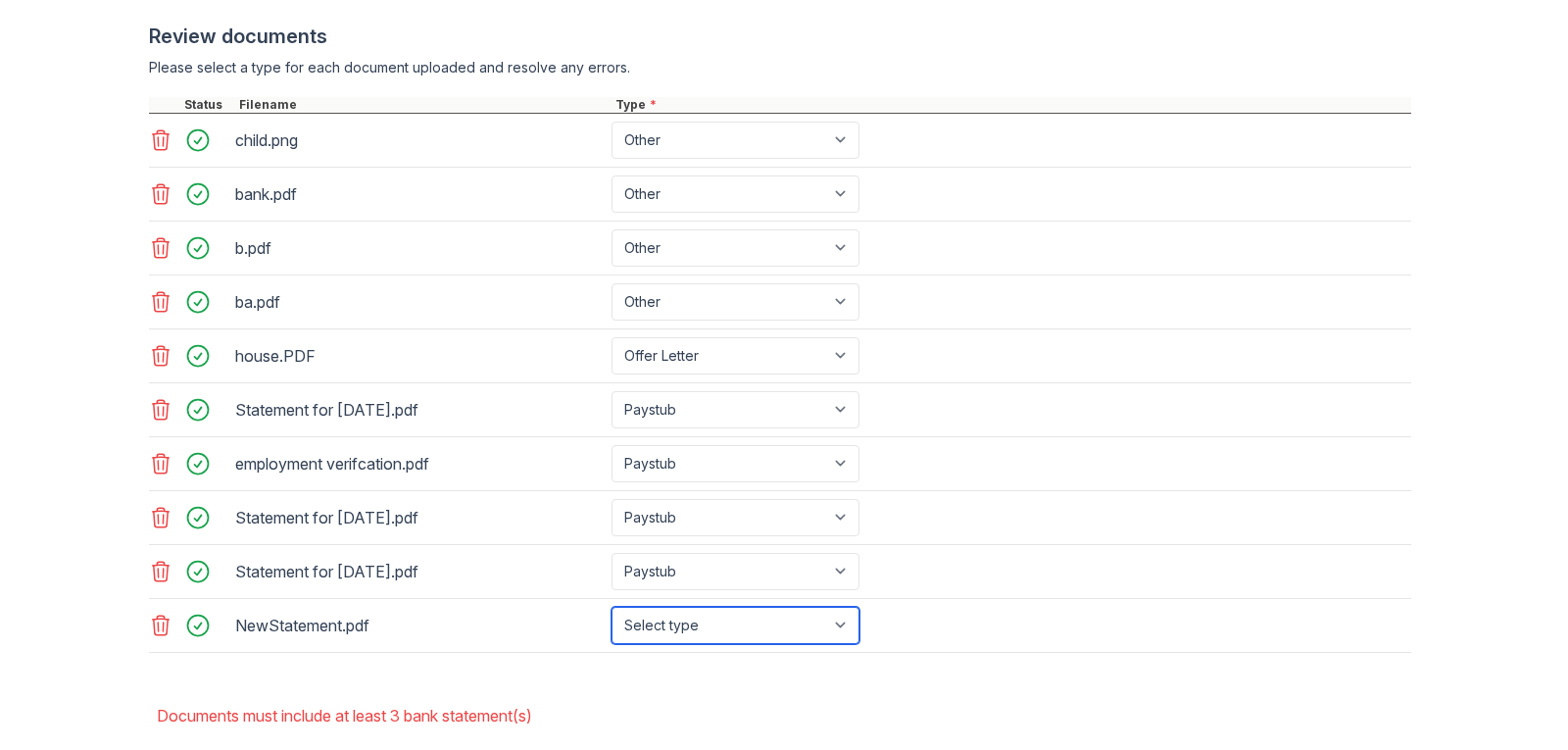
click at [718, 616] on select "Select type Paystub Bank Statement Offer Letter Tax Documents Benefit Award Let…" at bounding box center [735, 625] width 248 height 38
select select "bank_statement"
click at [611, 606] on select "Select type Paystub Bank Statement Offer Letter Tax Documents Benefit Award Let…" at bounding box center [735, 625] width 248 height 38
click at [1553, 625] on main "Upload Documents for Renew Parkone Please correct the errors below. Application…" at bounding box center [784, 375] width 1568 height 750
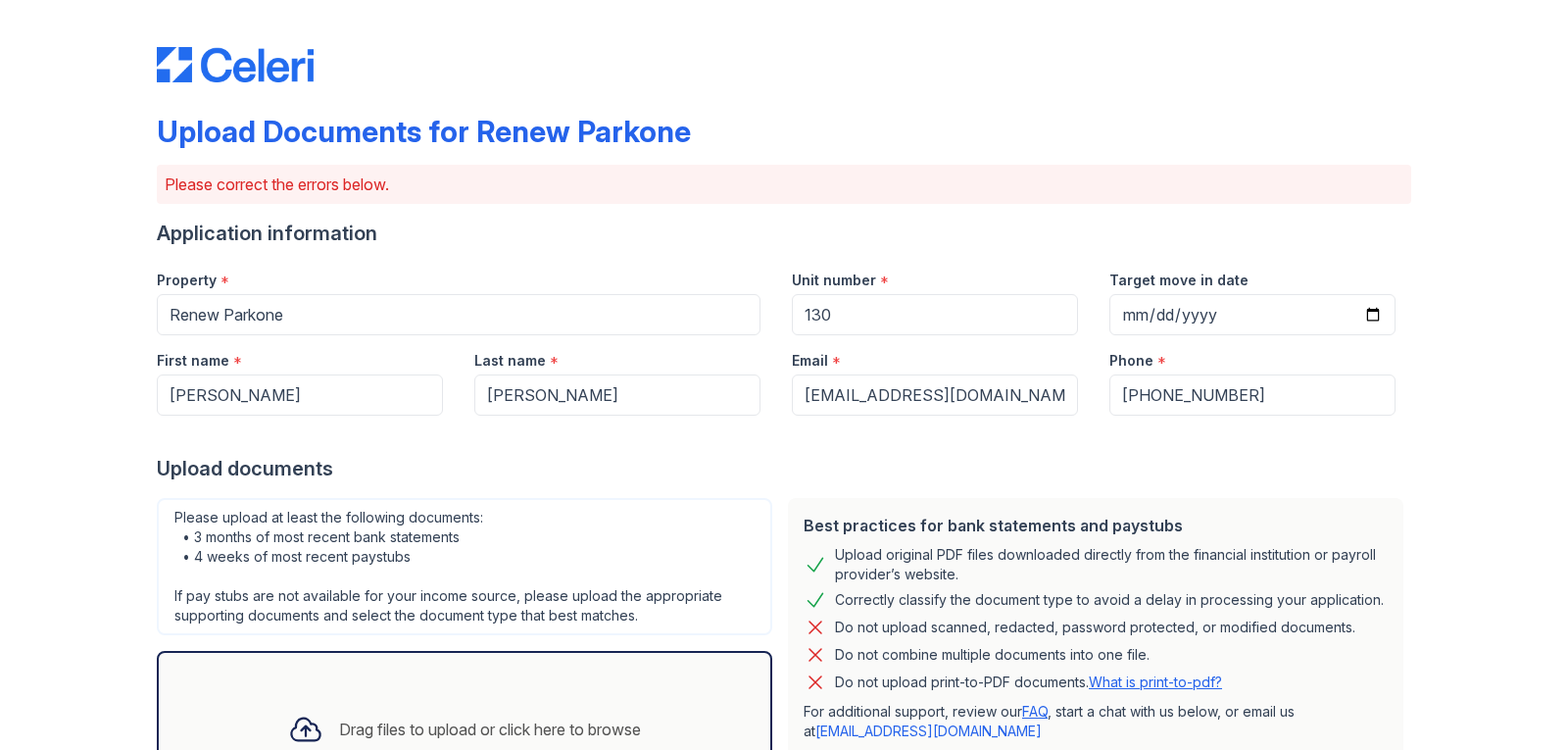
scroll to position [912, 0]
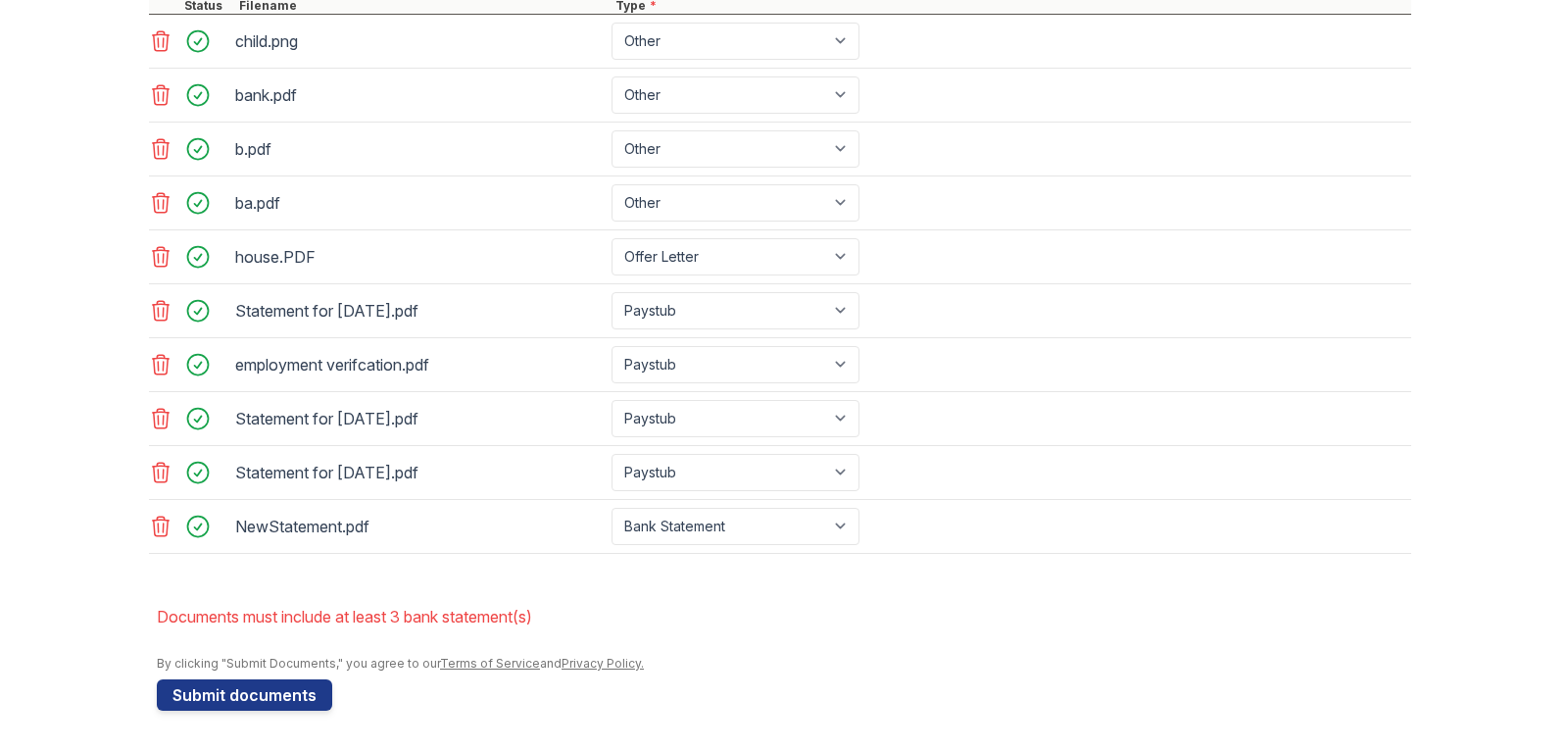
click at [229, 702] on button "Submit documents" at bounding box center [244, 695] width 176 height 32
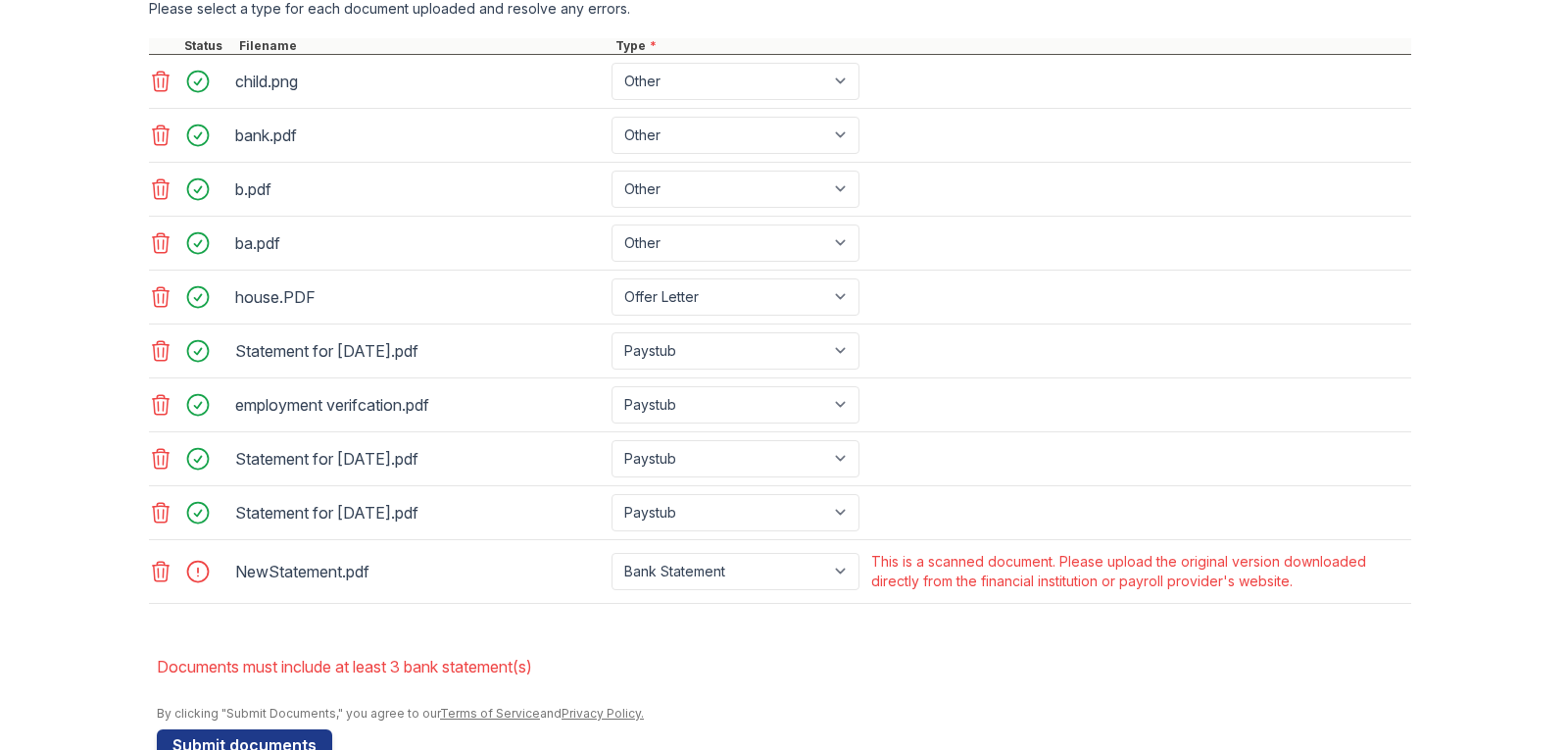
scroll to position [921, 0]
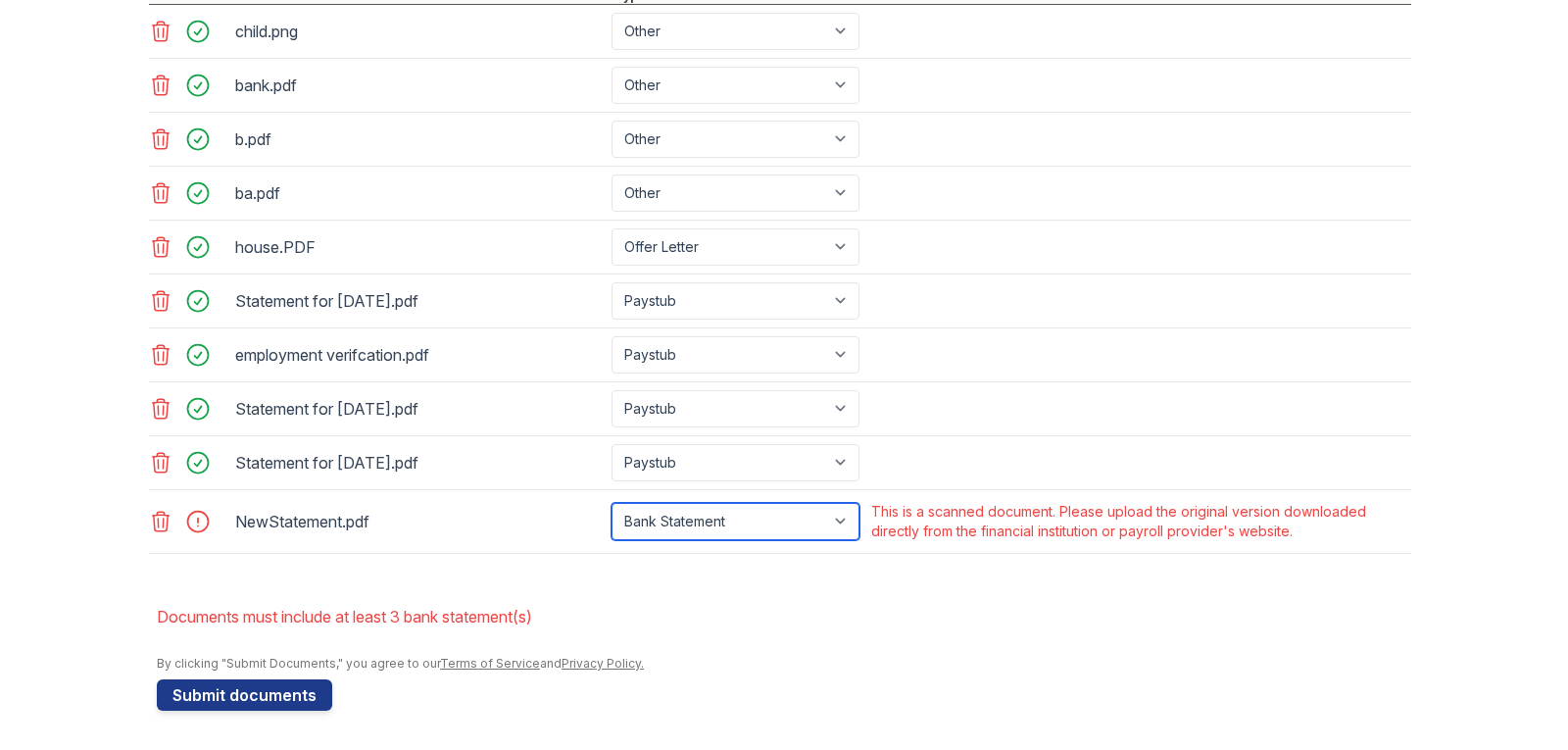
click at [782, 520] on select "Paystub Bank Statement Offer Letter Tax Documents Benefit Award Letter Investme…" at bounding box center [735, 522] width 248 height 38
select select "other"
click at [611, 503] on select "Paystub Bank Statement Offer Letter Tax Documents Benefit Award Letter Investme…" at bounding box center [735, 522] width 248 height 38
click at [837, 519] on select "Paystub Bank Statement Offer Letter Tax Documents Benefit Award Letter Investme…" at bounding box center [735, 522] width 248 height 38
click at [611, 503] on select "Paystub Bank Statement Offer Letter Tax Documents Benefit Award Letter Investme…" at bounding box center [735, 522] width 248 height 38
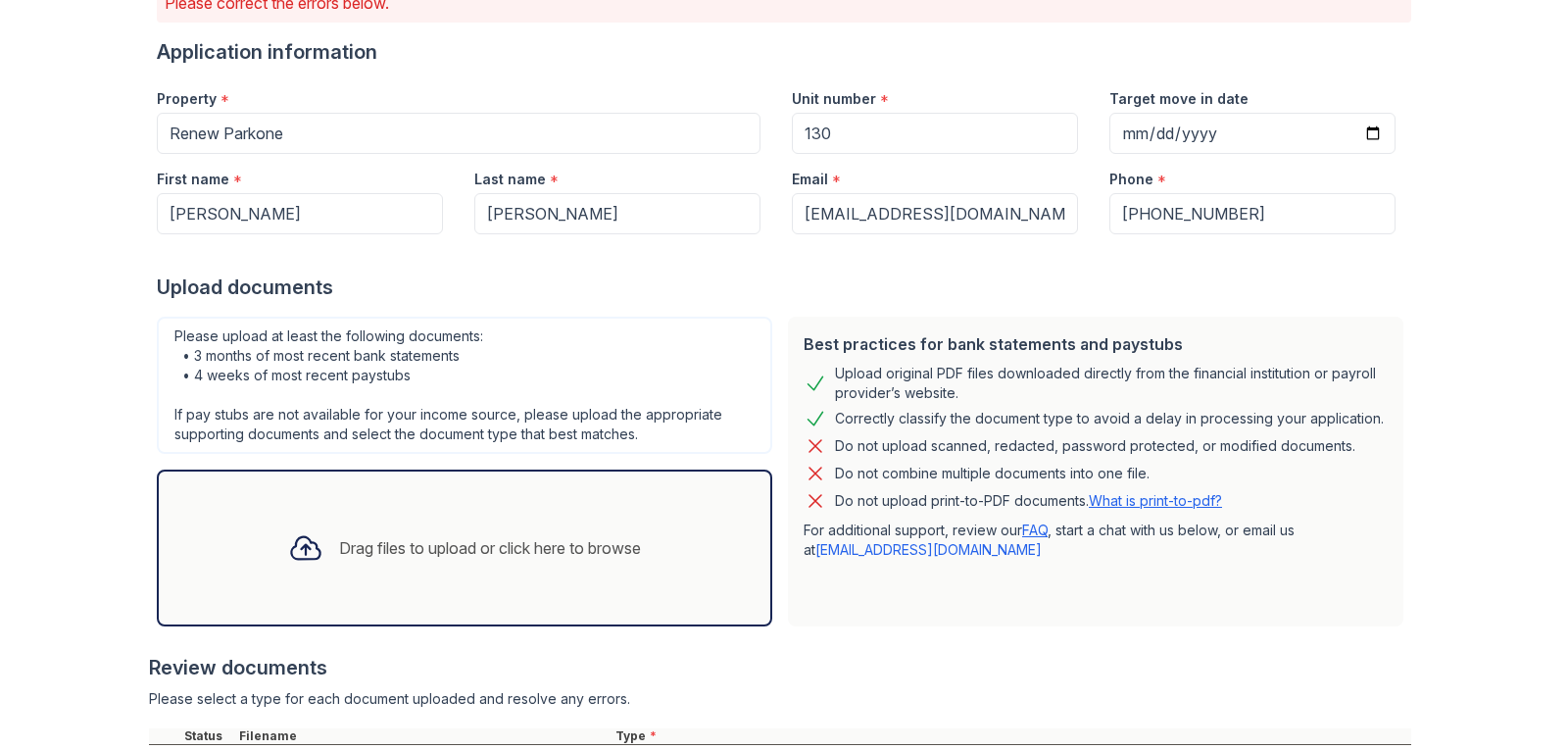
scroll to position [184, 0]
click at [531, 526] on div "Drag files to upload or click here to browse" at bounding box center [464, 546] width 384 height 66
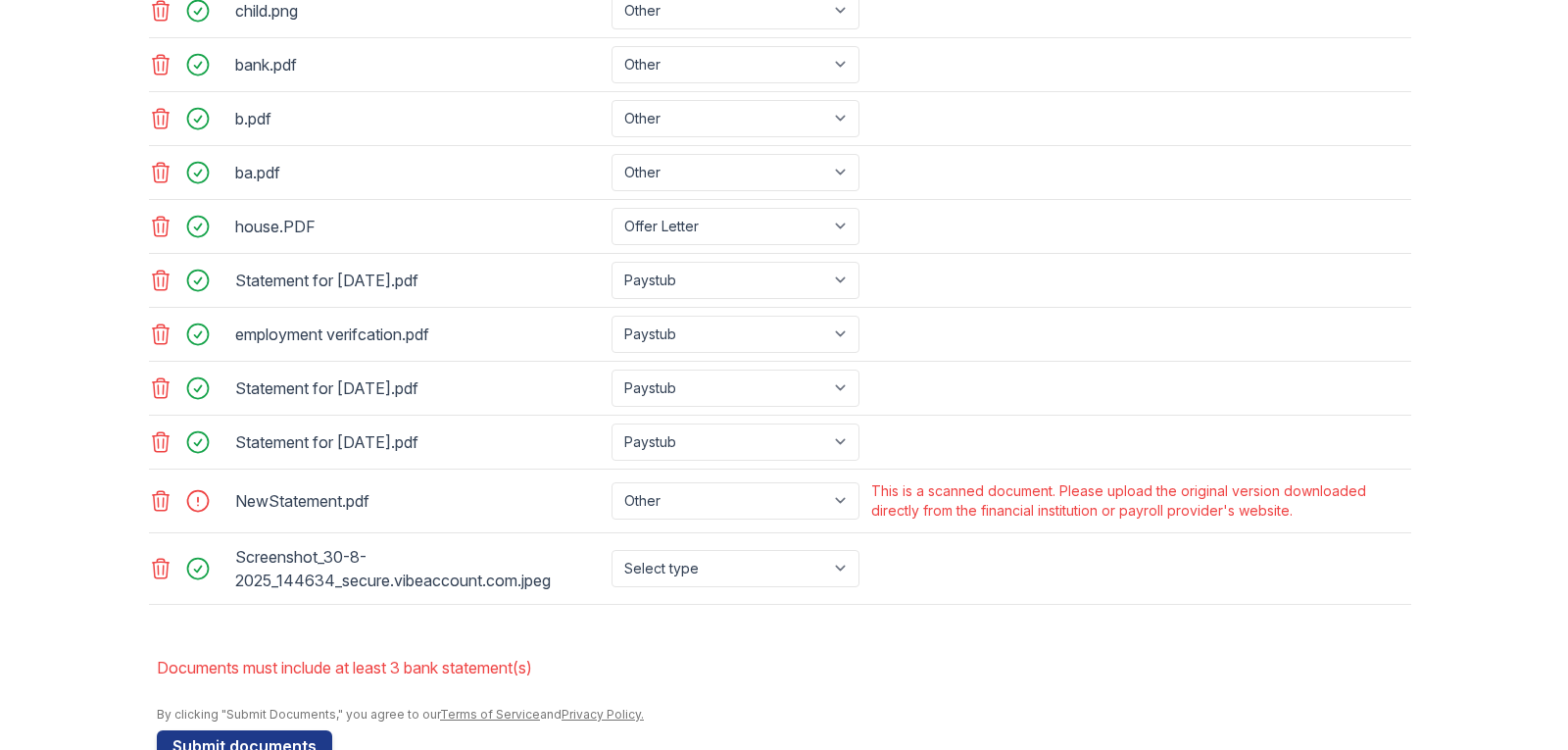
scroll to position [981, 0]
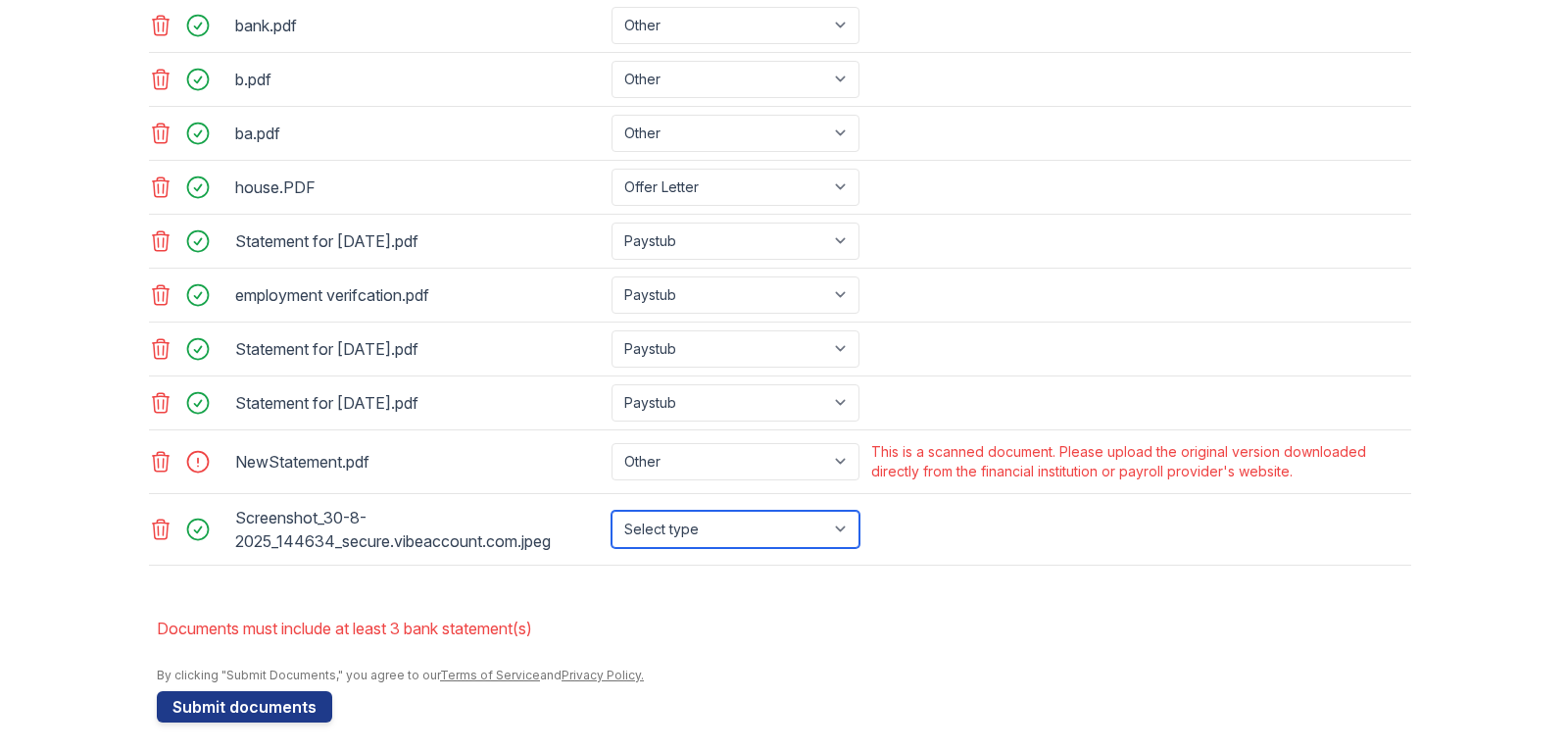
click at [737, 544] on select "Select type Paystub Bank Statement Offer Letter Tax Documents Benefit Award Let…" at bounding box center [735, 530] width 248 height 38
select select "bank_statement"
click at [611, 511] on select "Select type Paystub Bank Statement Offer Letter Tax Documents Benefit Award Let…" at bounding box center [735, 530] width 248 height 38
click at [157, 465] on icon at bounding box center [161, 461] width 24 height 24
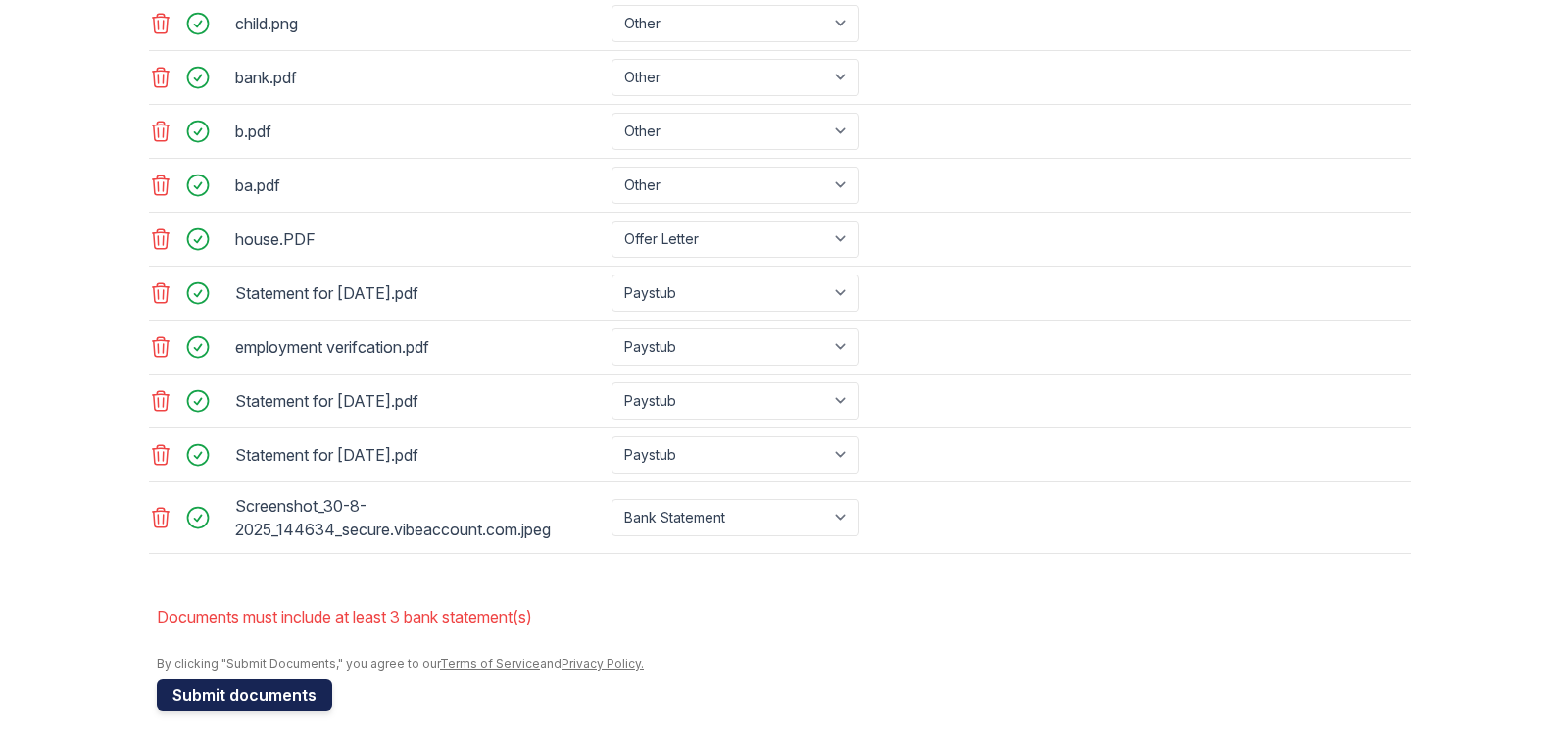
click at [201, 691] on button "Submit documents" at bounding box center [244, 695] width 176 height 32
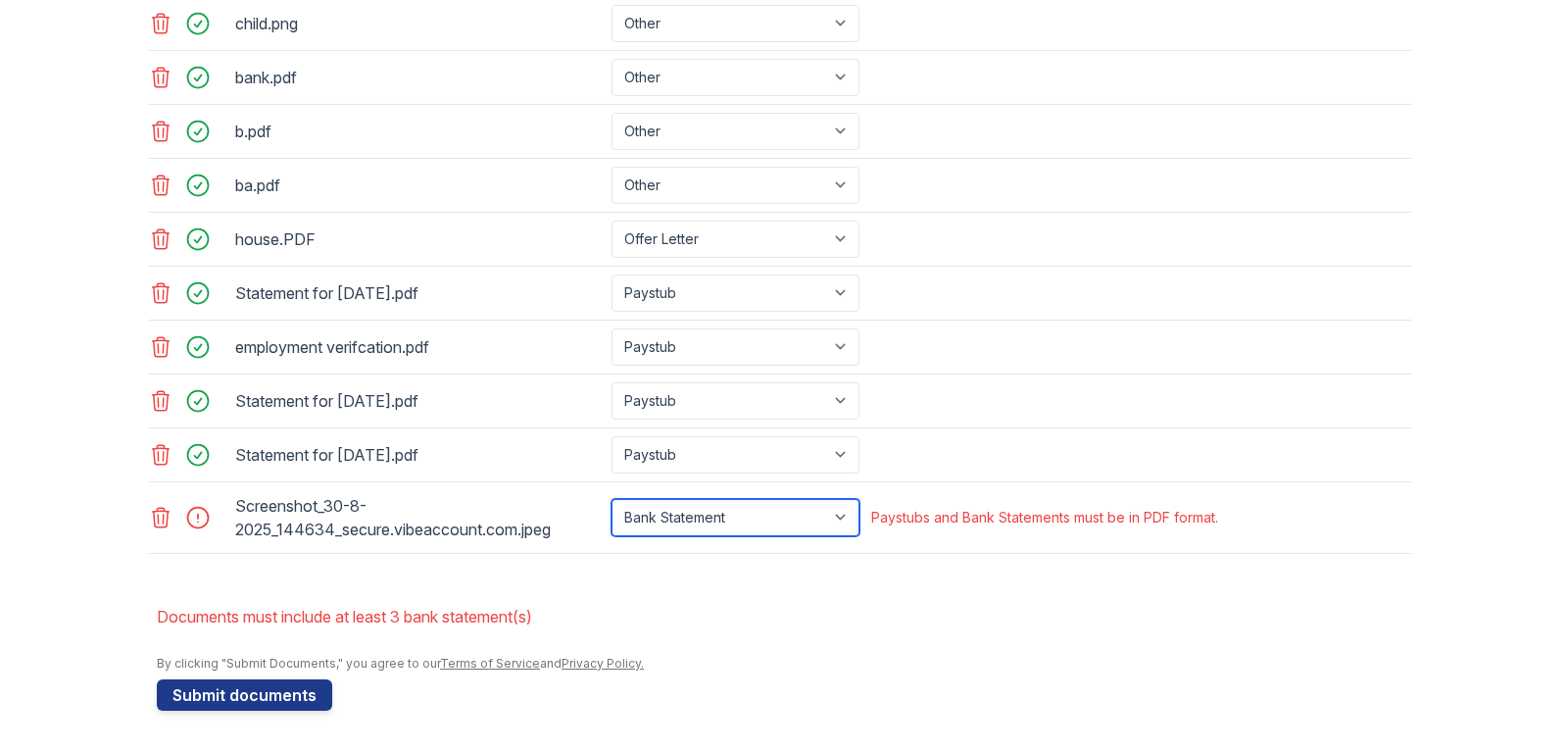
click at [835, 507] on select "Paystub Bank Statement Offer Letter Tax Documents Benefit Award Letter Investme…" at bounding box center [735, 518] width 248 height 38
click at [161, 522] on icon at bounding box center [161, 518] width 24 height 24
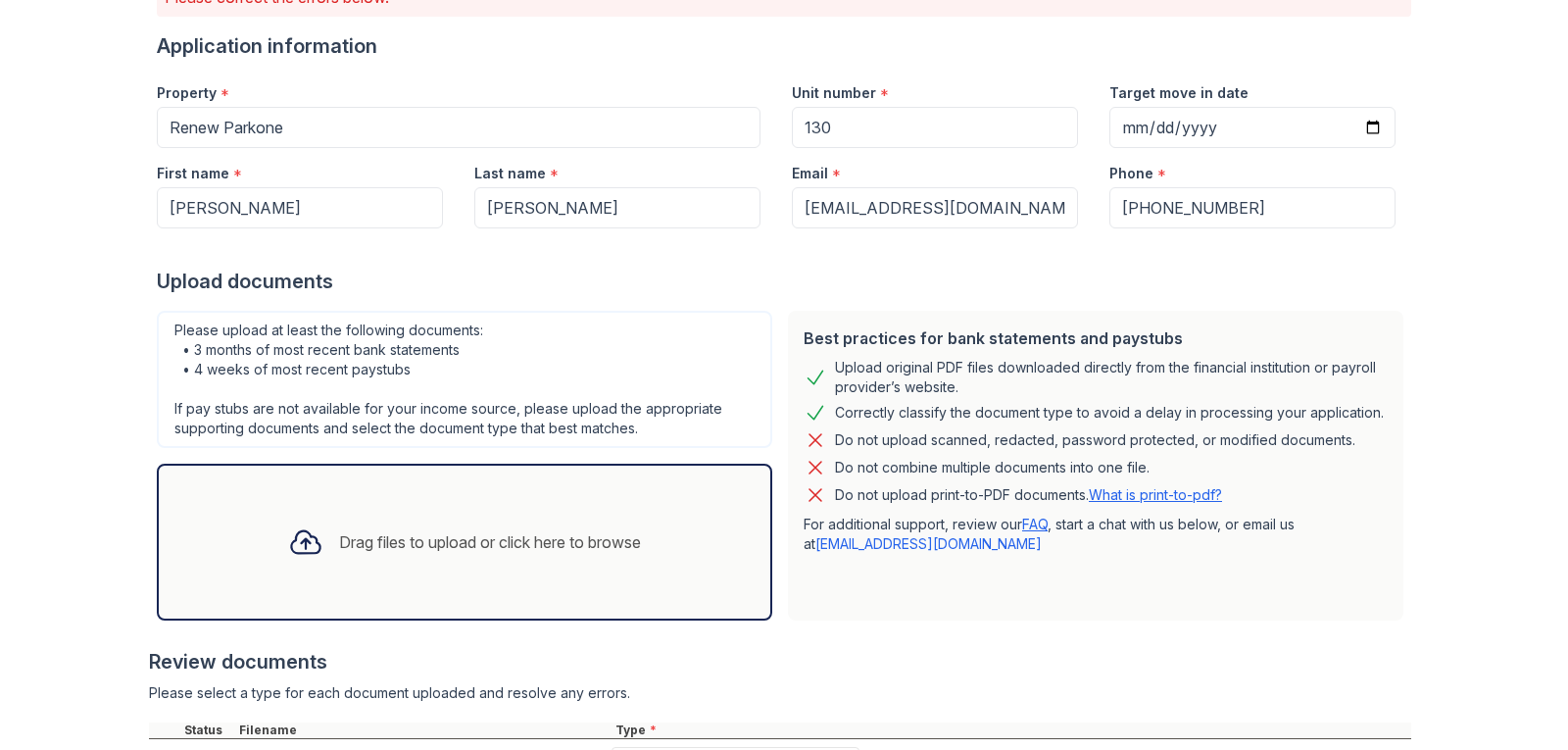
scroll to position [0, 0]
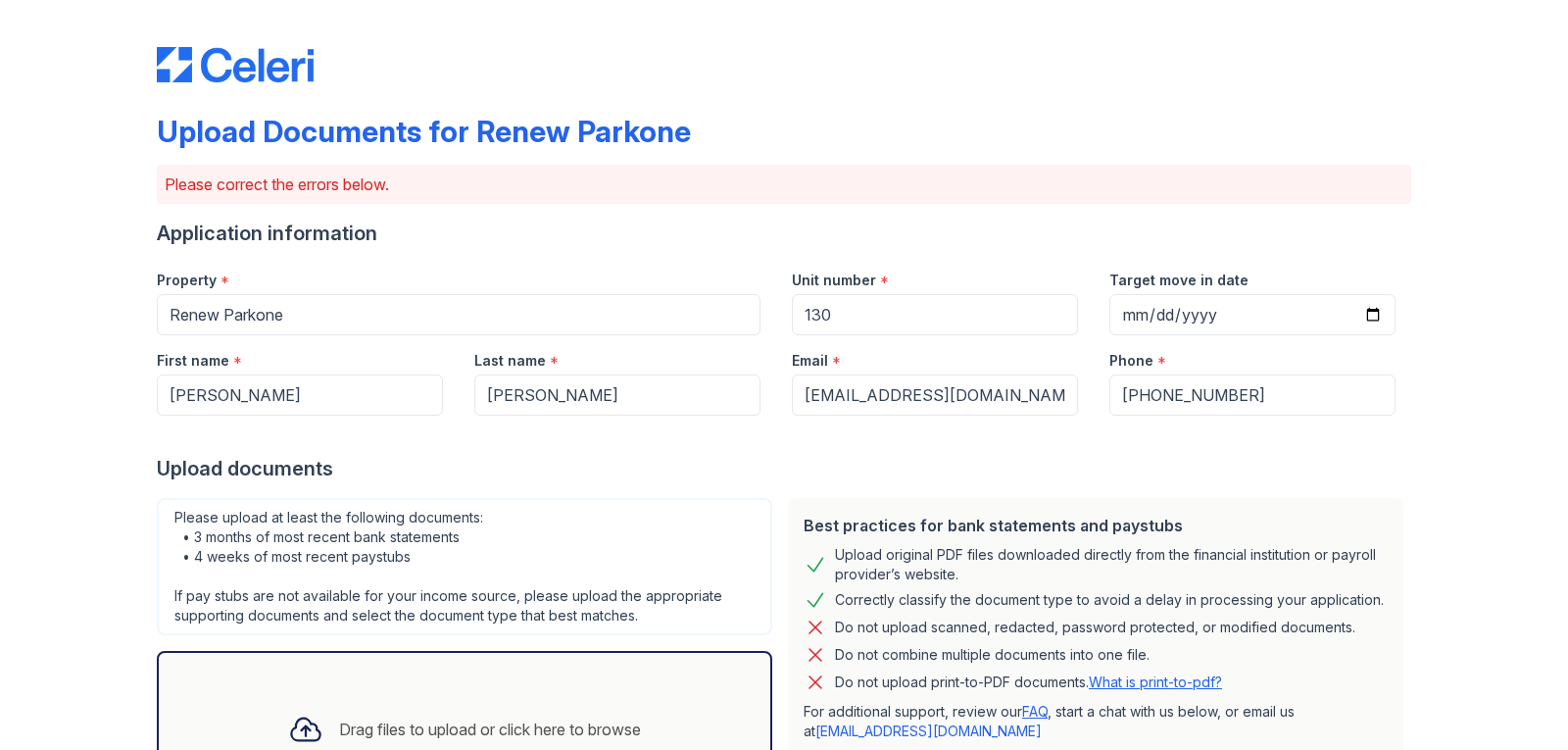
click at [373, 688] on div "Drag files to upload or click here to browse" at bounding box center [464, 729] width 615 height 157
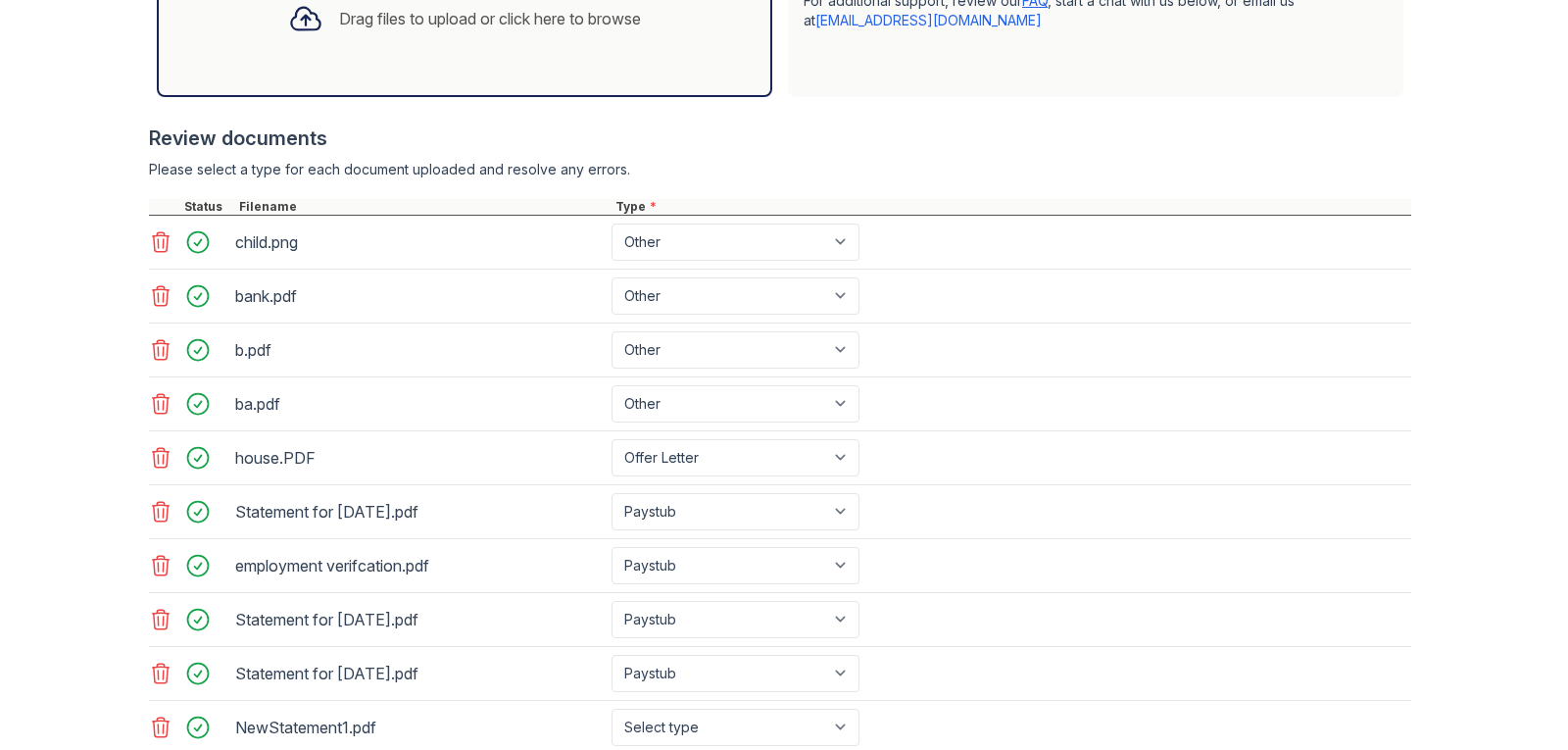
scroll to position [912, 0]
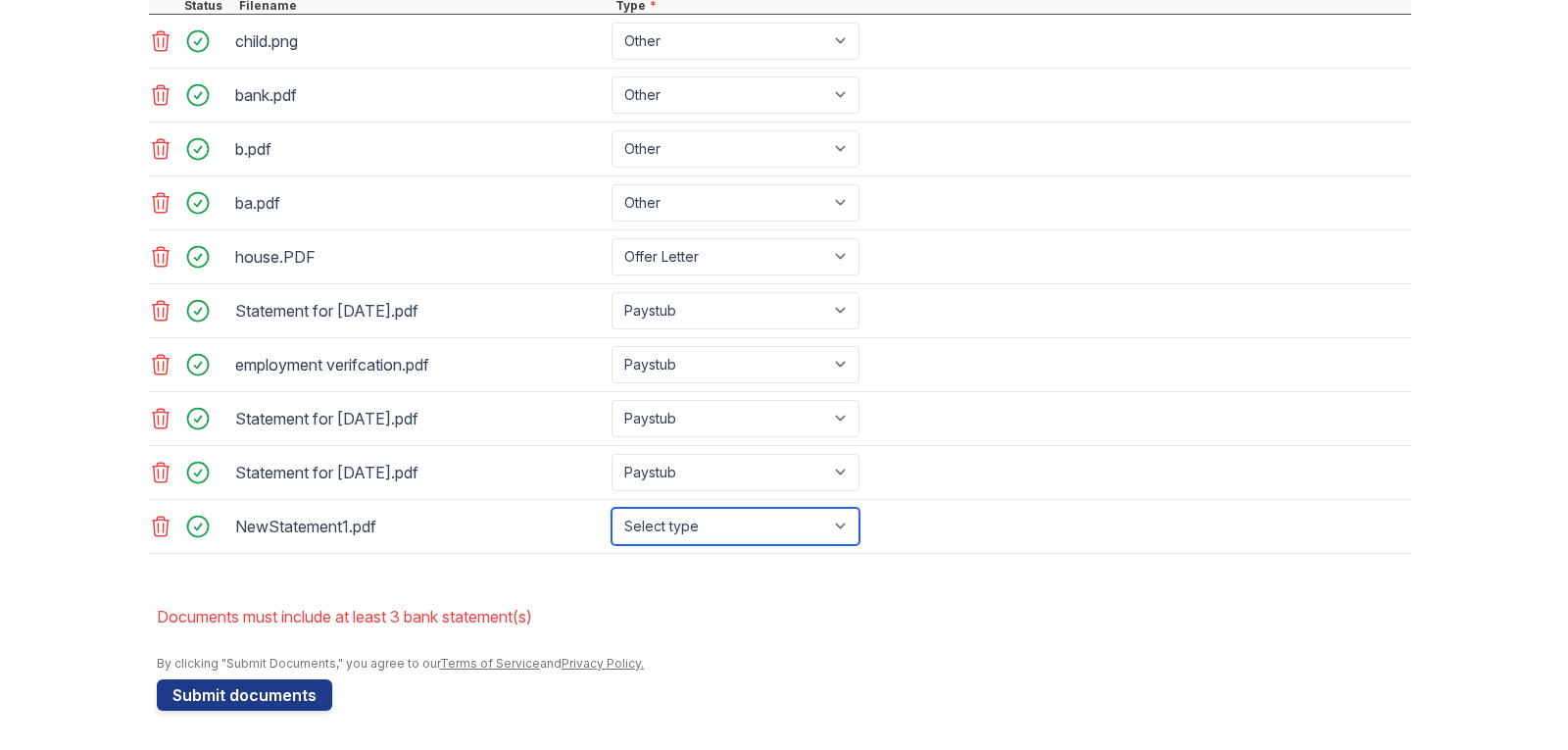
click at [708, 526] on select "Select type Paystub Bank Statement Offer Letter Tax Documents Benefit Award Let…" at bounding box center [735, 527] width 248 height 38
select select "bank_statement"
click at [611, 508] on select "Select type Paystub Bank Statement Offer Letter Tax Documents Benefit Award Let…" at bounding box center [735, 527] width 248 height 38
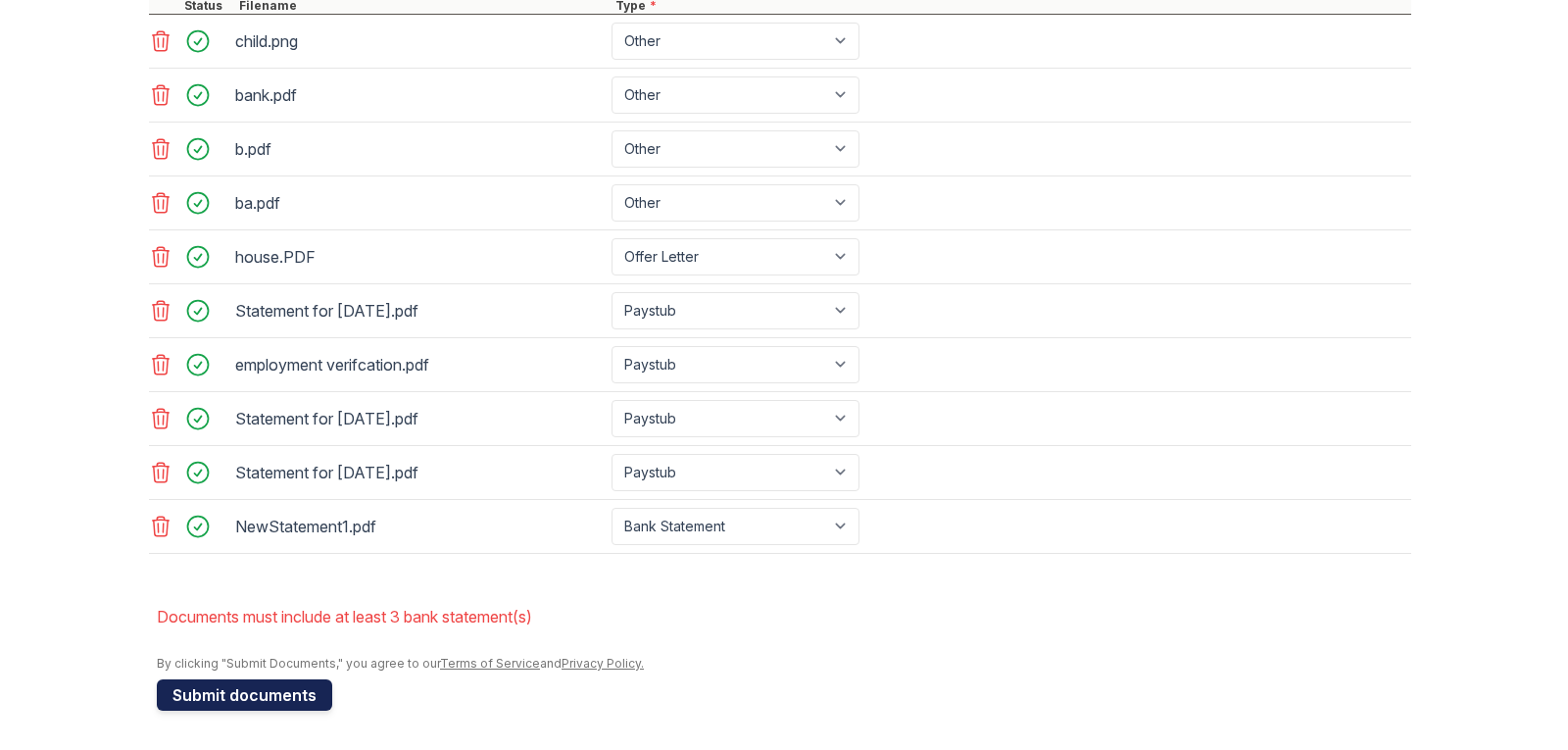
click at [259, 686] on button "Submit documents" at bounding box center [244, 695] width 176 height 32
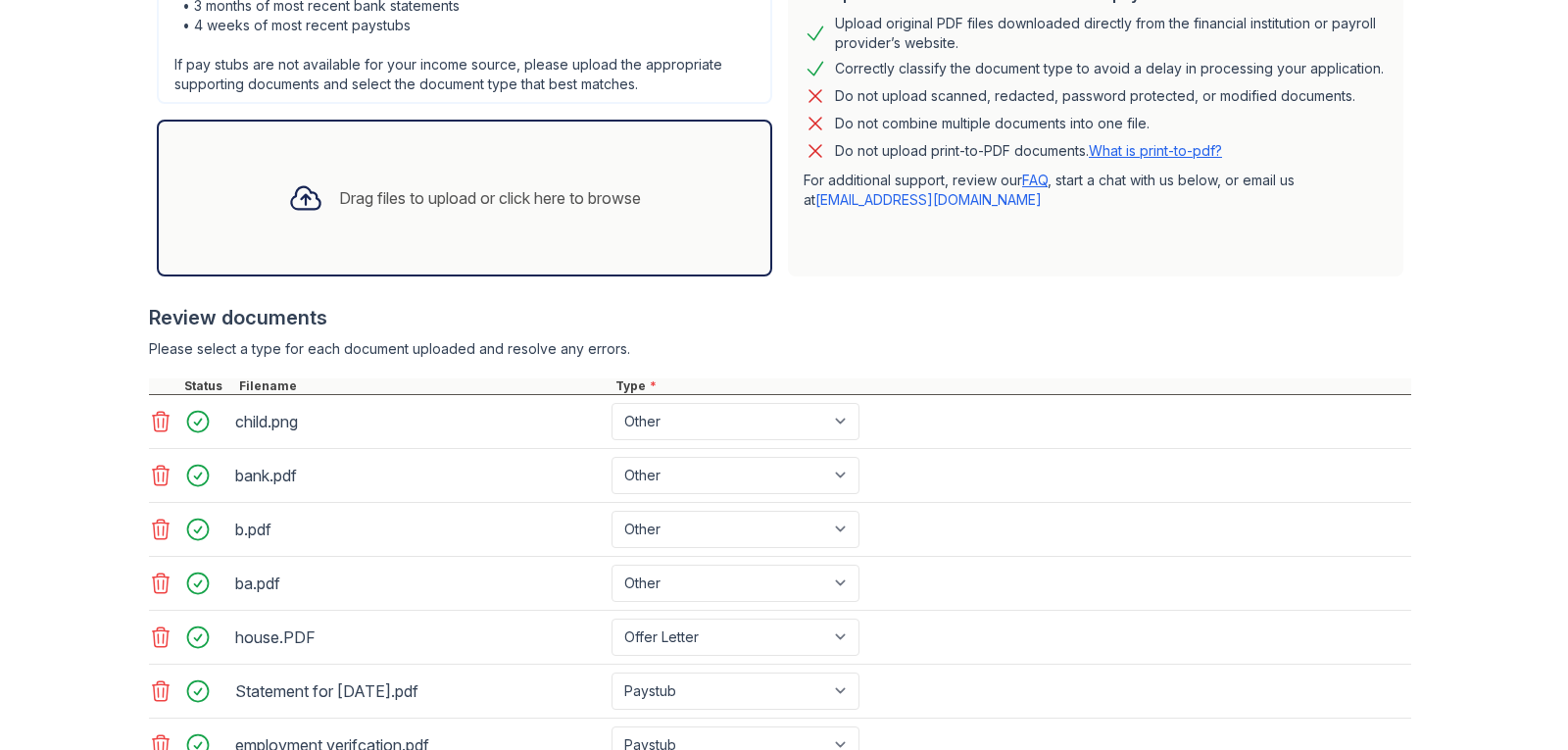
scroll to position [921, 0]
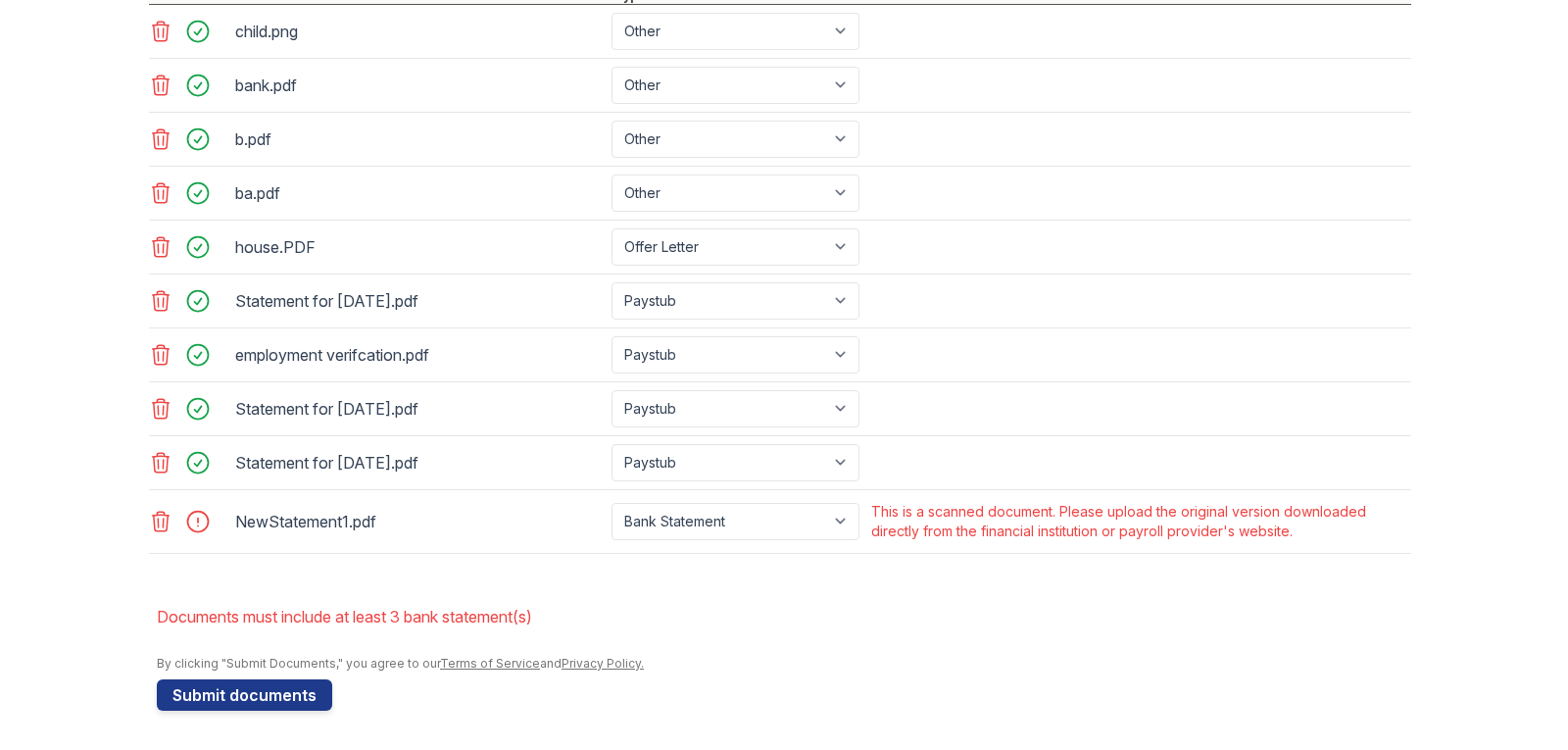
click at [149, 513] on icon at bounding box center [161, 522] width 24 height 24
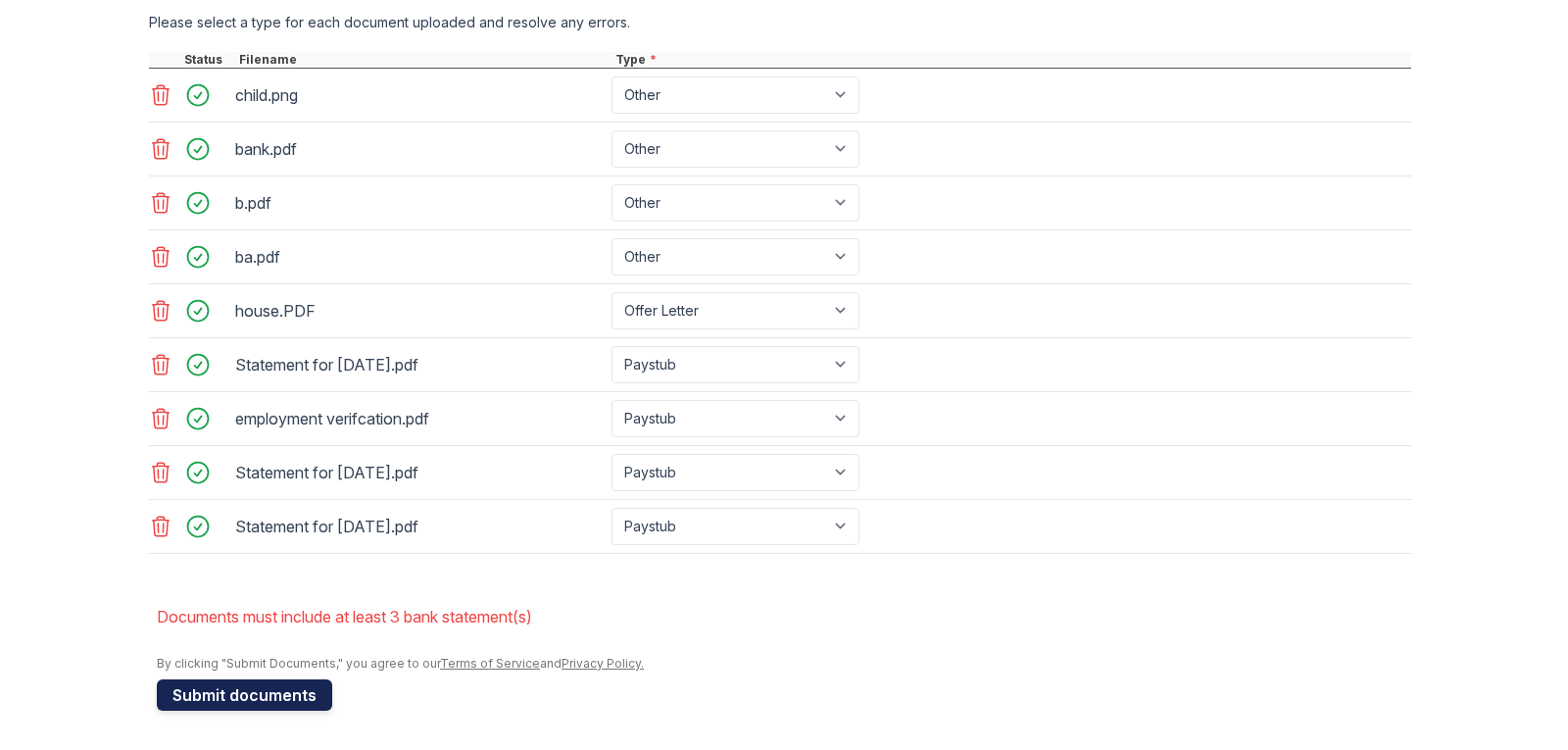
click at [289, 699] on button "Submit documents" at bounding box center [244, 695] width 176 height 32
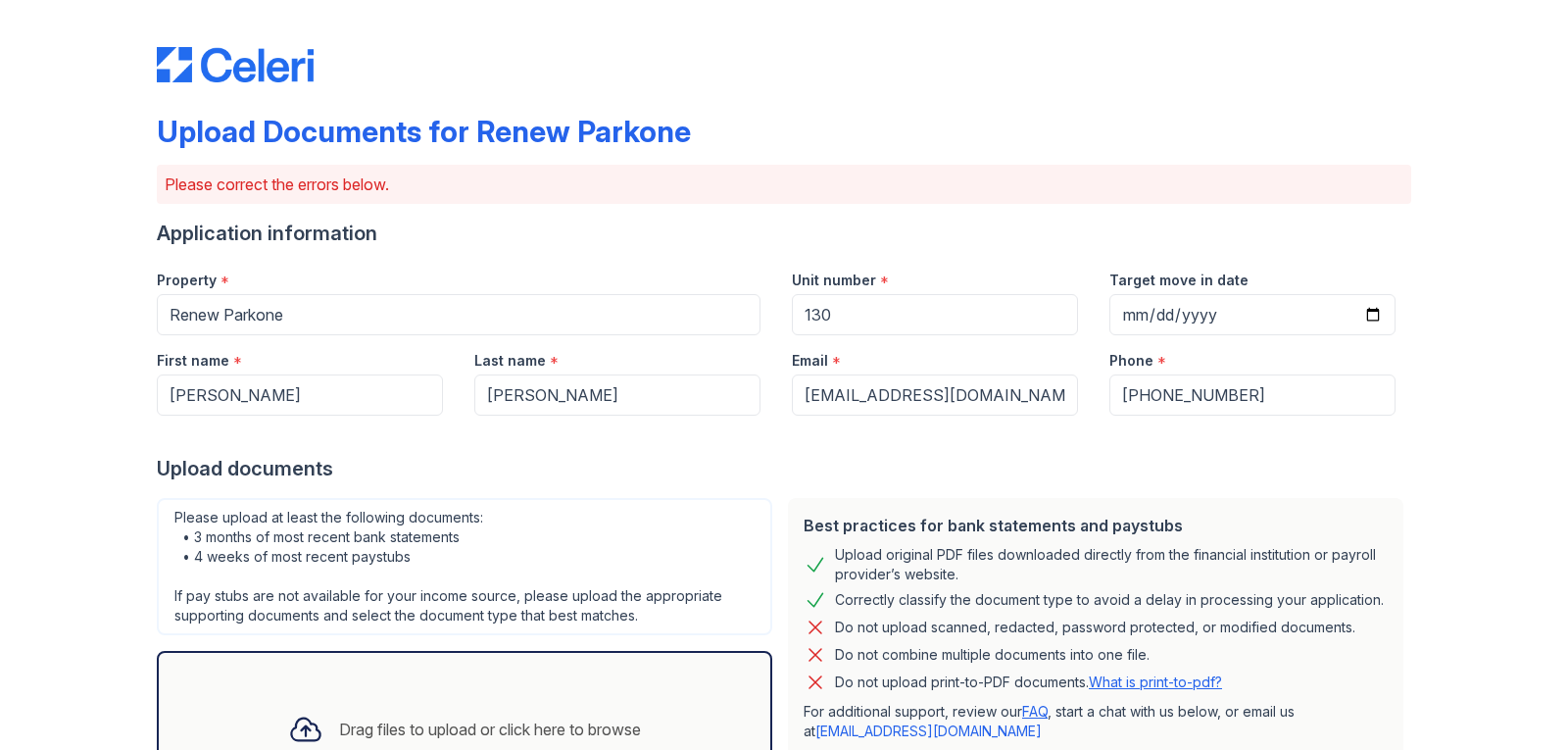
click at [289, 699] on div "Drag files to upload or click here to browse" at bounding box center [464, 728] width 384 height 66
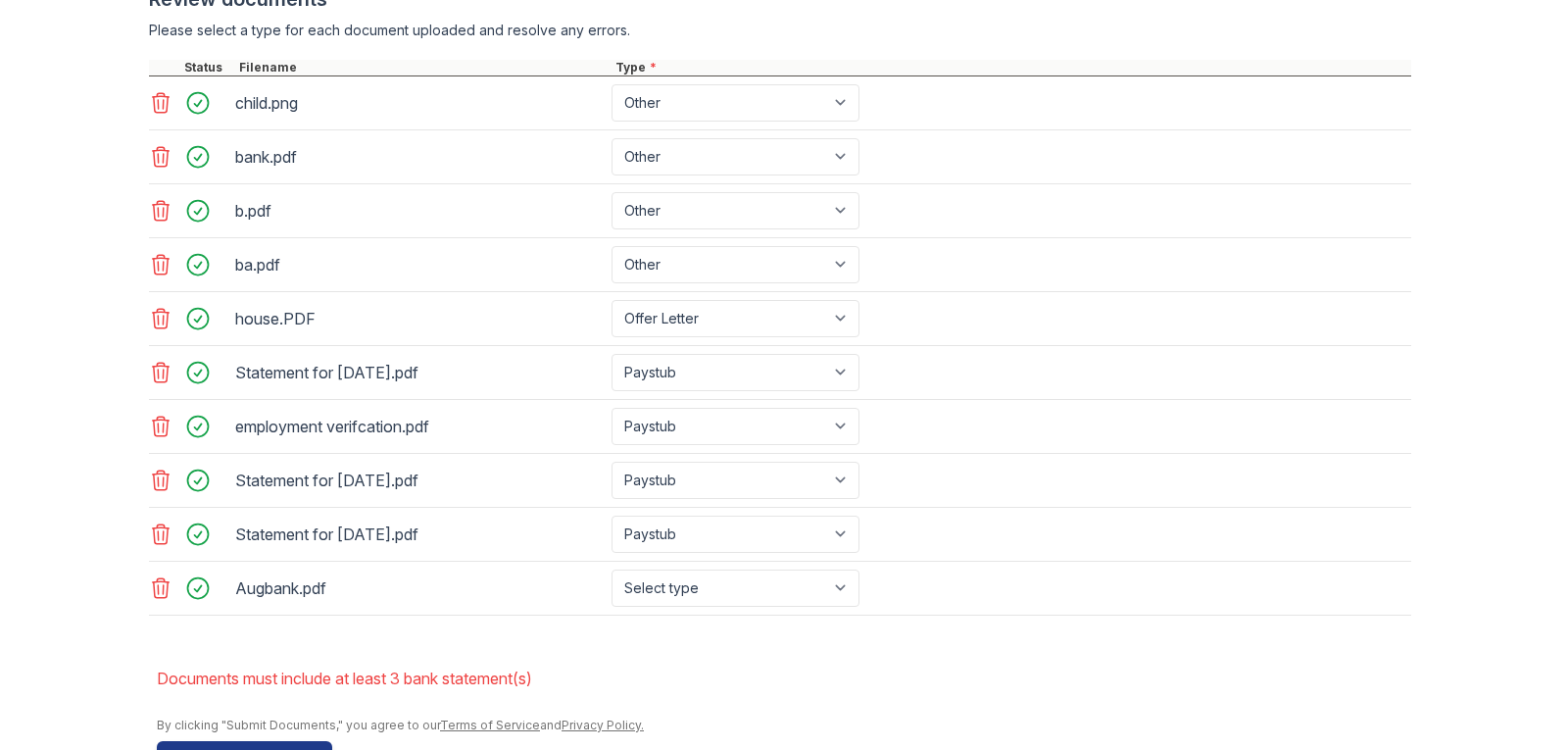
scroll to position [912, 0]
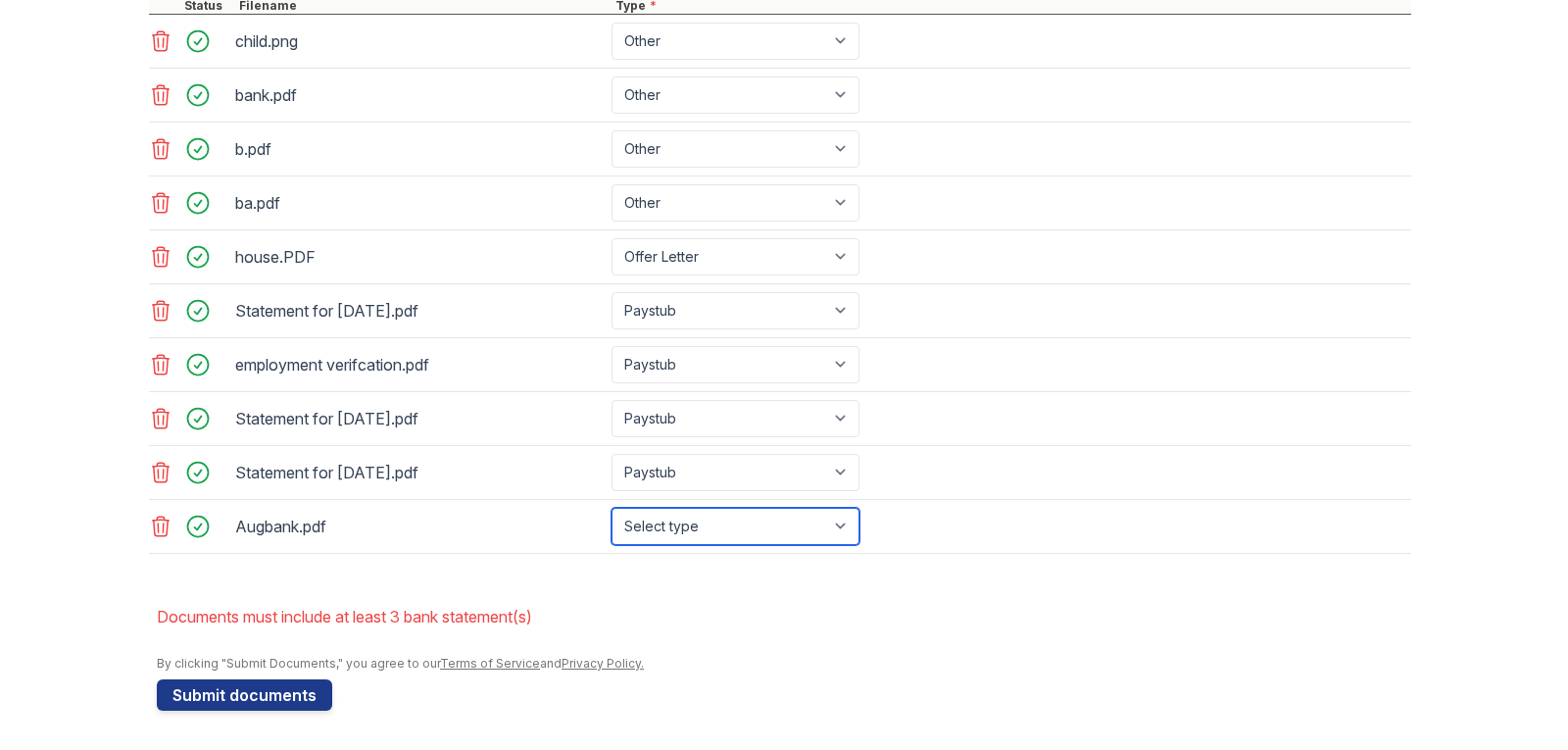
click at [783, 527] on select "Select type Paystub Bank Statement Offer Letter Tax Documents Benefit Award Let…" at bounding box center [735, 527] width 248 height 38
select select "bank_statement"
click at [611, 508] on select "Select type Paystub Bank Statement Offer Letter Tax Documents Benefit Award Let…" at bounding box center [735, 527] width 248 height 38
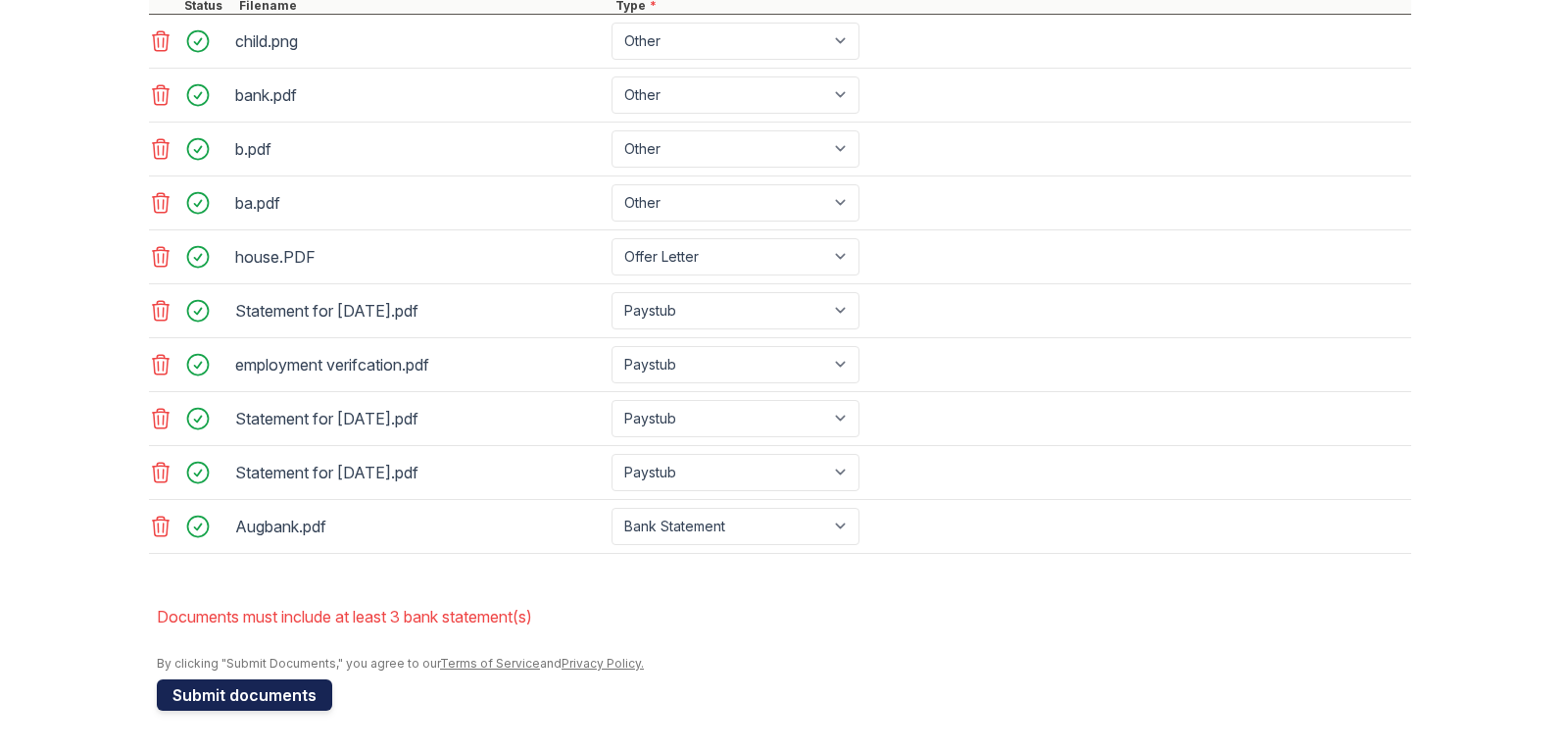
click at [231, 695] on button "Submit documents" at bounding box center [244, 695] width 176 height 32
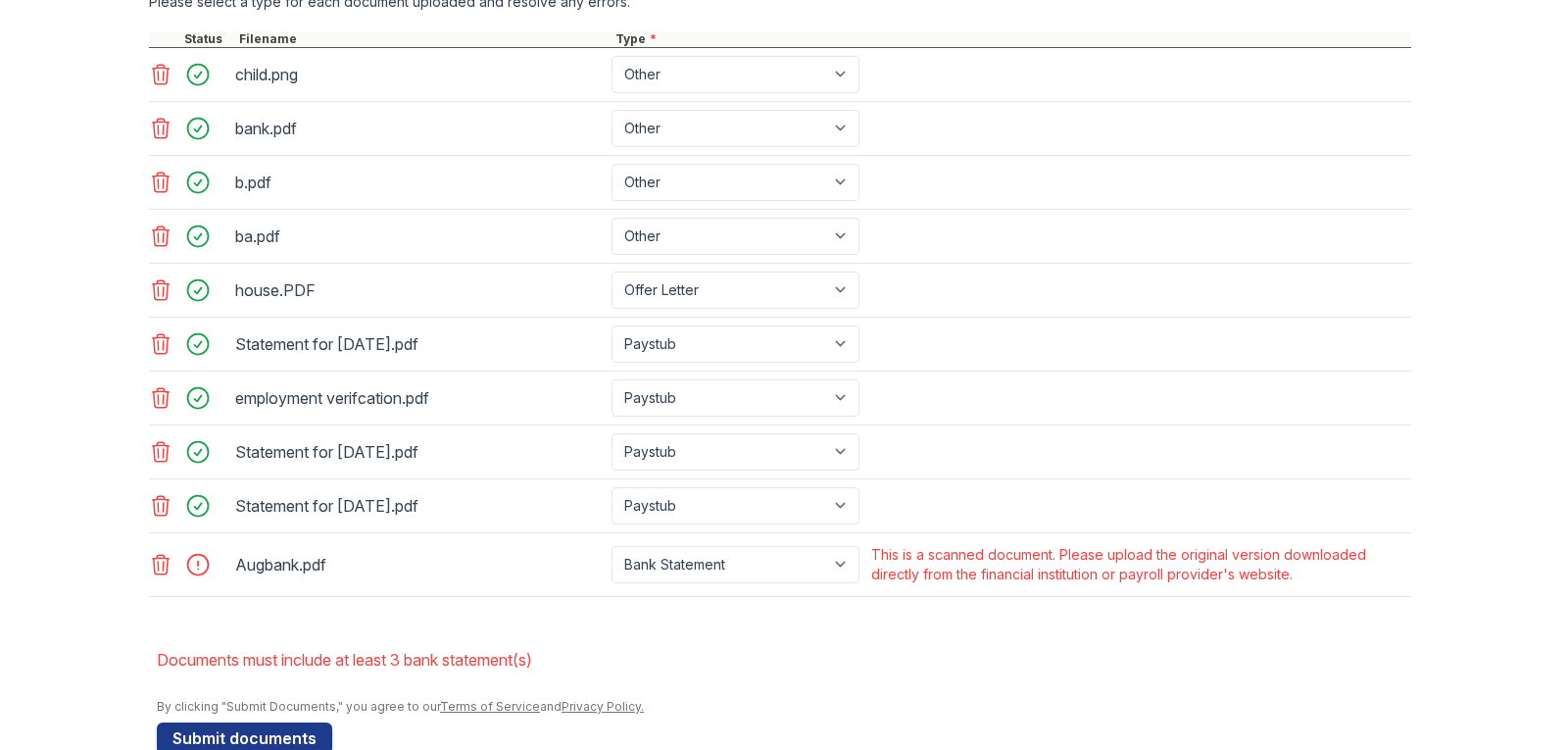
scroll to position [896, 0]
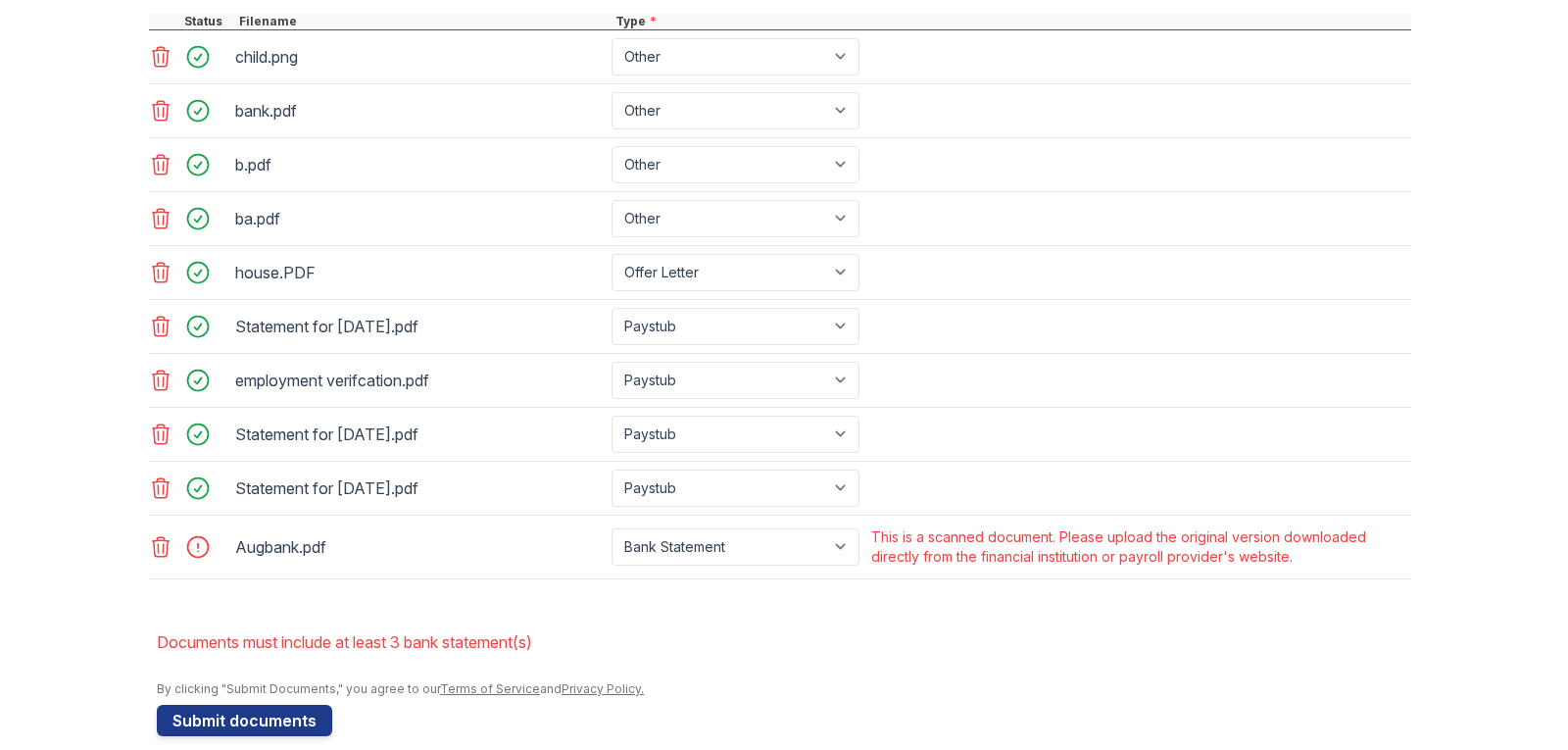
click at [156, 553] on icon at bounding box center [161, 547] width 17 height 20
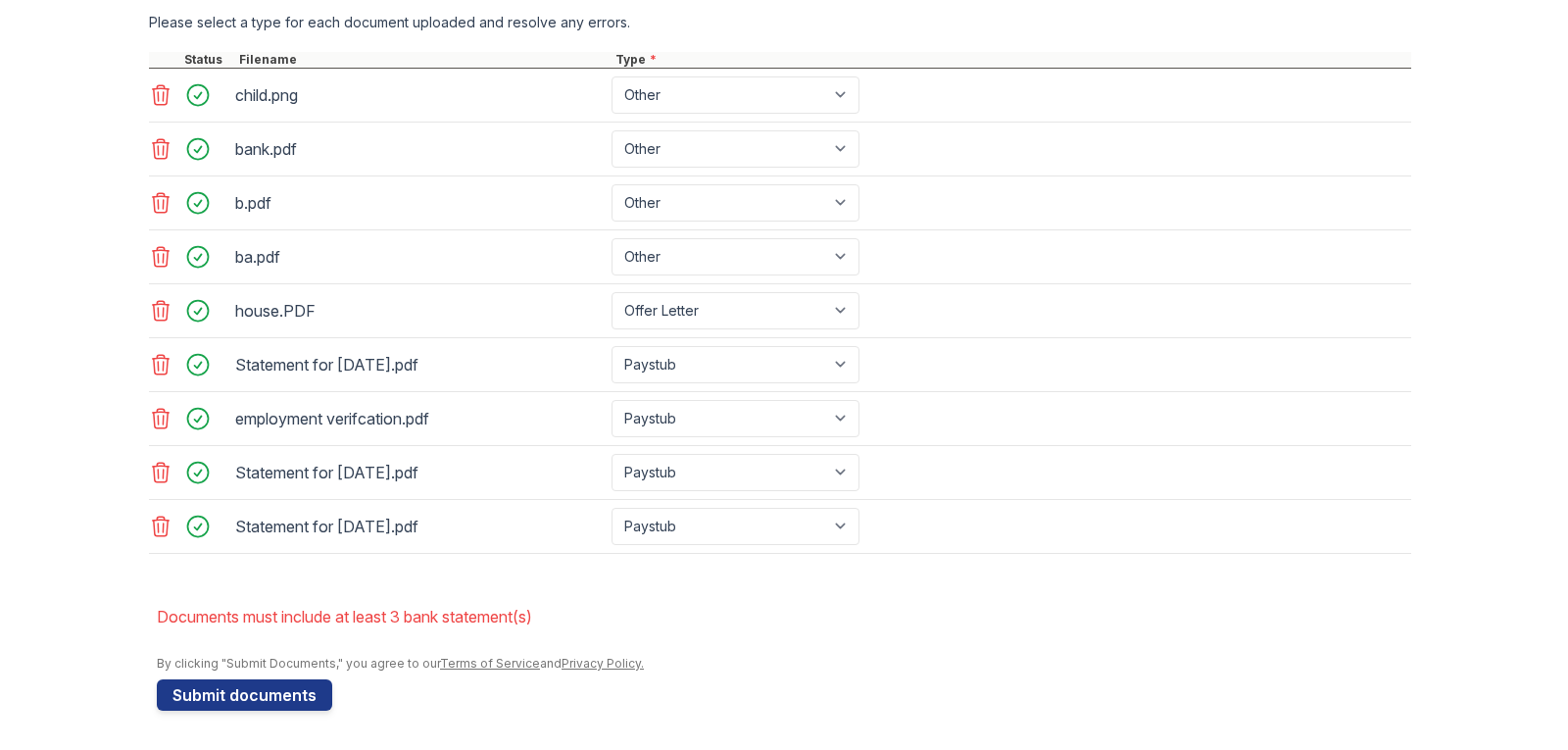
scroll to position [857, 0]
click at [149, 528] on icon at bounding box center [161, 527] width 24 height 24
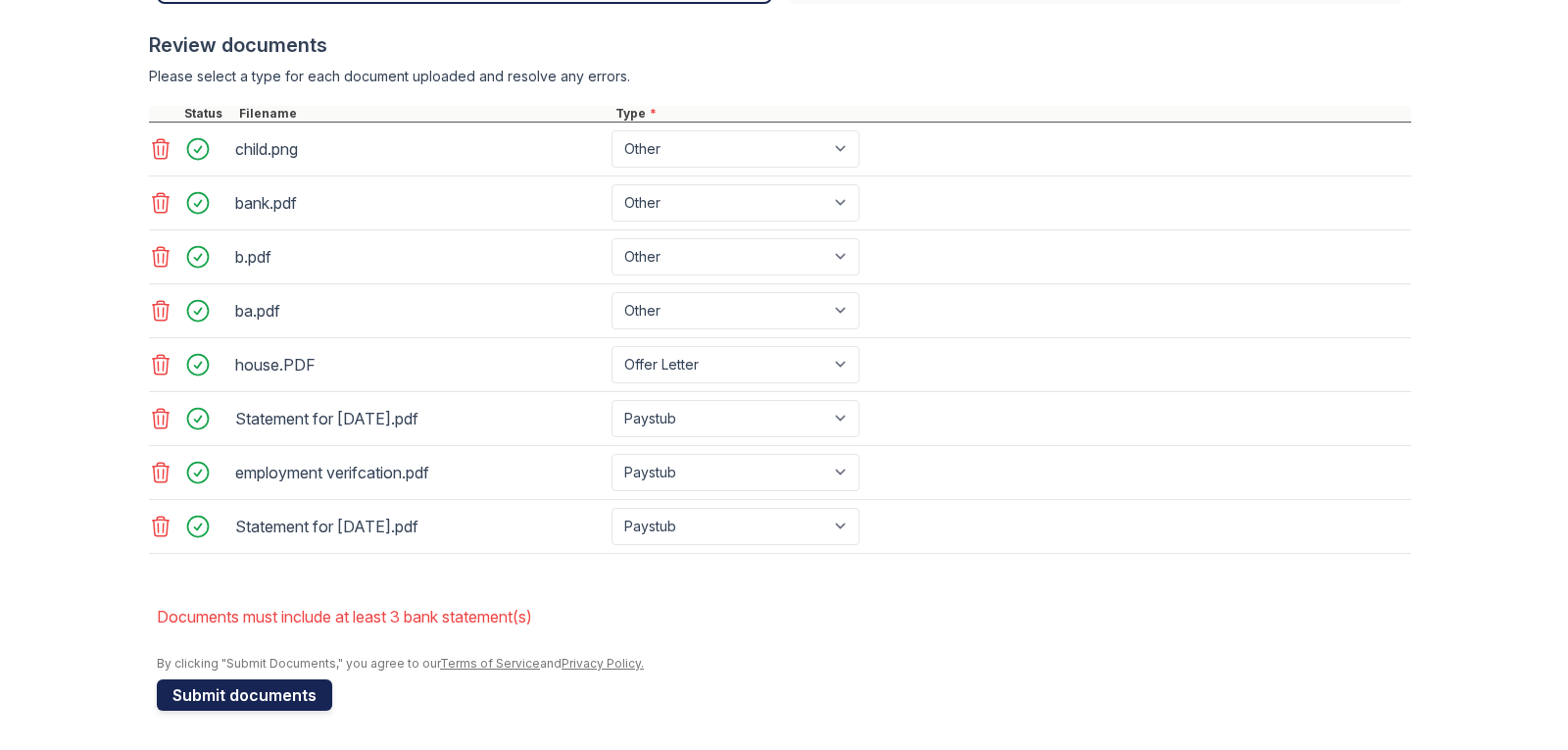
click at [286, 697] on button "Submit documents" at bounding box center [244, 695] width 176 height 32
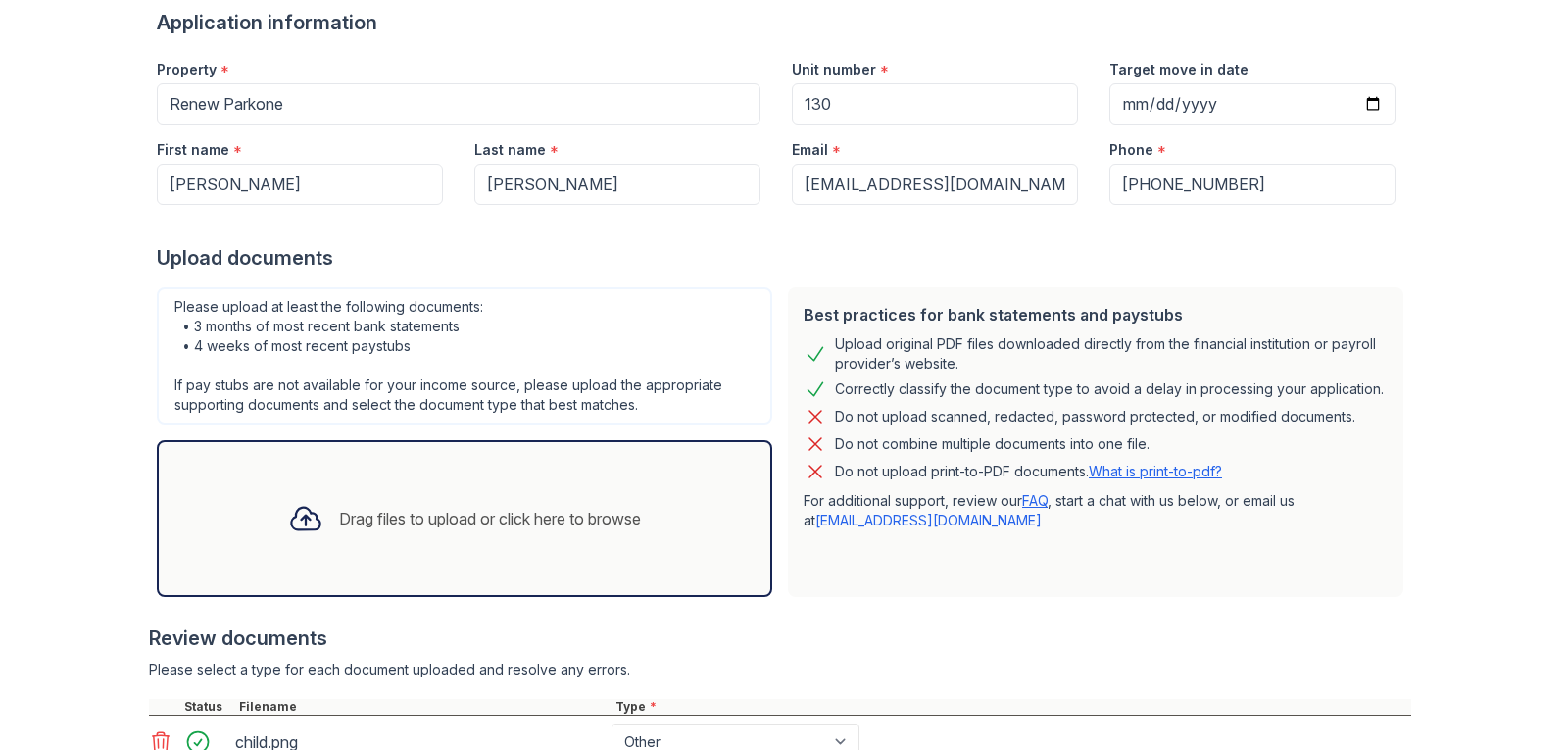
scroll to position [196, 0]
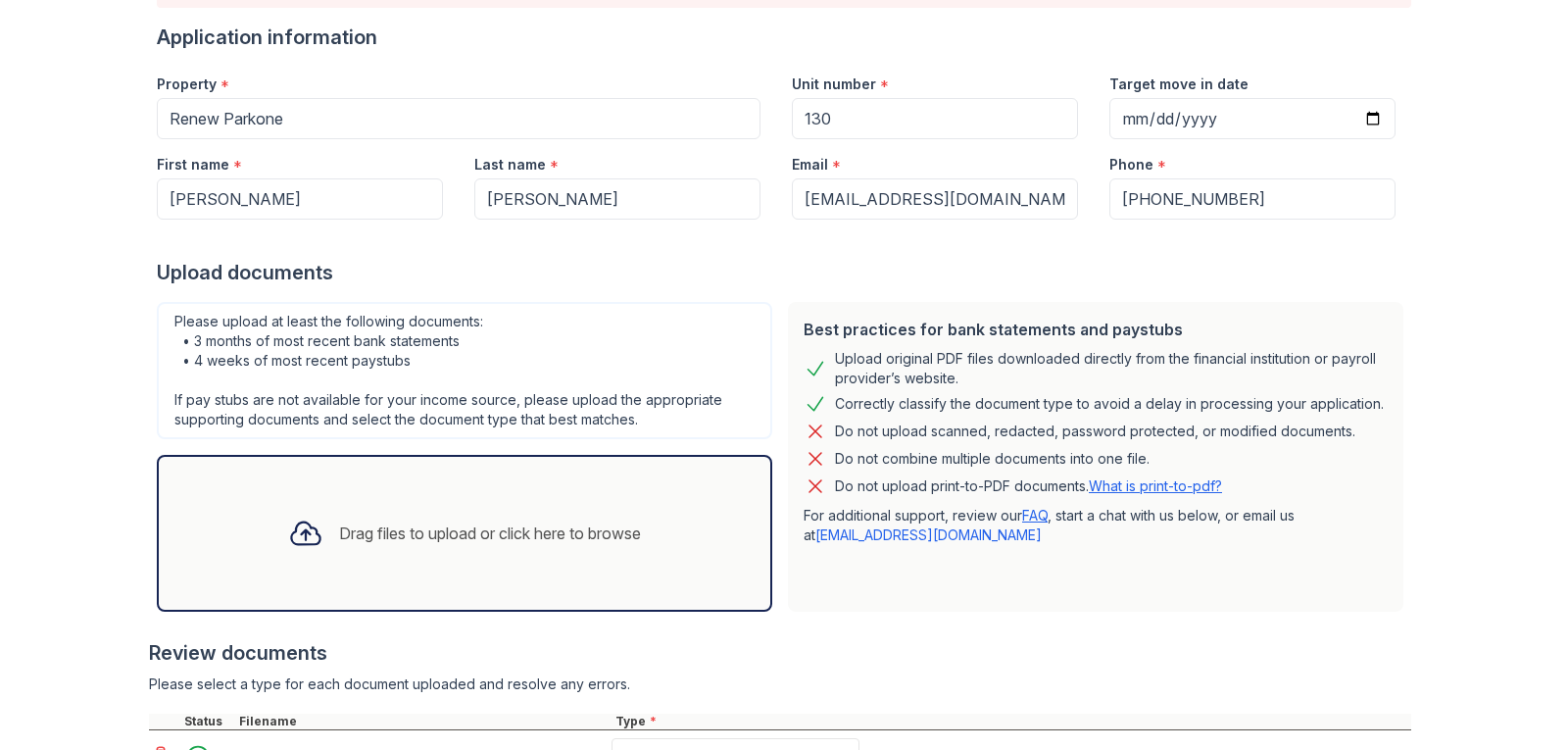
click at [873, 529] on link "[EMAIL_ADDRESS][DOMAIN_NAME]" at bounding box center [929, 534] width 226 height 17
click at [872, 539] on link "[EMAIL_ADDRESS][DOMAIN_NAME]" at bounding box center [929, 534] width 226 height 17
drag, startPoint x: 984, startPoint y: 535, endPoint x: 788, endPoint y: 540, distance: 196.1
click at [788, 540] on div "Best practices for bank statements and paystubs Upload original PDF files downl…" at bounding box center [1096, 456] width 615 height 310
click at [869, 529] on link "[EMAIL_ADDRESS][DOMAIN_NAME]" at bounding box center [929, 534] width 226 height 17
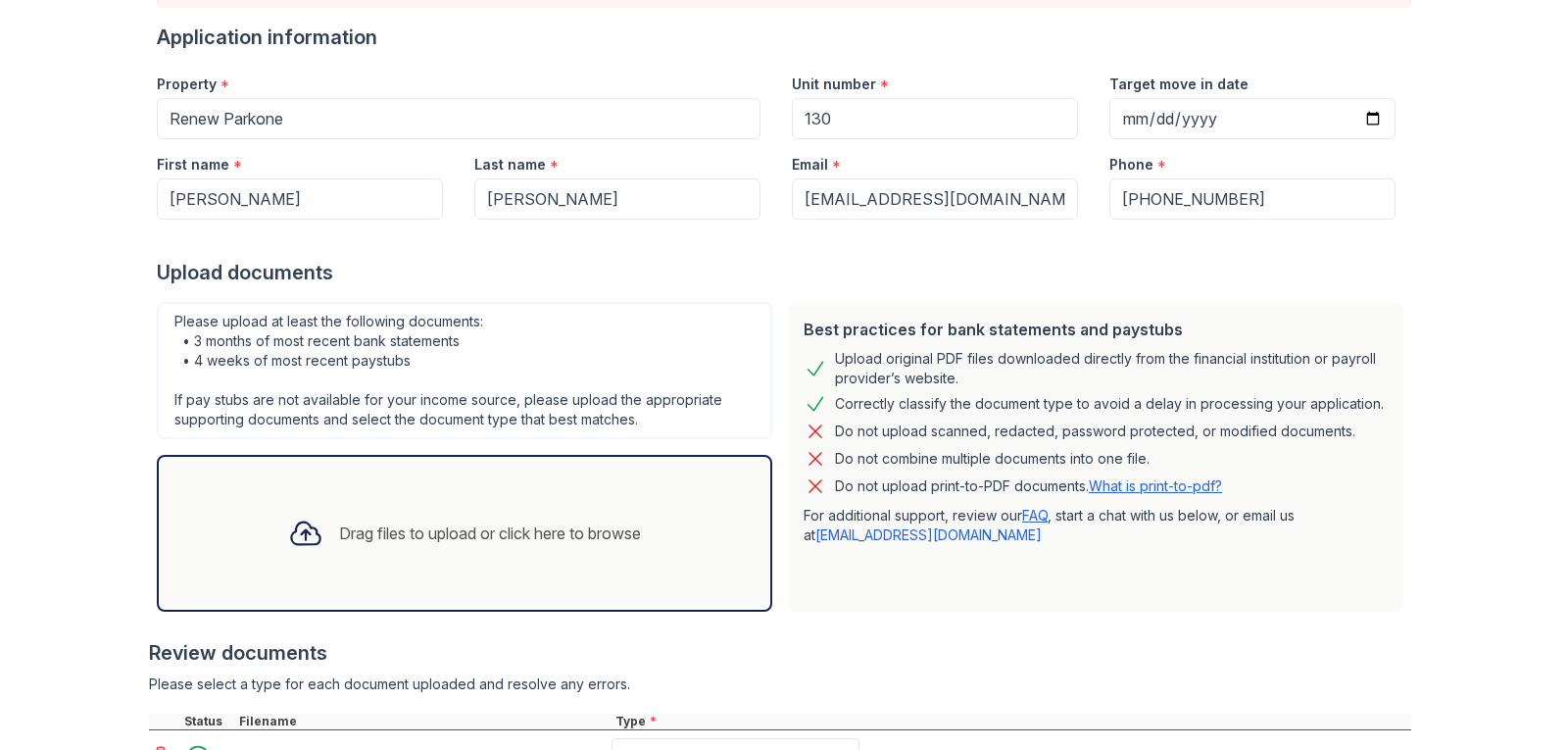
drag, startPoint x: 917, startPoint y: 524, endPoint x: 841, endPoint y: 600, distance: 107.5
click at [841, 600] on div "Best practices for bank statements and paystubs Upload original PDF files downl…" at bounding box center [1096, 456] width 615 height 310
drag, startPoint x: 1000, startPoint y: 536, endPoint x: 793, endPoint y: 531, distance: 207.1
click at [793, 531] on div "Best practices for bank statements and paystubs Upload original PDF files downl…" at bounding box center [1096, 456] width 615 height 310
copy link "[EMAIL_ADDRESS][DOMAIN_NAME]"
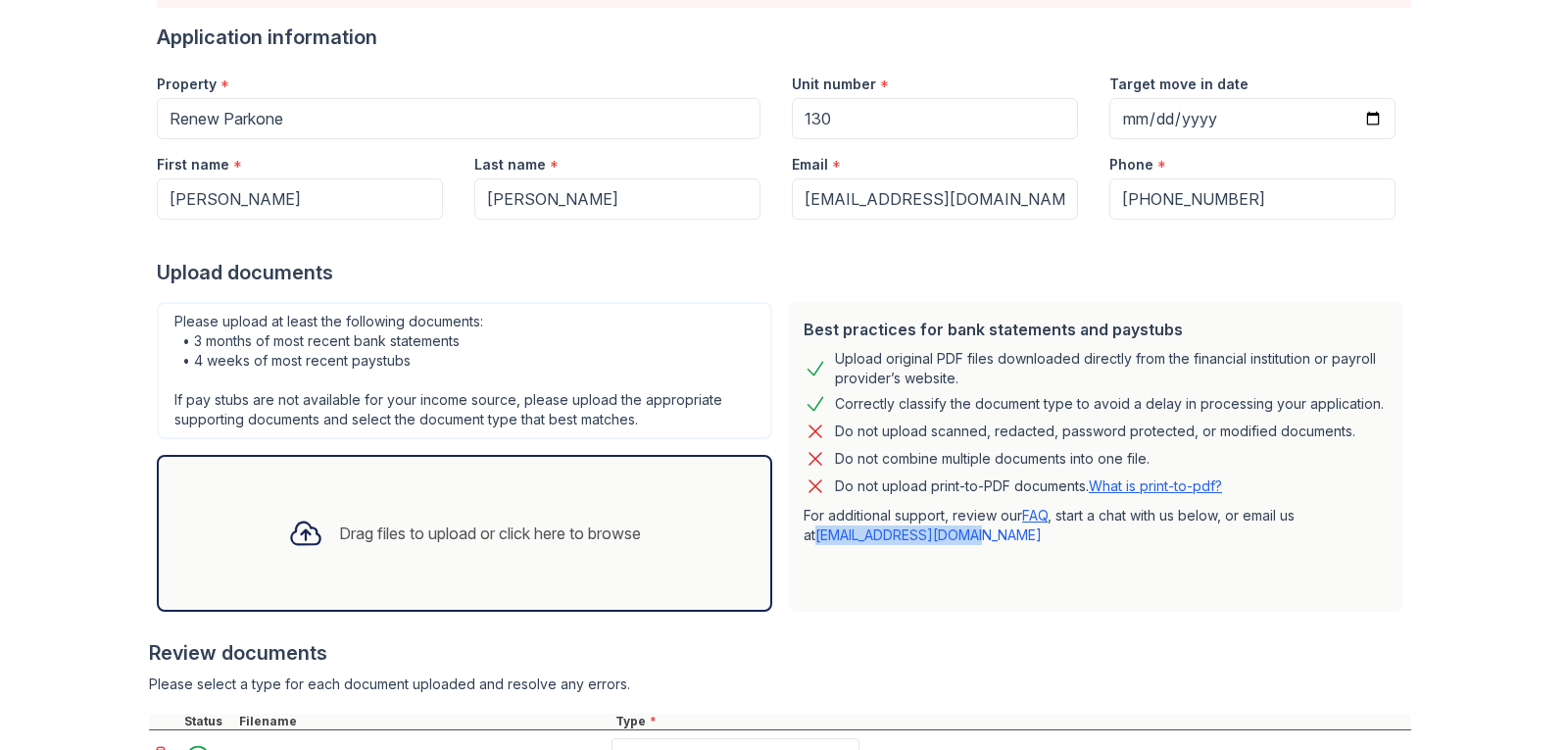
click at [1033, 511] on link "FAQ" at bounding box center [1035, 515] width 26 height 17
click at [925, 582] on div "Best practices for bank statements and paystubs Upload original PDF files downl…" at bounding box center [1096, 456] width 615 height 310
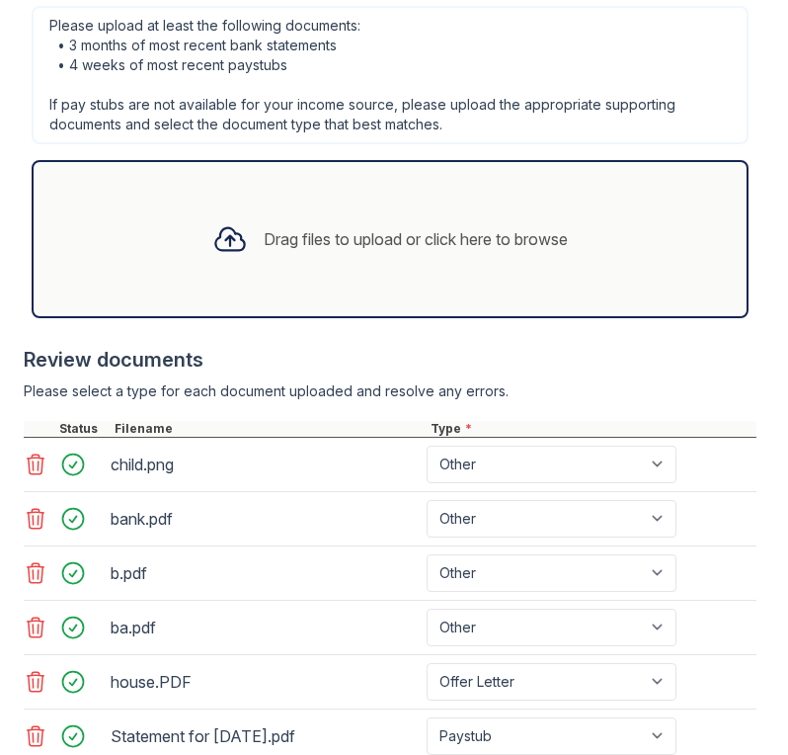
scroll to position [846, 0]
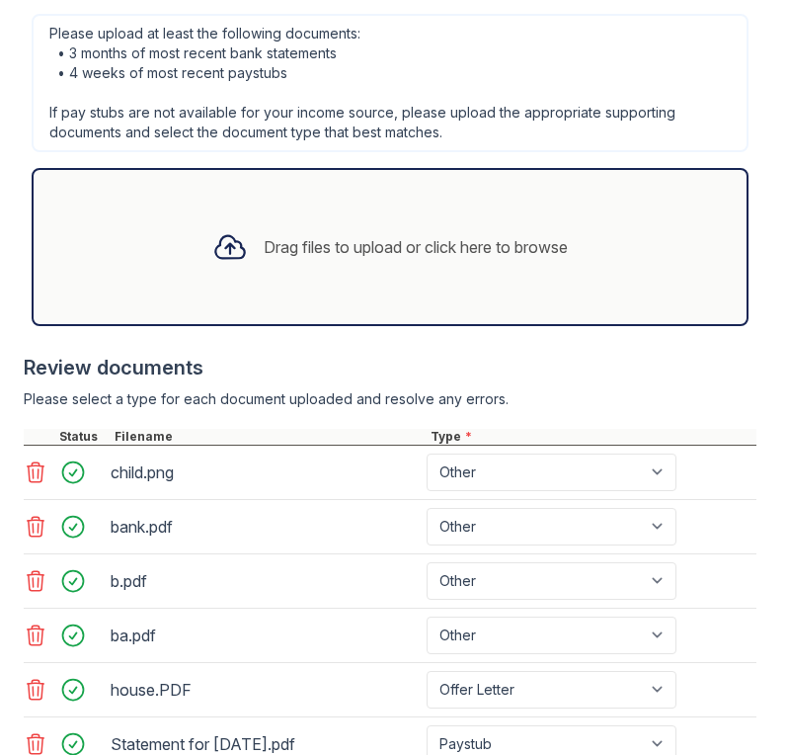
click at [204, 244] on div at bounding box center [229, 246] width 51 height 51
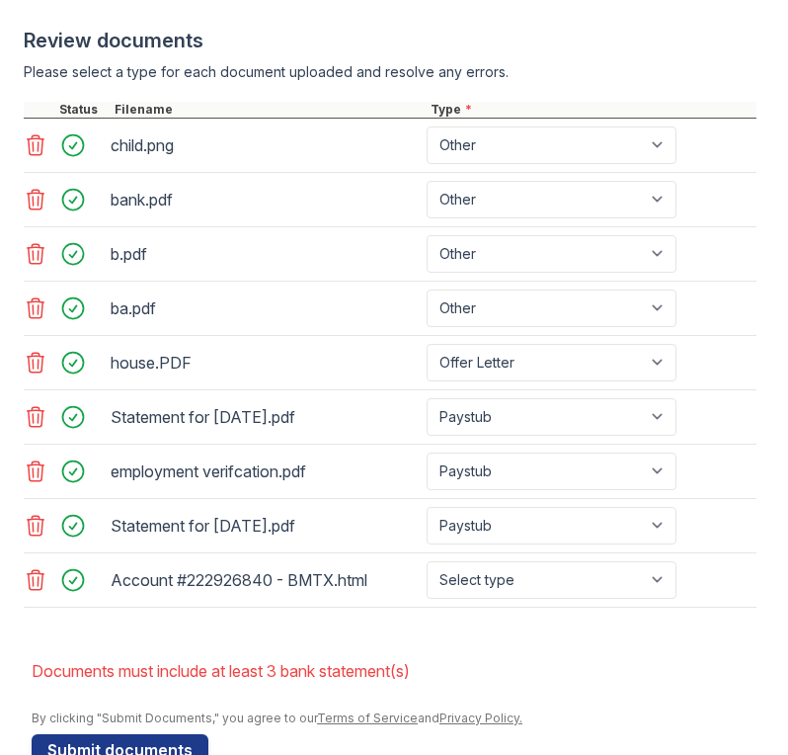
scroll to position [1223, 0]
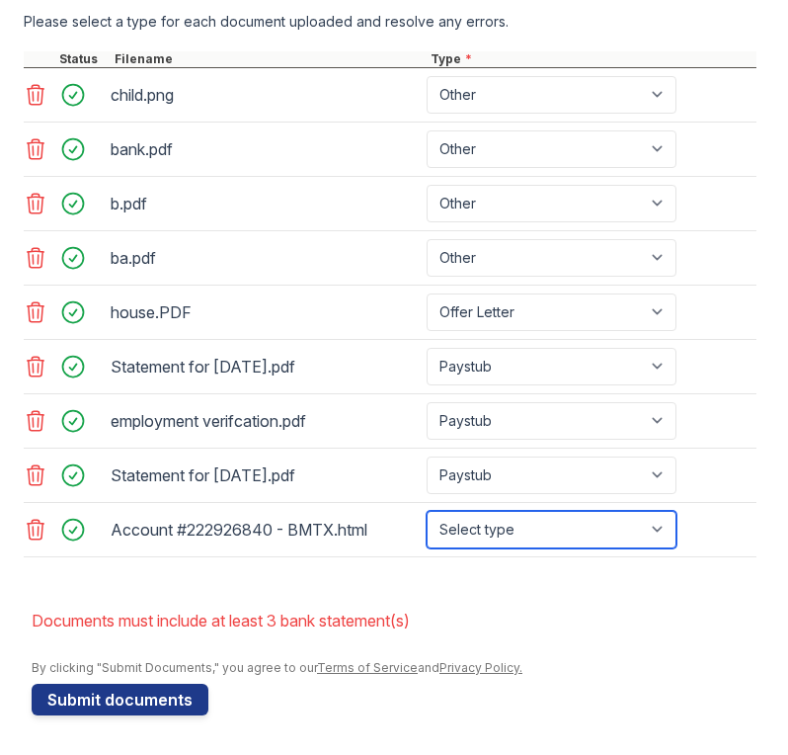
click at [647, 535] on select "Select type Paystub Bank Statement Offer Letter Tax Documents Benefit Award Let…" at bounding box center [552, 530] width 250 height 38
select select "bank_statement"
click at [427, 511] on select "Select type Paystub Bank Statement Offer Letter Tax Documents Benefit Award Let…" at bounding box center [552, 530] width 250 height 38
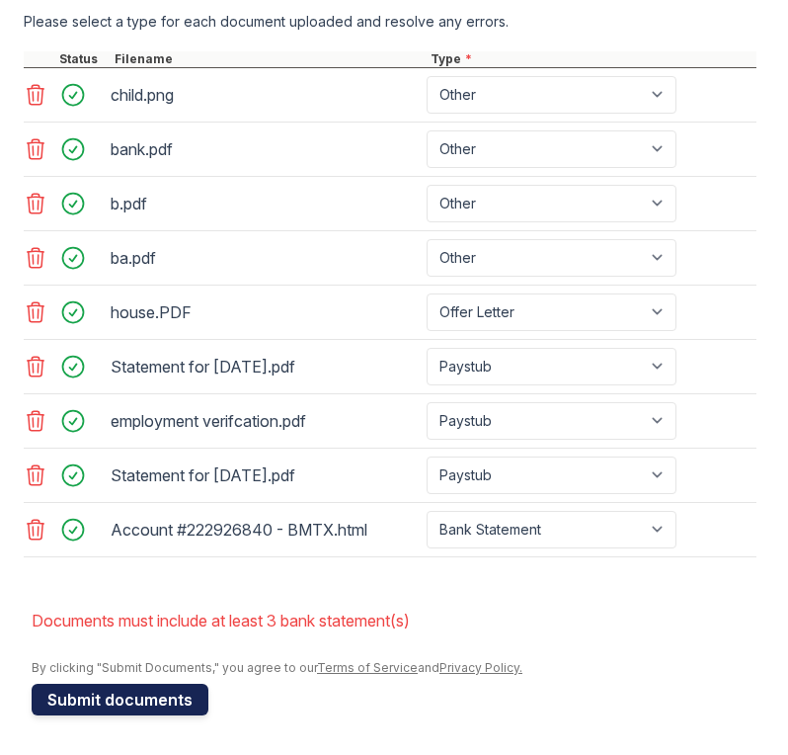
click at [90, 688] on button "Submit documents" at bounding box center [120, 700] width 177 height 32
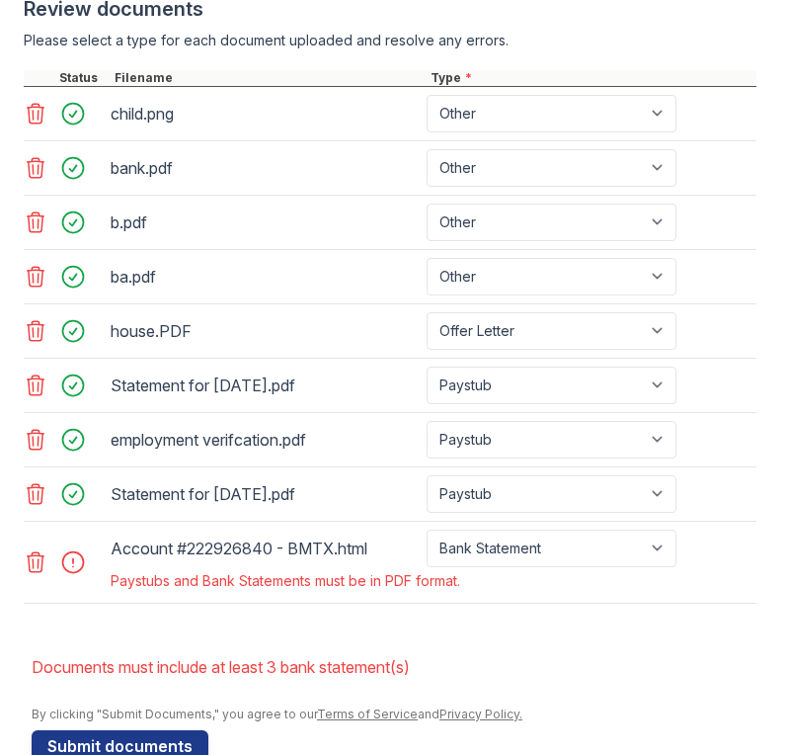
scroll to position [1250, 0]
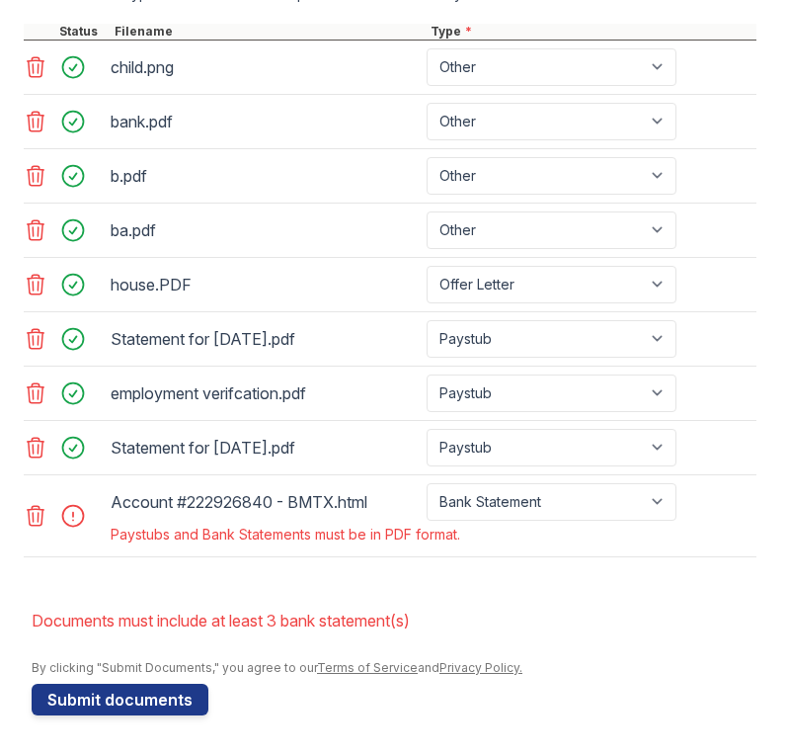
click at [34, 524] on icon at bounding box center [36, 516] width 17 height 20
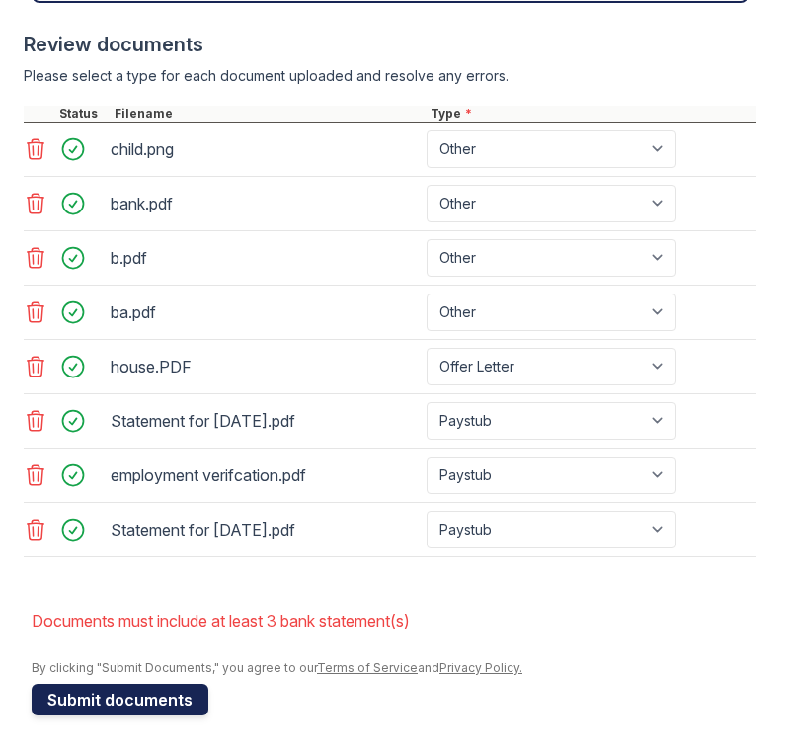
click at [181, 688] on button "Submit documents" at bounding box center [120, 700] width 177 height 32
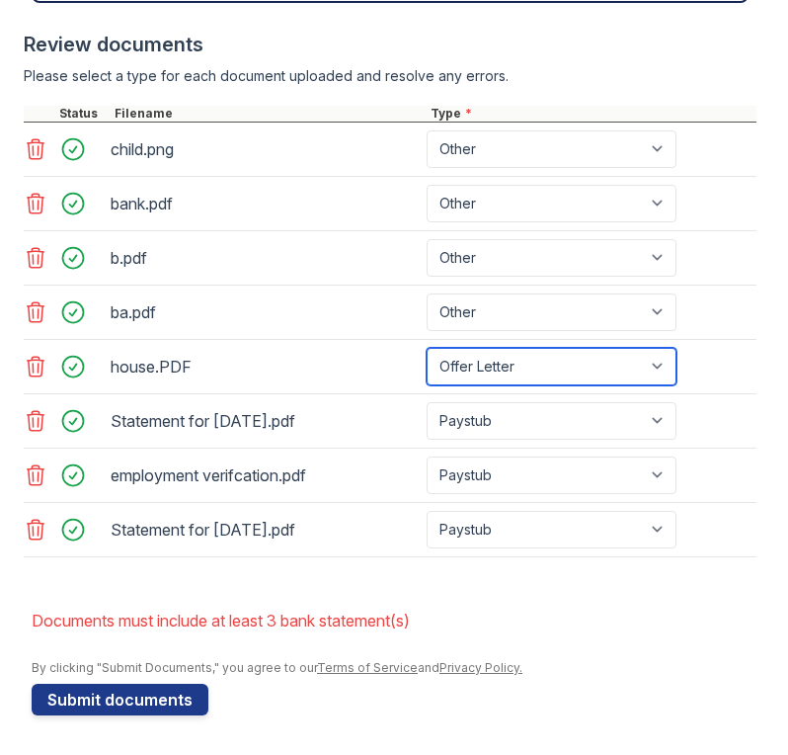
click at [531, 357] on select "Paystub Bank Statement Offer Letter Tax Documents Benefit Award Letter Investme…" at bounding box center [552, 367] width 250 height 38
select select "bank_statement"
click at [427, 348] on select "Paystub Bank Statement Offer Letter Tax Documents Benefit Award Letter Investme…" at bounding box center [552, 367] width 250 height 38
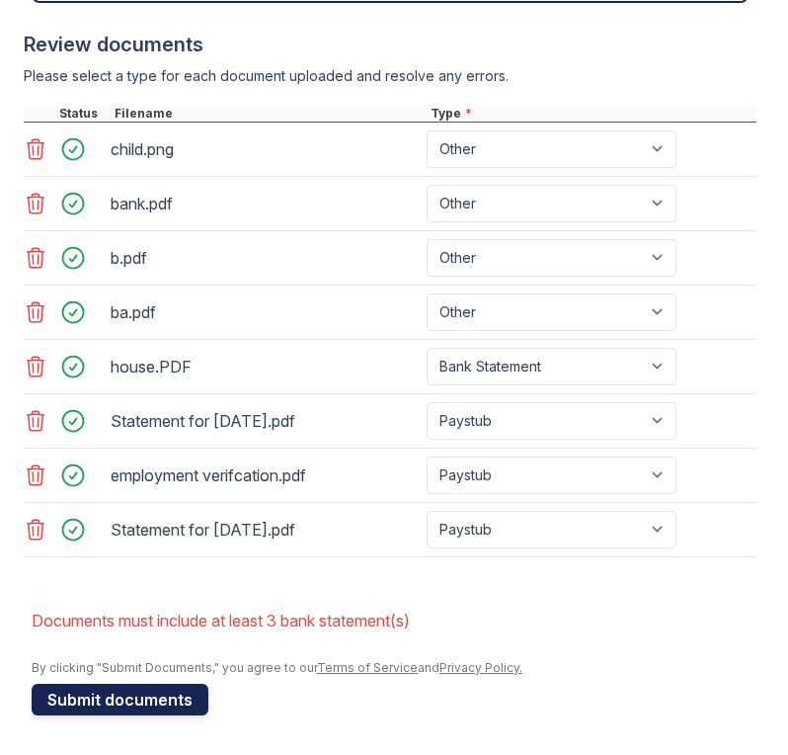
click at [91, 684] on button "Submit documents" at bounding box center [120, 700] width 177 height 32
click at [148, 696] on button "Submit documents" at bounding box center [120, 700] width 177 height 32
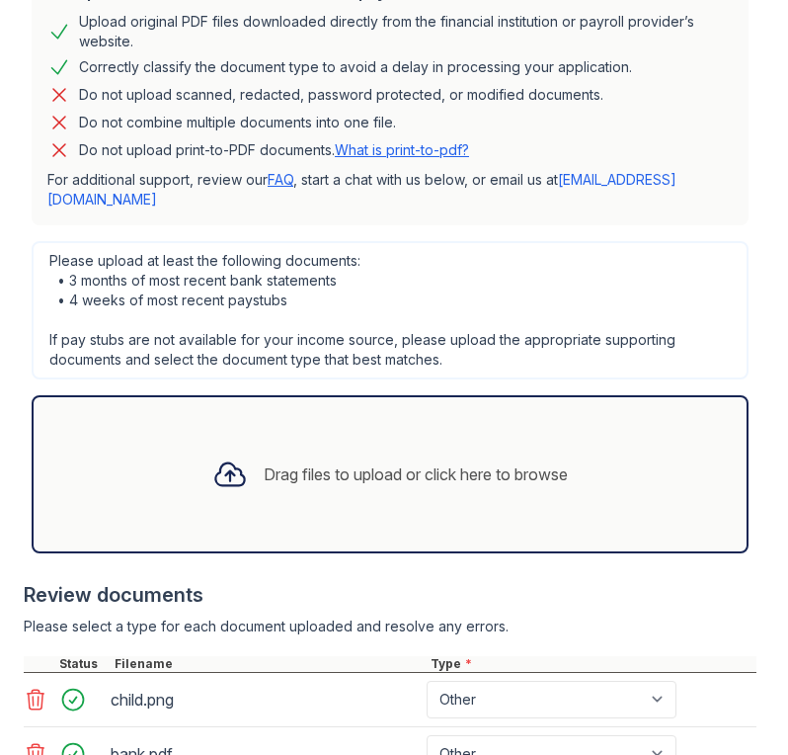
scroll to position [613, 0]
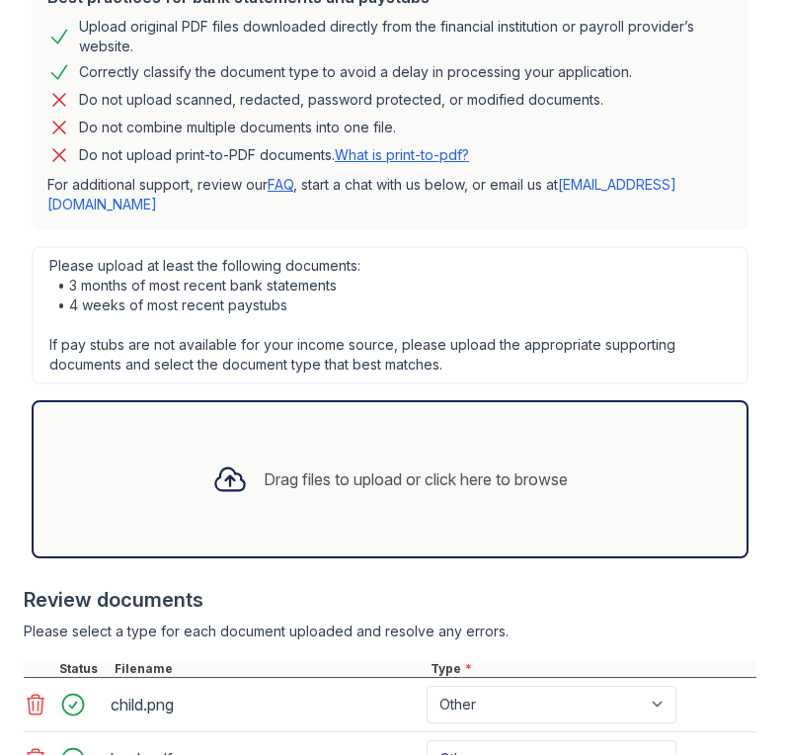
click at [419, 493] on div "Drag files to upload or click here to browse" at bounding box center [390, 478] width 387 height 67
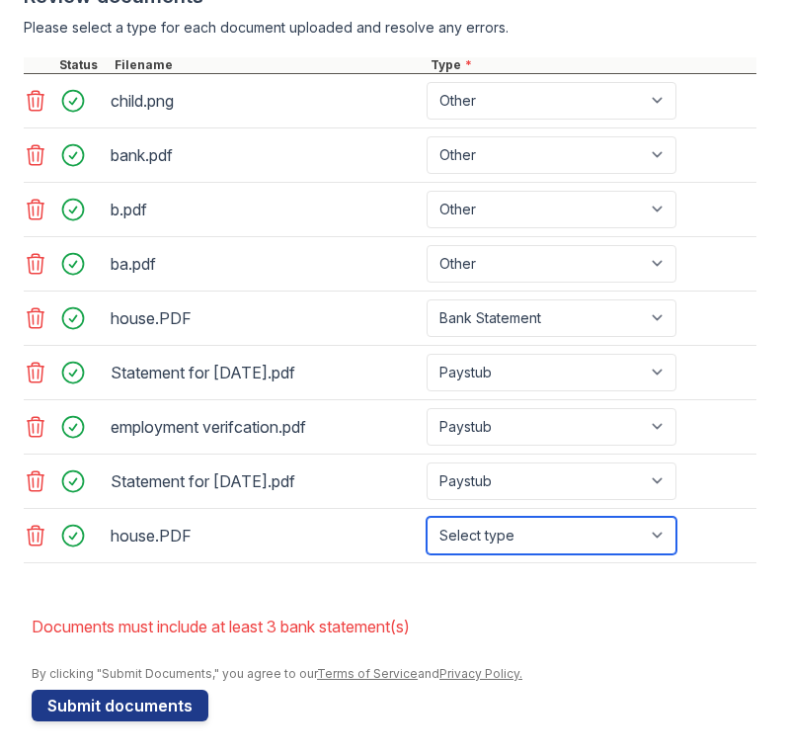
click at [506, 528] on select "Select type Paystub Bank Statement Offer Letter Tax Documents Benefit Award Let…" at bounding box center [552, 536] width 250 height 38
select select "bank_statement"
click at [427, 517] on select "Select type Paystub Bank Statement Offer Letter Tax Documents Benefit Award Let…" at bounding box center [552, 536] width 250 height 38
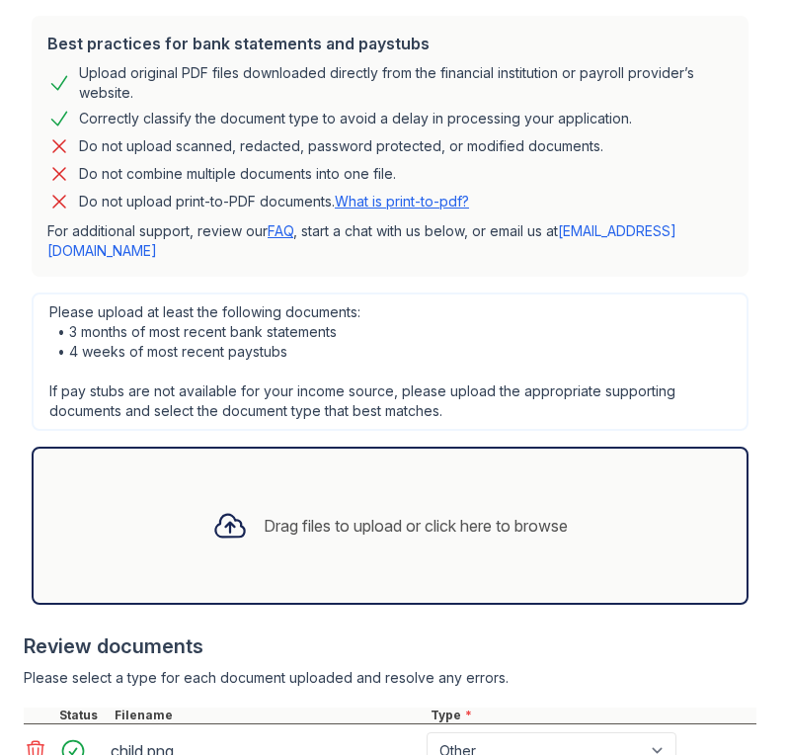
scroll to position [432, 0]
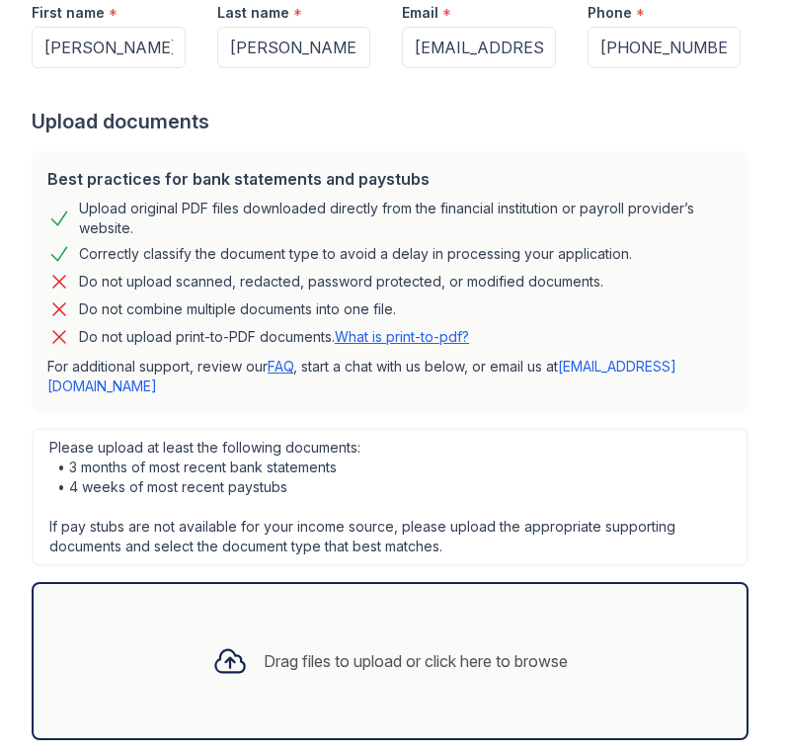
click at [396, 630] on div "Drag files to upload or click here to browse" at bounding box center [390, 660] width 387 height 67
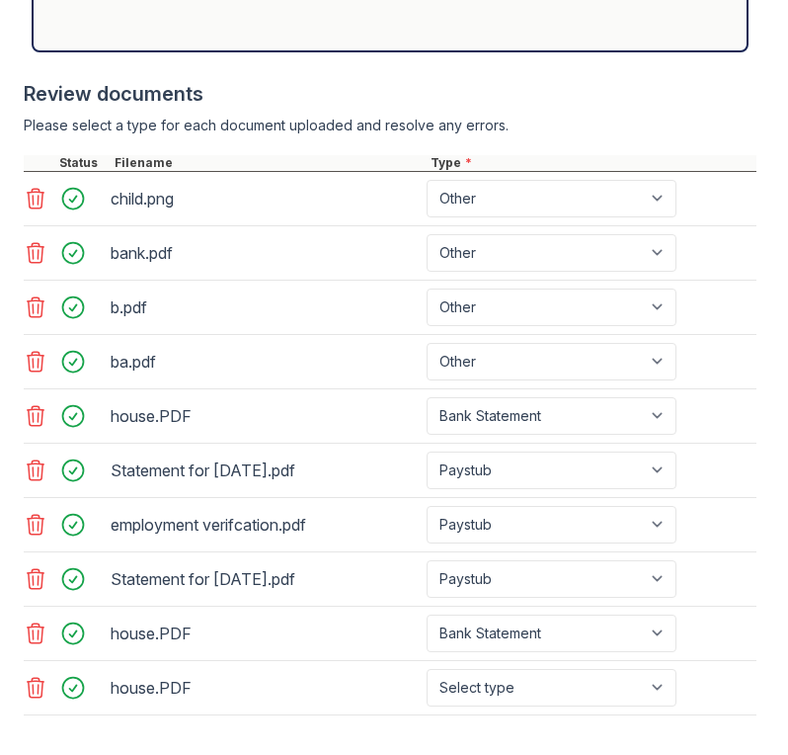
scroll to position [1277, 0]
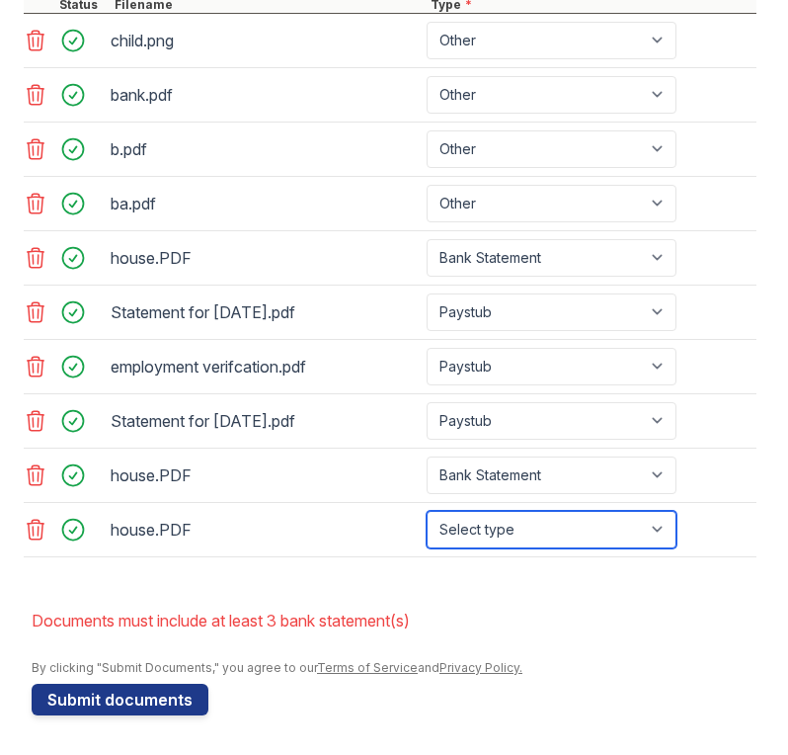
click at [627, 527] on select "Select type Paystub Bank Statement Offer Letter Tax Documents Benefit Award Let…" at bounding box center [552, 530] width 250 height 38
select select "bank_statement"
click at [427, 511] on select "Select type Paystub Bank Statement Offer Letter Tax Documents Benefit Award Let…" at bounding box center [552, 530] width 250 height 38
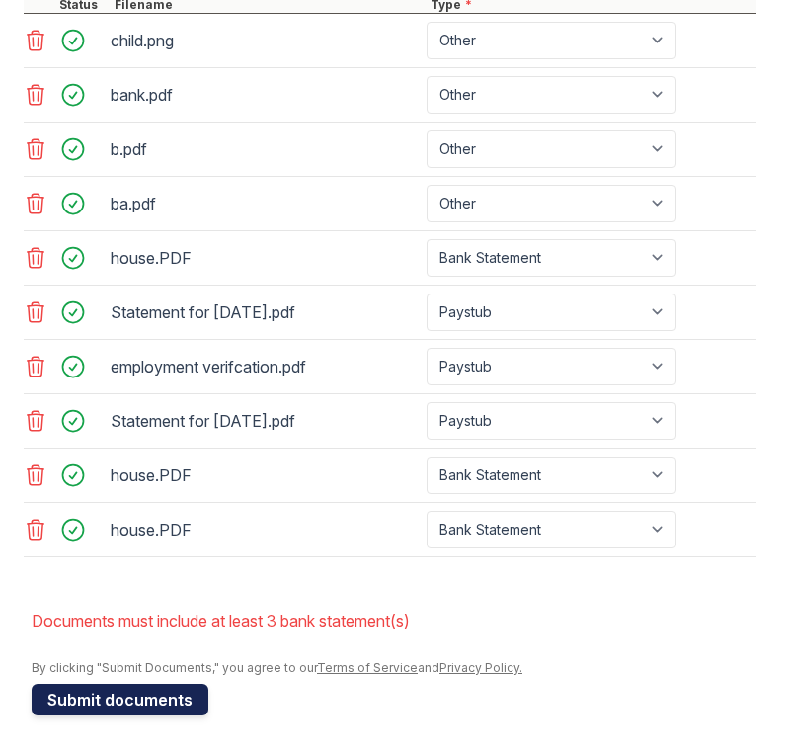
click at [79, 701] on button "Submit documents" at bounding box center [120, 700] width 177 height 32
